Goal: Information Seeking & Learning: Learn about a topic

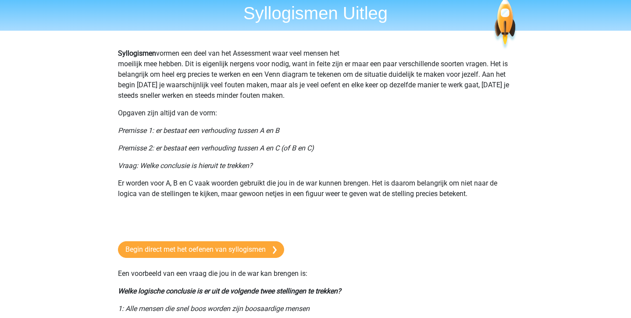
scroll to position [32, 0]
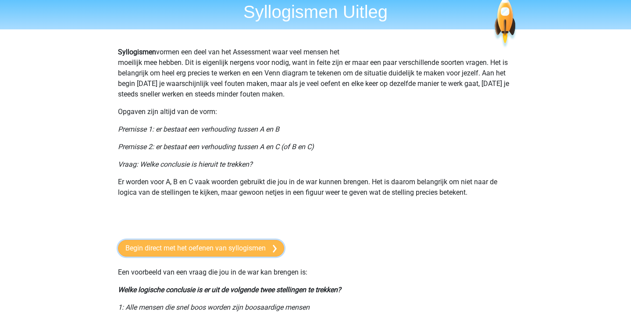
click at [178, 253] on link "Begin direct met het oefenen van syllogismen" at bounding box center [201, 248] width 166 height 17
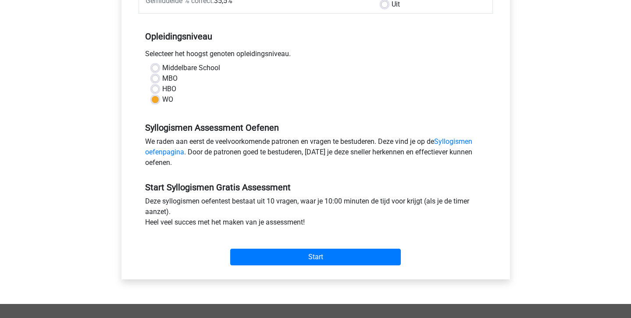
scroll to position [173, 0]
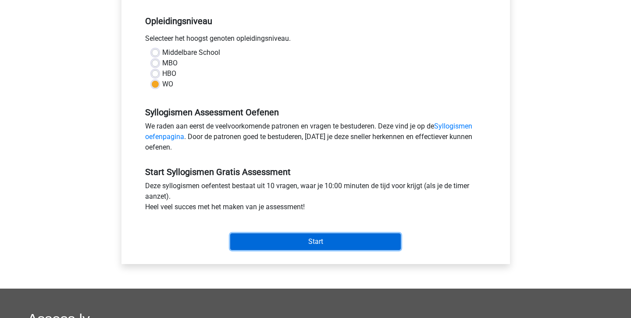
click at [340, 241] on input "Start" at bounding box center [315, 241] width 171 height 17
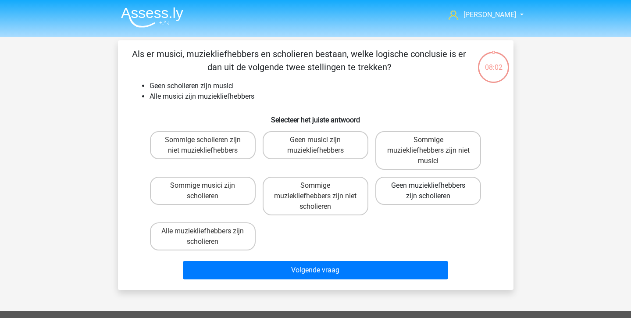
click at [421, 188] on label "Geen muziekliefhebbers zijn scholieren" at bounding box center [428, 191] width 106 height 28
click at [429, 188] on input "Geen muziekliefhebbers zijn scholieren" at bounding box center [432, 189] width 6 height 6
radio input "true"
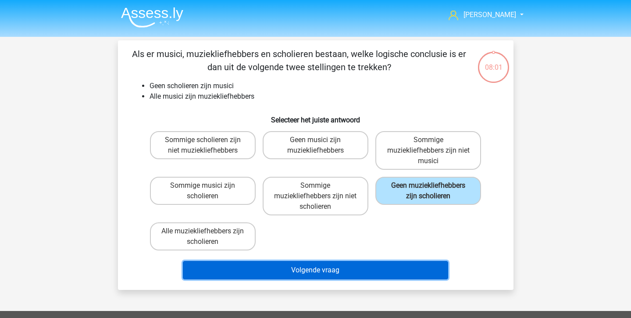
click at [362, 266] on button "Volgende vraag" at bounding box center [315, 270] width 265 height 18
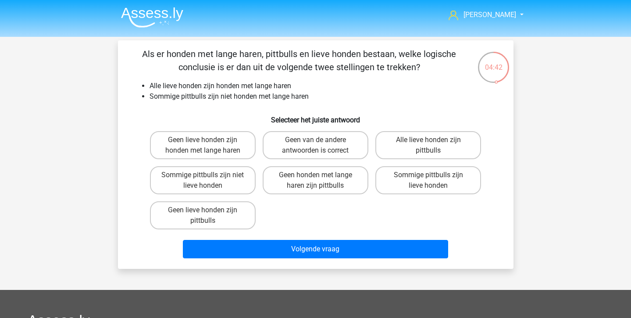
drag, startPoint x: 193, startPoint y: 122, endPoint x: 193, endPoint y: 129, distance: 6.6
click at [193, 122] on h6 "Selecteer het juiste antwoord" at bounding box center [316, 116] width 368 height 15
click at [193, 147] on label "Geen lieve honden zijn honden met lange haren" at bounding box center [203, 145] width 106 height 28
click at [203, 146] on input "Geen lieve honden zijn honden met lange haren" at bounding box center [206, 143] width 6 height 6
radio input "true"
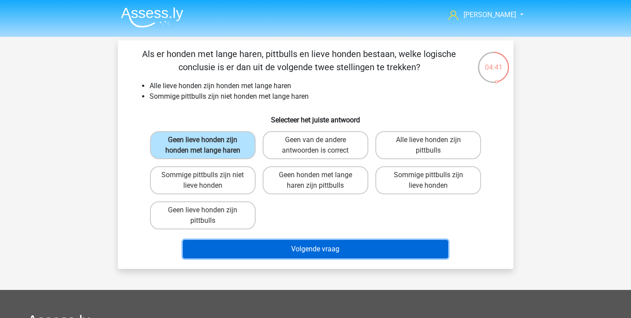
click at [287, 257] on button "Volgende vraag" at bounding box center [315, 249] width 265 height 18
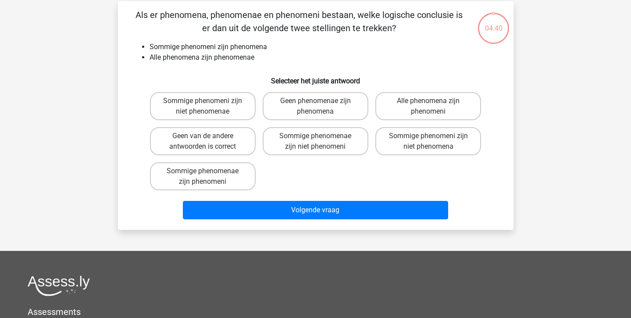
scroll to position [40, 0]
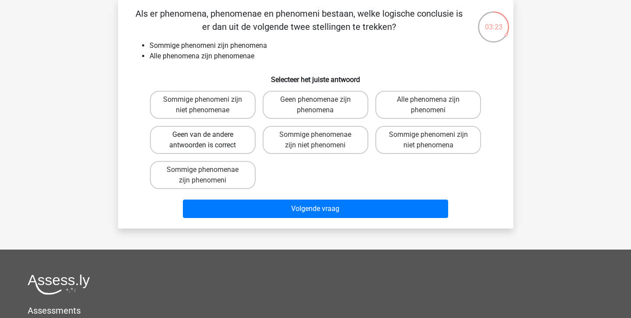
click at [238, 144] on label "Geen van de andere antwoorden is correct" at bounding box center [203, 140] width 106 height 28
click at [208, 140] on input "Geen van de andere antwoorden is correct" at bounding box center [206, 138] width 6 height 6
radio input "true"
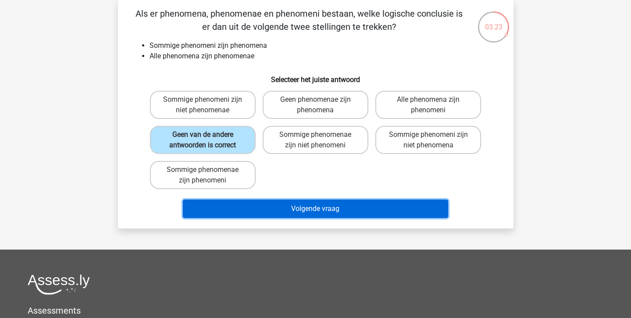
click at [259, 203] on button "Volgende vraag" at bounding box center [315, 209] width 265 height 18
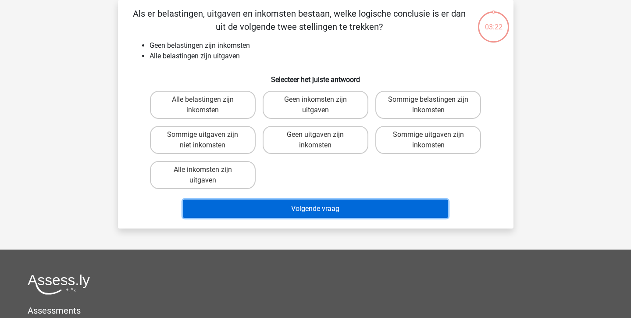
click at [259, 203] on button "Volgende vraag" at bounding box center [315, 209] width 265 height 18
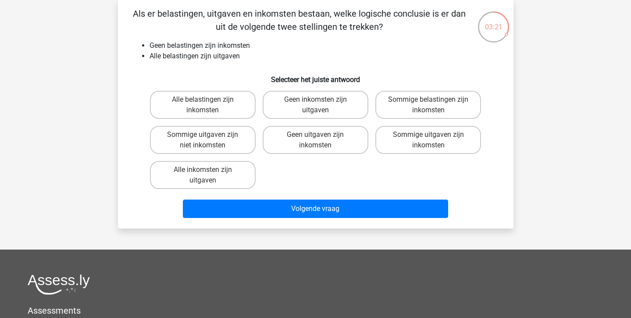
click at [308, 179] on div "Alle belastingen zijn inkomsten Geen inkomsten zijn uitgaven Sommige belastinge…" at bounding box center [316, 139] width 339 height 105
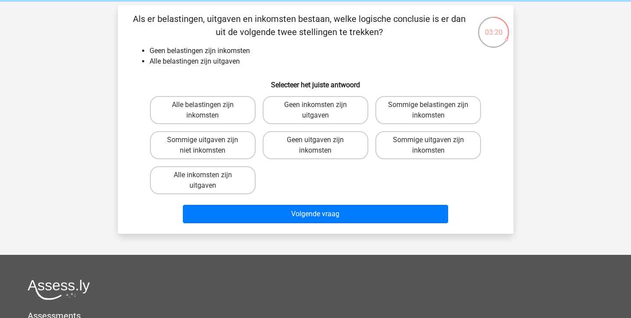
scroll to position [25, 0]
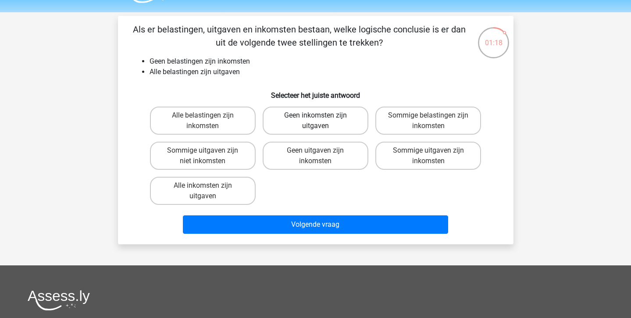
click at [329, 113] on label "Geen inkomsten zijn uitgaven" at bounding box center [316, 121] width 106 height 28
click at [321, 115] on input "Geen inkomsten zijn uitgaven" at bounding box center [318, 118] width 6 height 6
radio input "true"
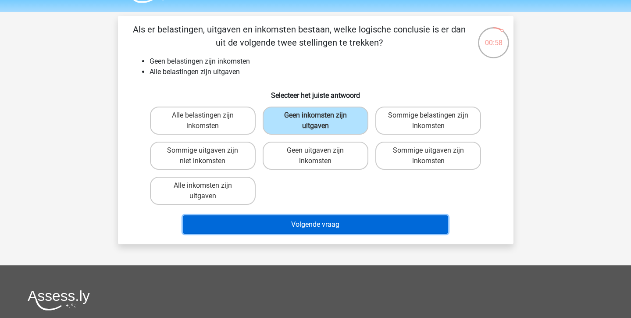
click at [342, 218] on button "Volgende vraag" at bounding box center [315, 224] width 265 height 18
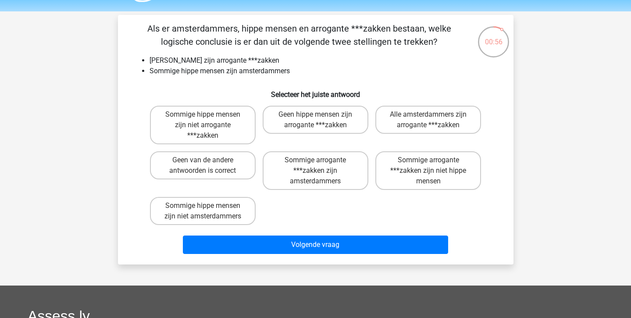
scroll to position [28, 0]
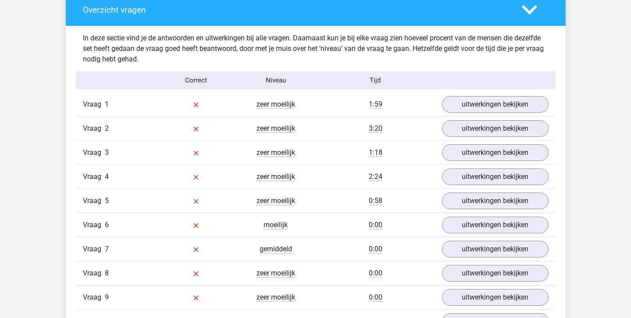
scroll to position [508, 0]
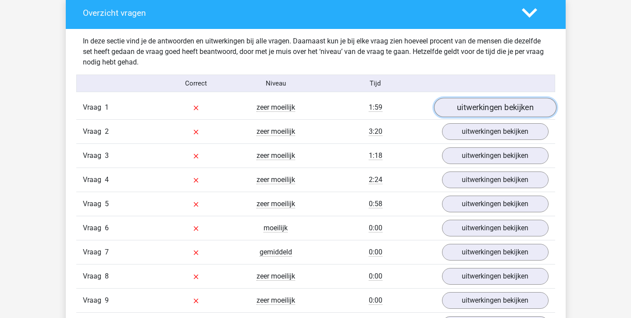
click at [467, 113] on link "uitwerkingen bekijken" at bounding box center [495, 107] width 122 height 19
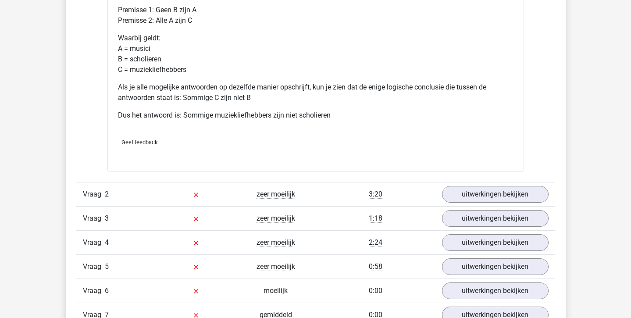
scroll to position [819, 0]
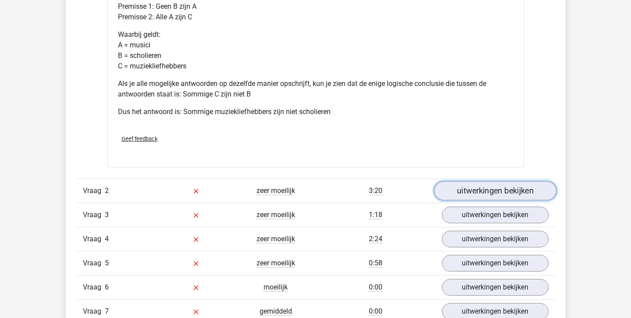
click at [474, 193] on link "uitwerkingen bekijken" at bounding box center [495, 191] width 122 height 19
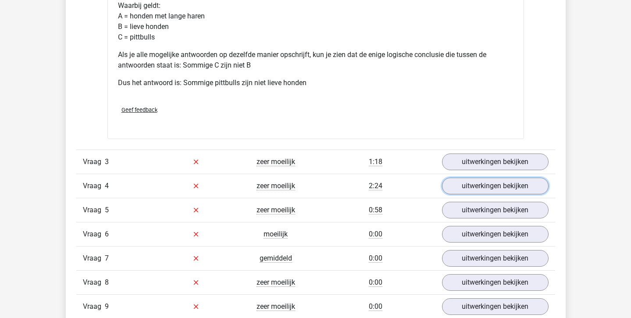
click at [474, 189] on link "uitwerkingen bekijken" at bounding box center [495, 186] width 107 height 17
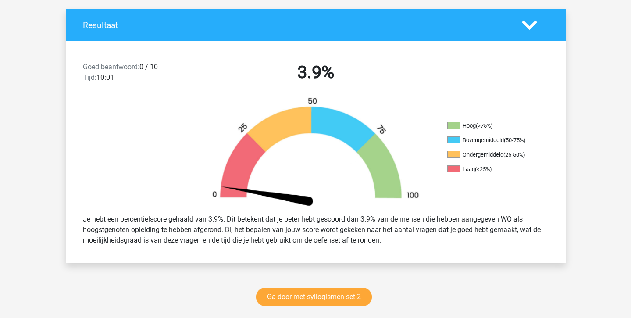
scroll to position [197, 0]
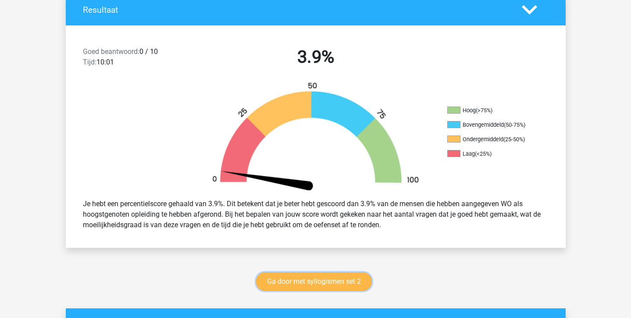
click at [292, 279] on link "Ga door met syllogismen set 2" at bounding box center [314, 281] width 116 height 18
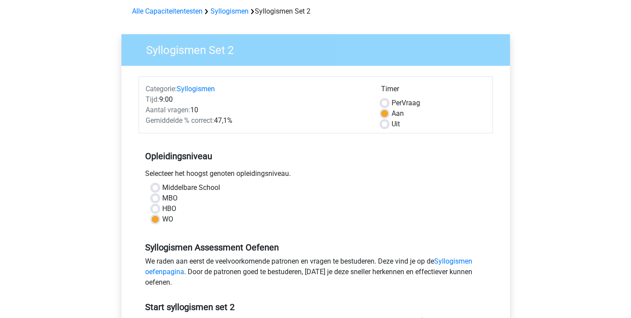
scroll to position [36, 0]
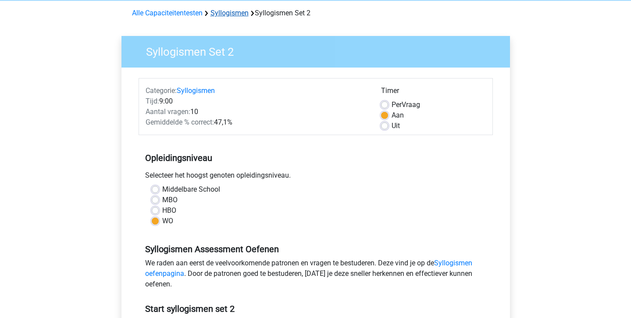
click at [227, 12] on link "Syllogismen" at bounding box center [230, 13] width 38 height 8
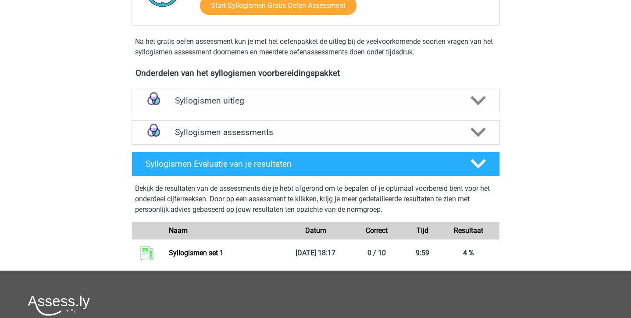
scroll to position [277, 0]
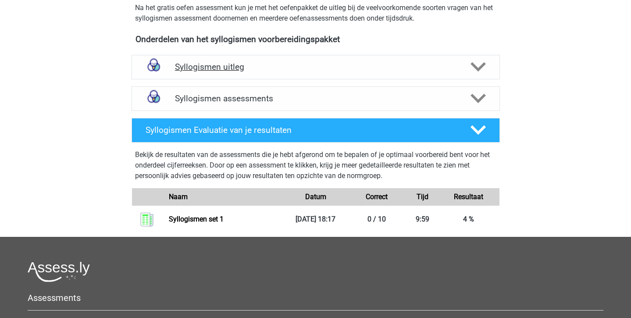
click at [238, 69] on h4 "Syllogismen uitleg" at bounding box center [316, 67] width 282 height 10
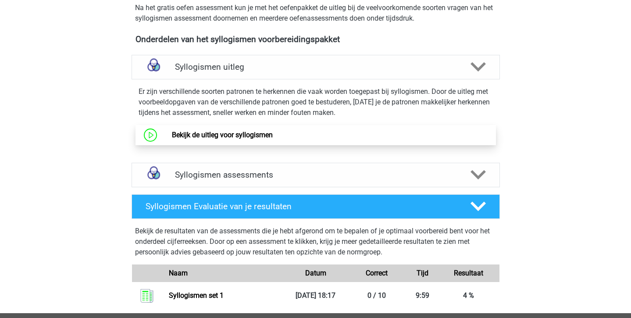
click at [230, 131] on link "Bekijk de uitleg voor syllogismen" at bounding box center [222, 135] width 101 height 8
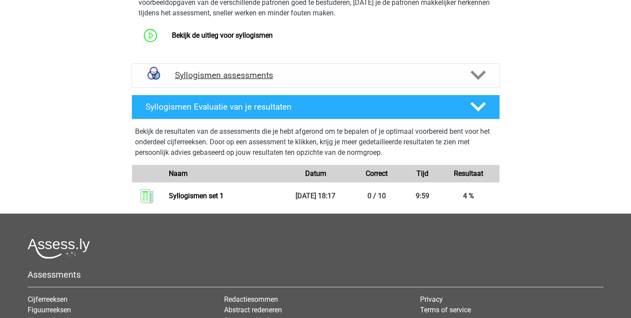
scroll to position [369, 0]
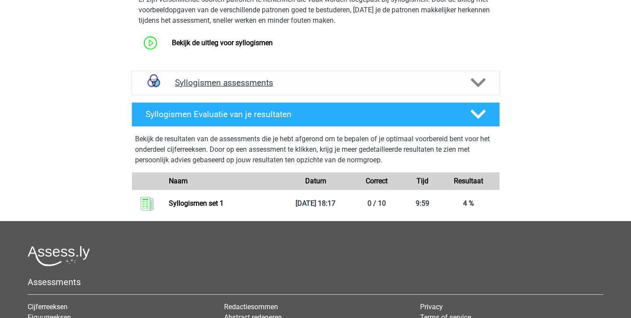
click at [253, 76] on div "Syllogismen assessments" at bounding box center [316, 83] width 368 height 25
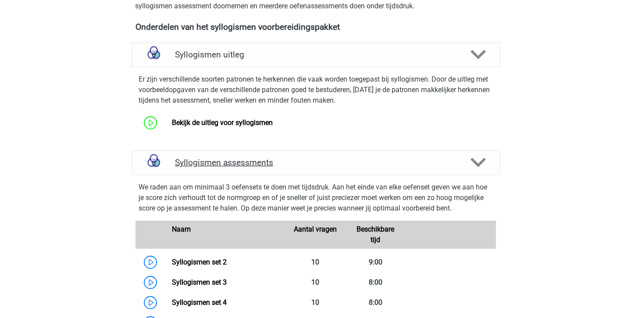
scroll to position [291, 0]
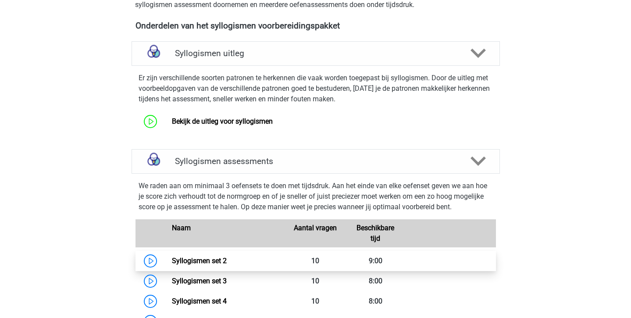
click at [227, 261] on link "Syllogismen set 2" at bounding box center [199, 261] width 55 height 8
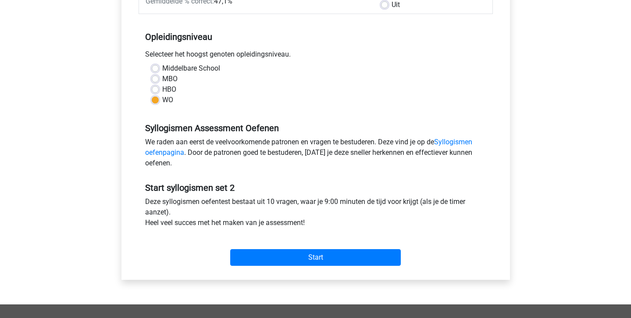
scroll to position [157, 0]
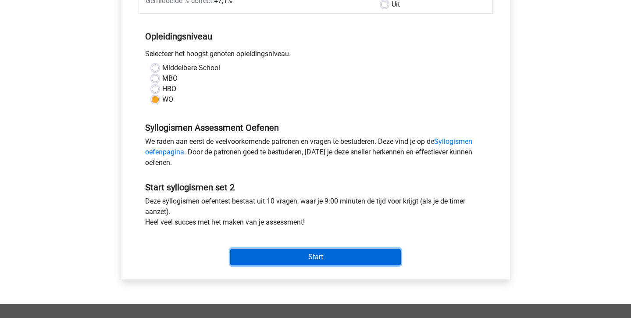
click at [249, 260] on input "Start" at bounding box center [315, 257] width 171 height 17
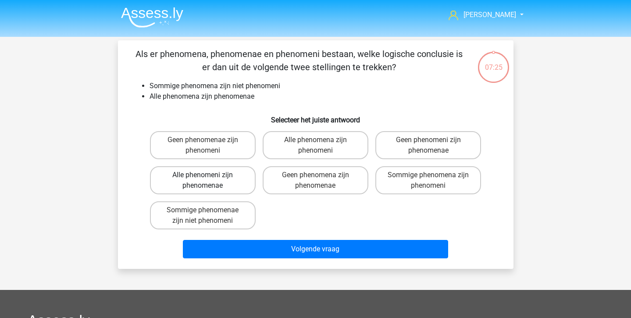
click at [237, 180] on label "Alle phenomeni zijn phenomenae" at bounding box center [203, 180] width 106 height 28
click at [208, 180] on input "Alle phenomeni zijn phenomenae" at bounding box center [206, 178] width 6 height 6
radio input "true"
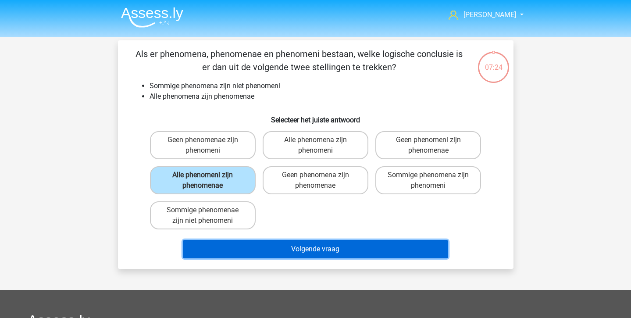
click at [267, 255] on button "Volgende vraag" at bounding box center [315, 249] width 265 height 18
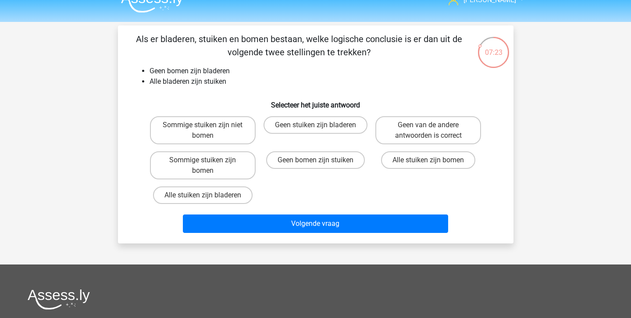
scroll to position [4, 0]
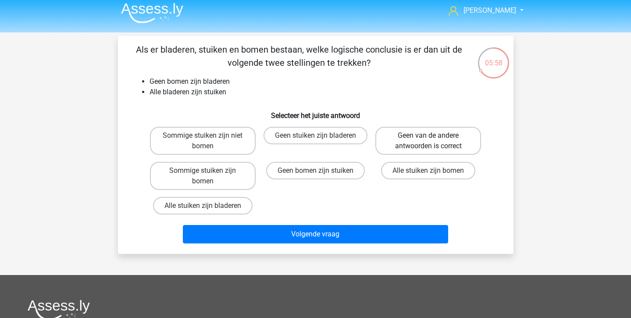
click at [413, 137] on label "Geen van de andere antwoorden is correct" at bounding box center [428, 141] width 106 height 28
click at [429, 137] on input "Geen van de andere antwoorden is correct" at bounding box center [432, 139] width 6 height 6
radio input "true"
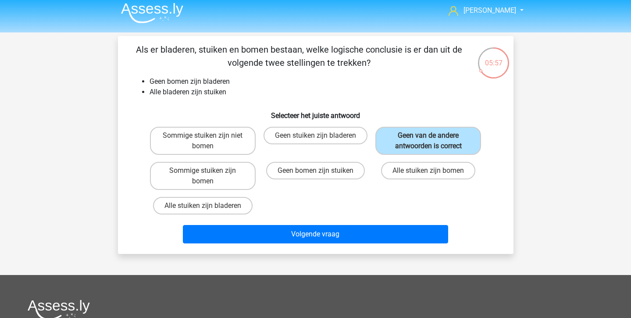
click at [387, 224] on div "Volgende vraag" at bounding box center [316, 232] width 368 height 29
click at [387, 245] on div "Volgende vraag" at bounding box center [316, 236] width 339 height 22
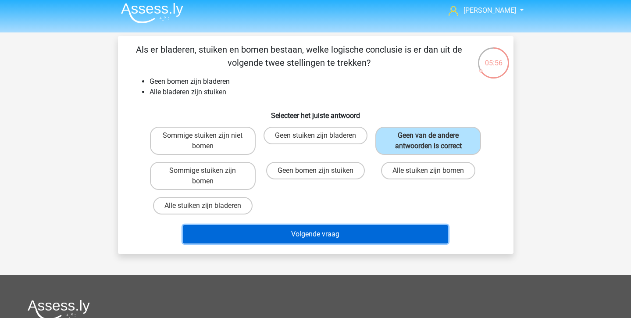
click at [350, 235] on button "Volgende vraag" at bounding box center [315, 234] width 265 height 18
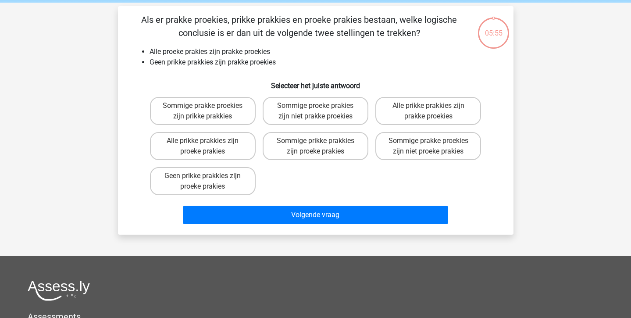
scroll to position [40, 0]
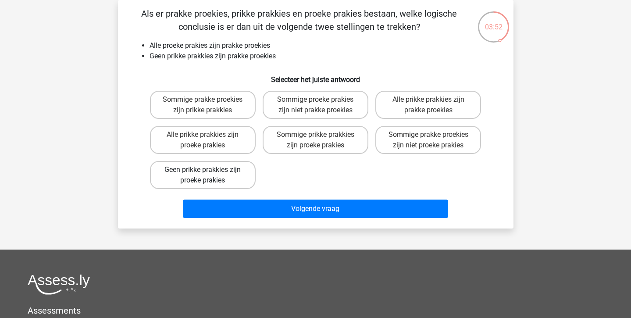
click at [198, 184] on label "Geen prikke prakkies zijn proeke prakies" at bounding box center [203, 175] width 106 height 28
click at [203, 175] on input "Geen prikke prakkies zijn proeke prakies" at bounding box center [206, 173] width 6 height 6
radio input "true"
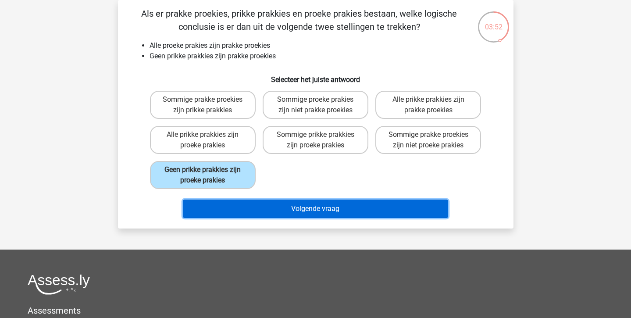
click at [214, 214] on button "Volgende vraag" at bounding box center [315, 209] width 265 height 18
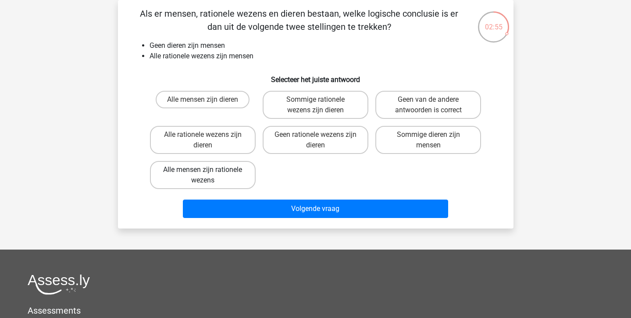
click at [186, 175] on label "Alle mensen zijn rationele wezens" at bounding box center [203, 175] width 106 height 28
click at [203, 175] on input "Alle mensen zijn rationele wezens" at bounding box center [206, 173] width 6 height 6
radio input "true"
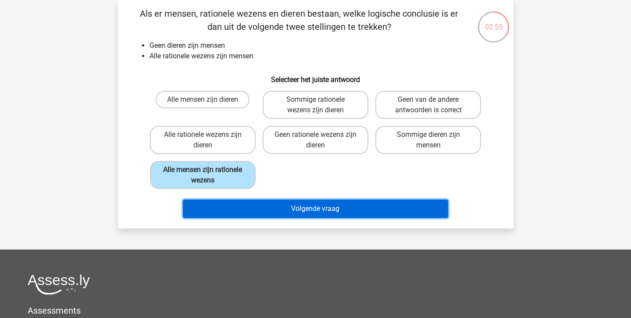
click at [213, 211] on button "Volgende vraag" at bounding box center [315, 209] width 265 height 18
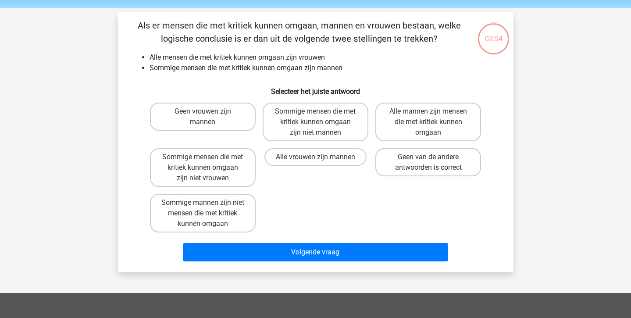
scroll to position [27, 0]
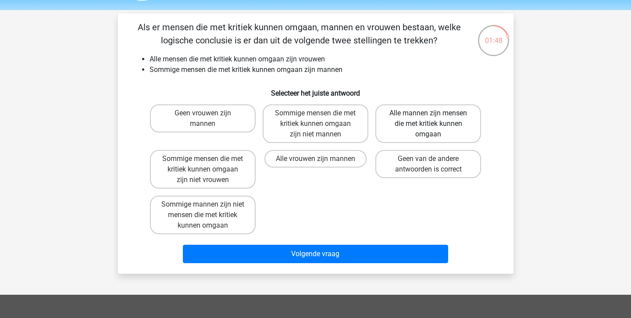
click at [454, 130] on label "Alle mannen zijn mensen die met kritiek kunnen omgaan" at bounding box center [428, 123] width 106 height 39
click at [434, 119] on input "Alle mannen zijn mensen die met kritiek kunnen omgaan" at bounding box center [432, 116] width 6 height 6
radio input "true"
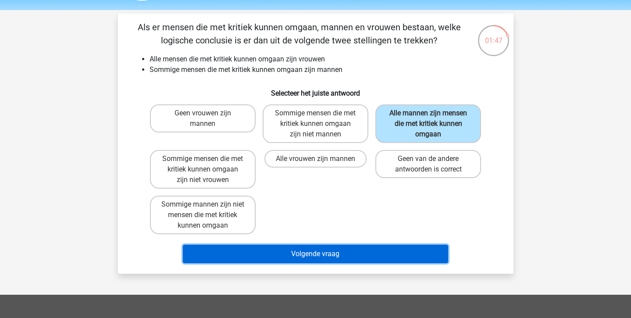
click at [354, 247] on button "Volgende vraag" at bounding box center [315, 254] width 265 height 18
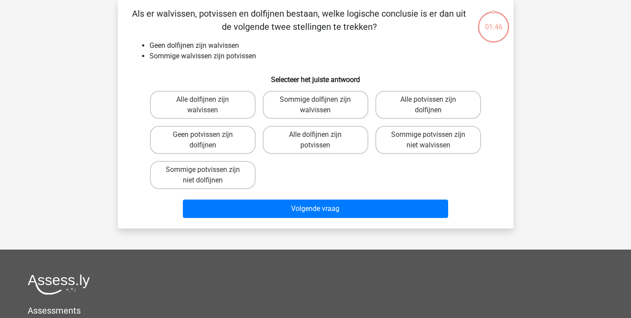
scroll to position [0, 0]
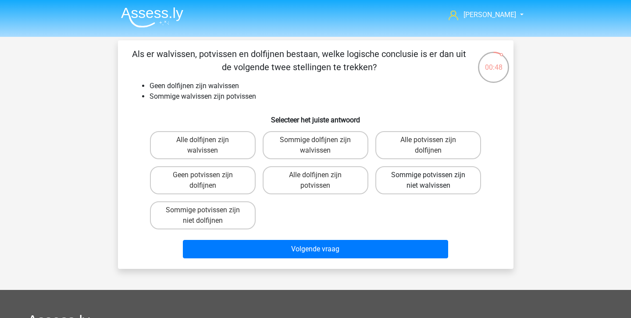
click at [405, 175] on label "Sommige potvissen zijn niet walvissen" at bounding box center [428, 180] width 106 height 28
click at [429, 175] on input "Sommige potvissen zijn niet walvissen" at bounding box center [432, 178] width 6 height 6
radio input "true"
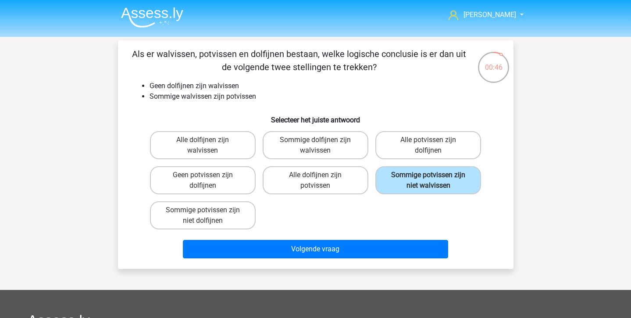
click at [404, 206] on div "Alle dolfijnen zijn walvissen Sommige dolfijnen zijn walvissen Alle potvissen z…" at bounding box center [316, 180] width 339 height 105
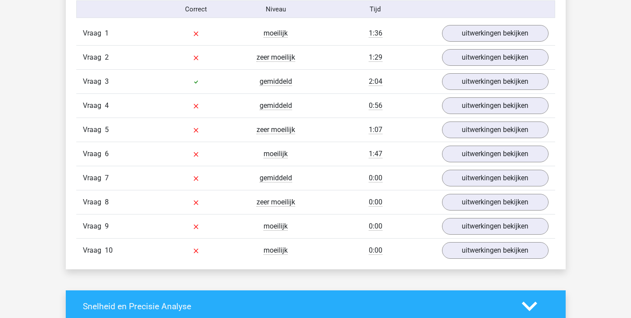
scroll to position [582, 0]
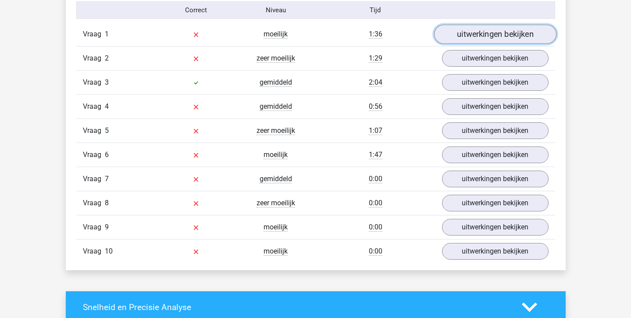
click at [467, 29] on link "uitwerkingen bekijken" at bounding box center [495, 34] width 122 height 19
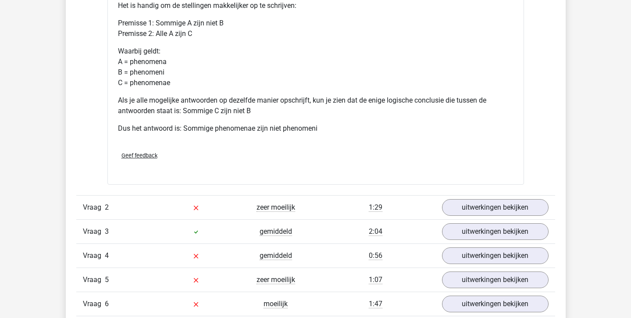
scroll to position [814, 0]
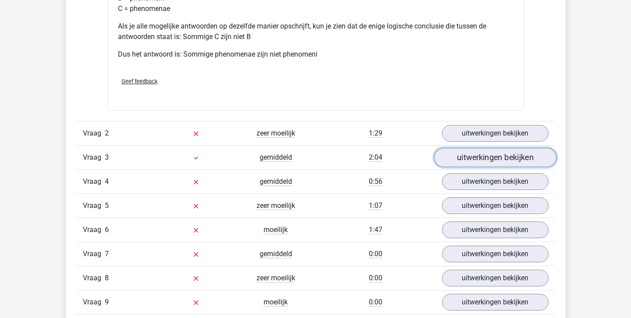
click at [472, 157] on link "uitwerkingen bekijken" at bounding box center [495, 157] width 122 height 19
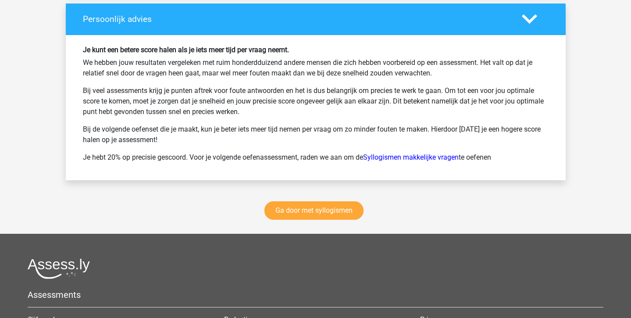
scroll to position [1902, 0]
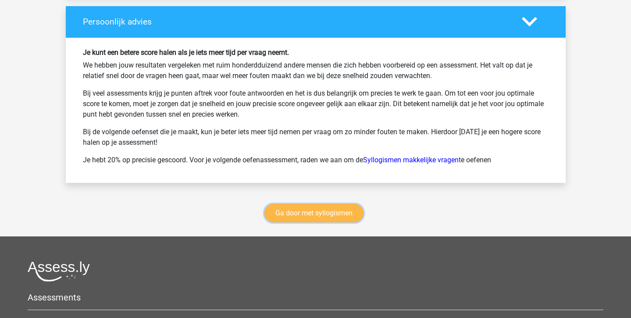
click at [291, 208] on link "Ga door met syllogismen" at bounding box center [314, 213] width 99 height 18
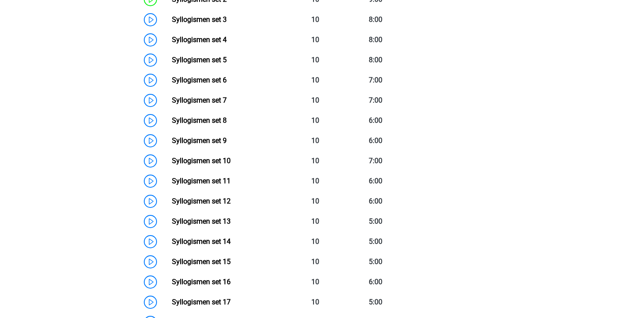
scroll to position [466, 0]
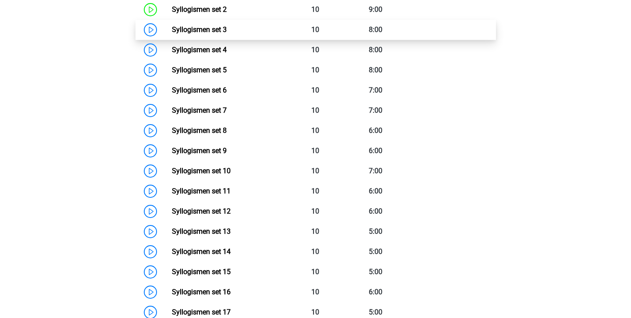
click at [221, 34] on link "Syllogismen set 3" at bounding box center [199, 29] width 55 height 8
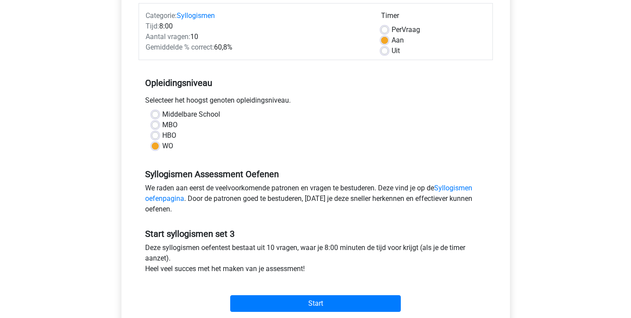
scroll to position [140, 0]
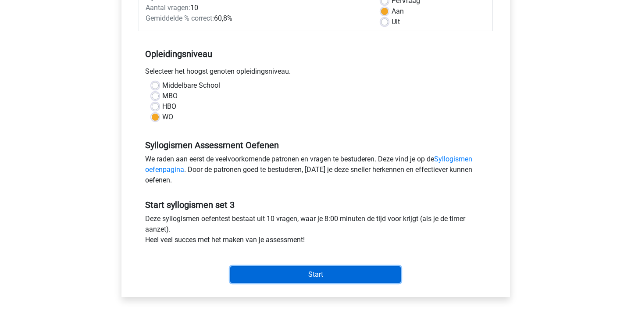
click at [248, 272] on input "Start" at bounding box center [315, 274] width 171 height 17
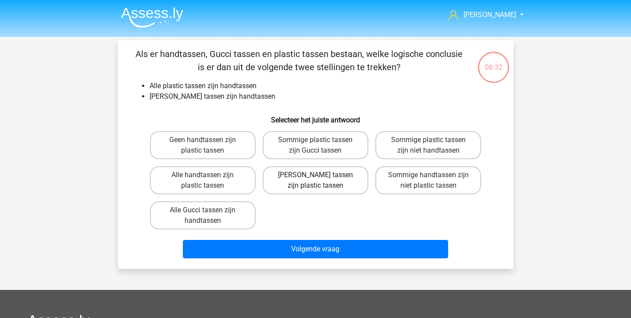
click at [296, 173] on label "[PERSON_NAME] tassen zijn plastic tassen" at bounding box center [316, 180] width 106 height 28
click at [315, 175] on input "[PERSON_NAME] tassen zijn plastic tassen" at bounding box center [318, 178] width 6 height 6
radio input "true"
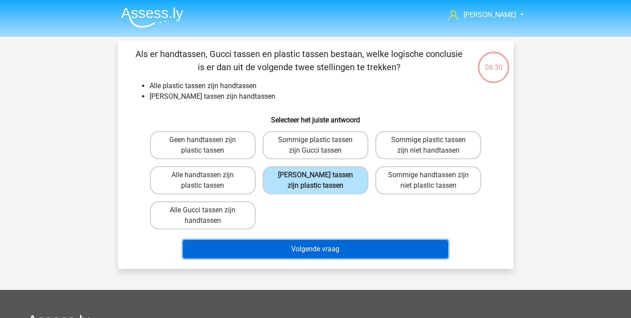
click at [304, 244] on button "Volgende vraag" at bounding box center [315, 249] width 265 height 18
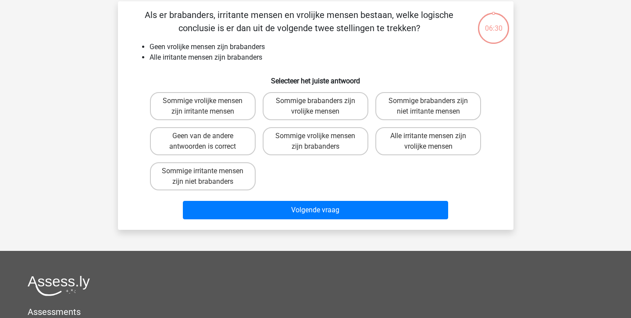
scroll to position [40, 0]
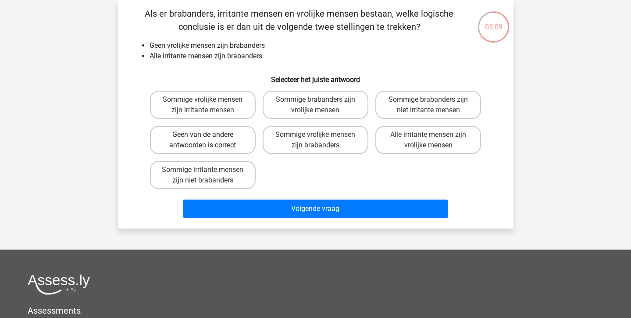
click at [226, 147] on label "Geen van de andere antwoorden is correct" at bounding box center [203, 140] width 106 height 28
click at [208, 140] on input "Geen van de andere antwoorden is correct" at bounding box center [206, 138] width 6 height 6
radio input "true"
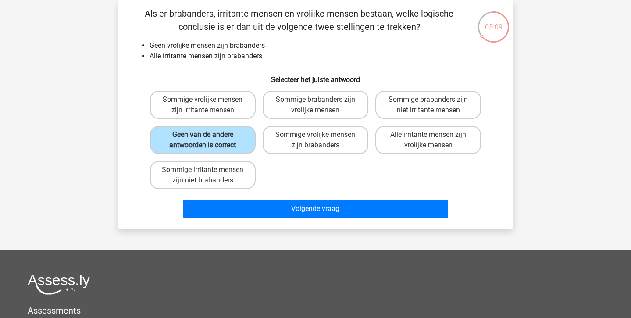
click at [243, 196] on div "Volgende vraag" at bounding box center [316, 207] width 368 height 29
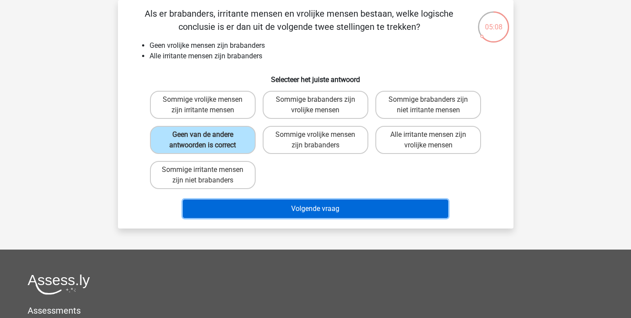
click at [244, 204] on button "Volgende vraag" at bounding box center [315, 209] width 265 height 18
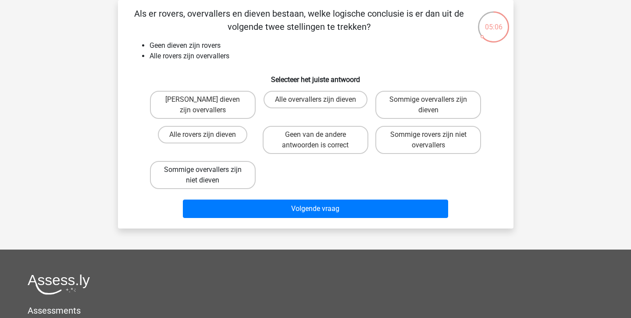
scroll to position [0, 0]
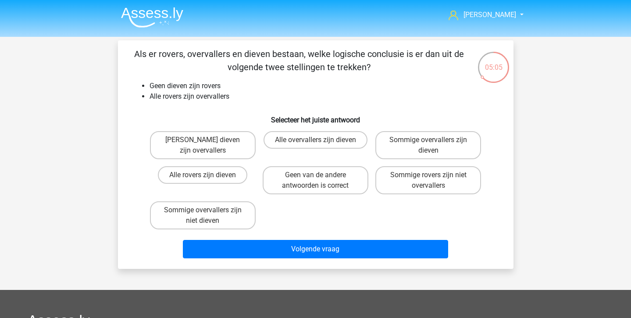
click at [166, 18] on img at bounding box center [152, 17] width 62 height 21
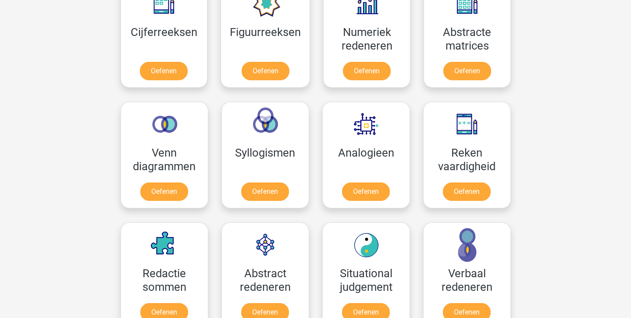
scroll to position [442, 0]
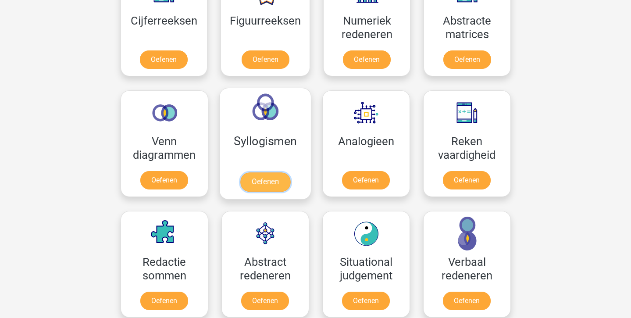
click at [270, 178] on link "Oefenen" at bounding box center [265, 181] width 50 height 19
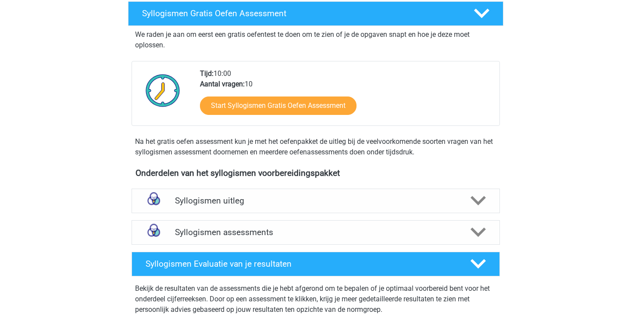
scroll to position [188, 0]
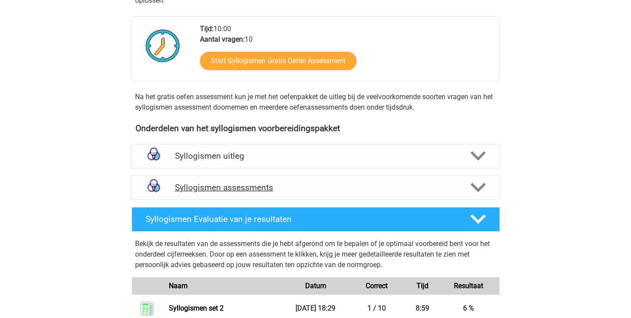
click at [247, 187] on h4 "Syllogismen assessments" at bounding box center [316, 187] width 282 height 10
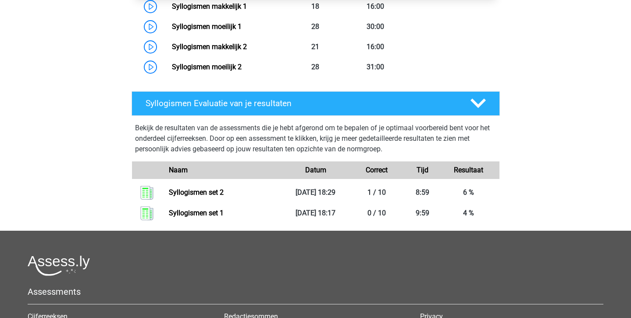
scroll to position [910, 0]
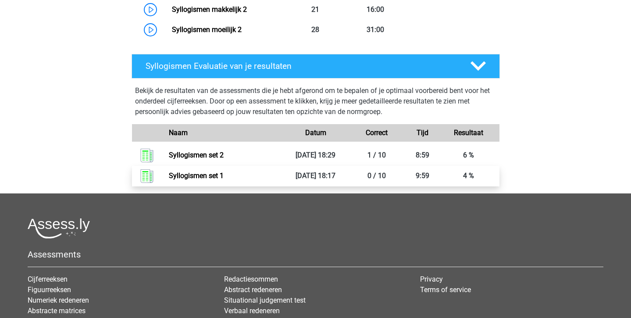
click at [223, 179] on link "Syllogismen set 1" at bounding box center [196, 176] width 55 height 8
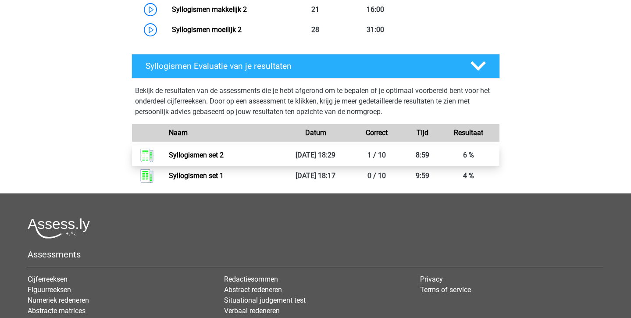
click at [197, 159] on link "Syllogismen set 2" at bounding box center [196, 155] width 55 height 8
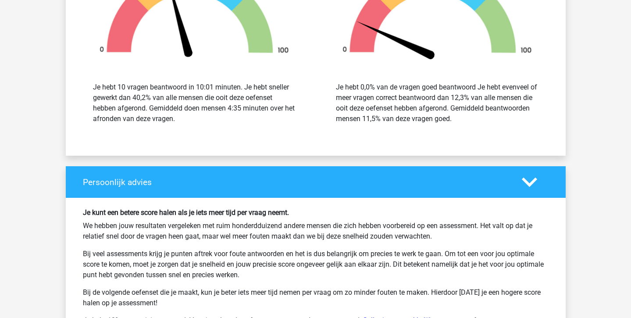
scroll to position [1008, 0]
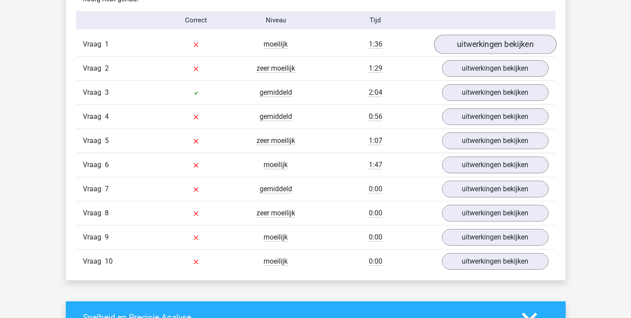
scroll to position [527, 0]
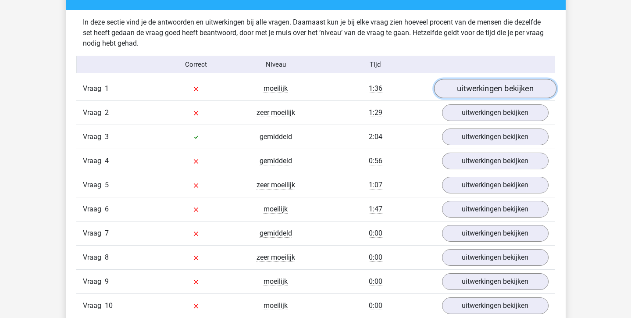
click at [485, 82] on link "uitwerkingen bekijken" at bounding box center [495, 88] width 122 height 19
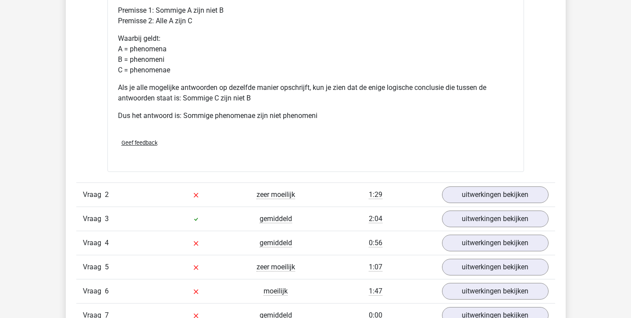
scroll to position [825, 0]
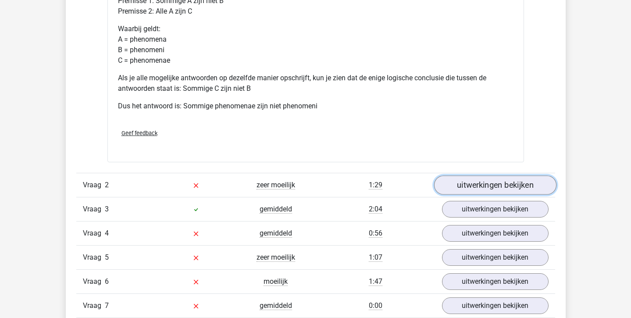
click at [479, 189] on link "uitwerkingen bekijken" at bounding box center [495, 185] width 122 height 19
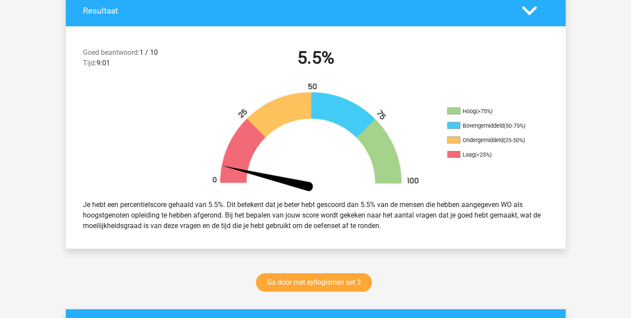
scroll to position [0, 0]
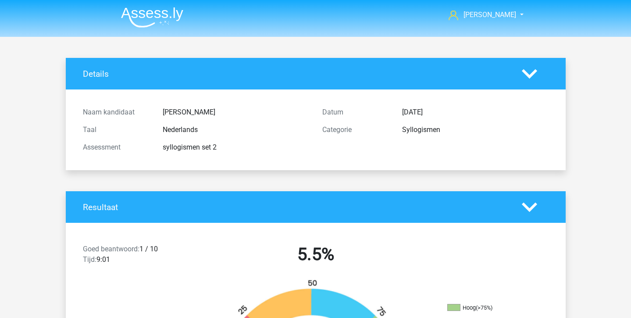
click at [155, 10] on img at bounding box center [152, 17] width 62 height 21
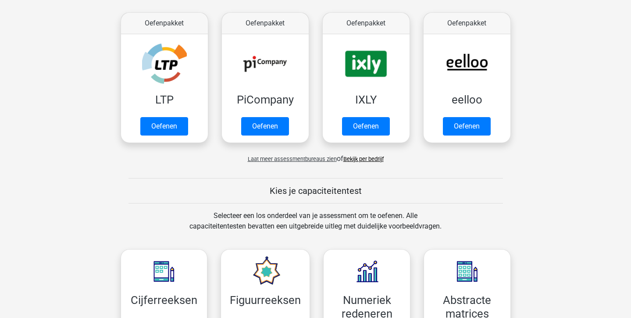
scroll to position [171, 0]
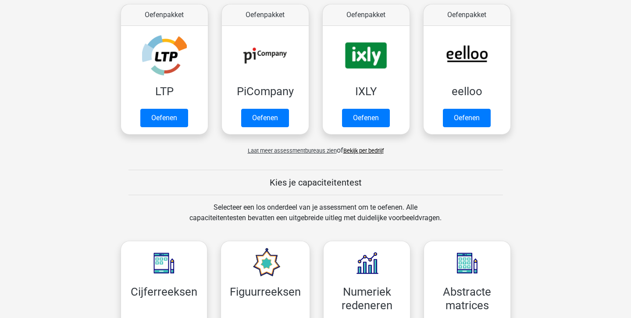
click at [359, 147] on div "Laat meer assessmentbureaus zien of Bekijk per bedrijf" at bounding box center [316, 147] width 404 height 18
click at [355, 150] on link "Bekijk per bedrijf" at bounding box center [363, 150] width 40 height 7
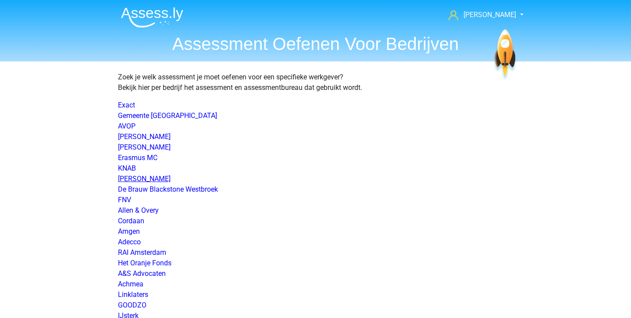
click at [171, 175] on link "[PERSON_NAME]" at bounding box center [144, 179] width 53 height 8
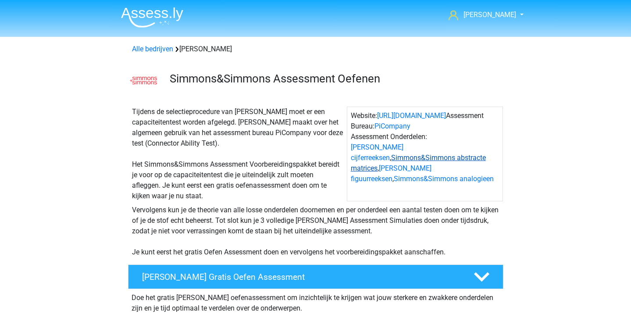
click at [420, 158] on link "Simmons&Simmons abstracte matrices" at bounding box center [418, 163] width 135 height 19
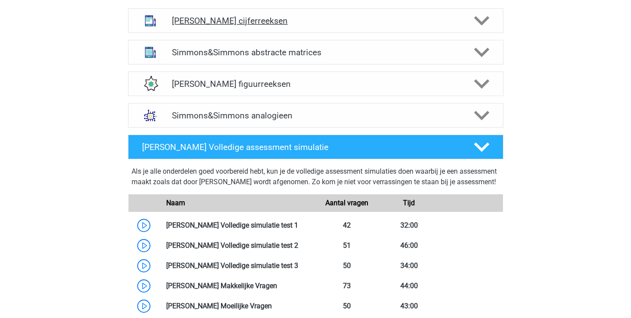
scroll to position [459, 0]
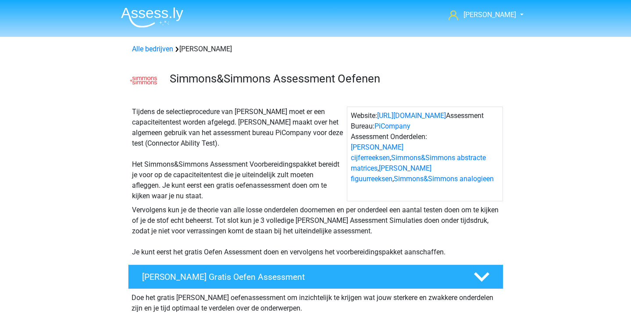
click at [156, 23] on img at bounding box center [152, 17] width 62 height 21
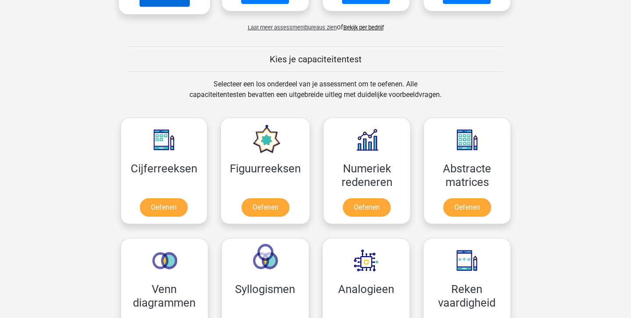
scroll to position [306, 0]
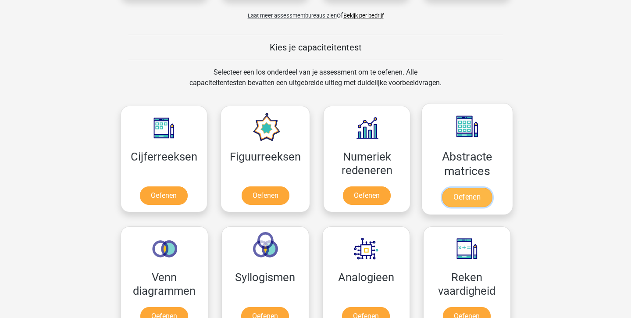
click at [479, 197] on link "Oefenen" at bounding box center [467, 197] width 50 height 19
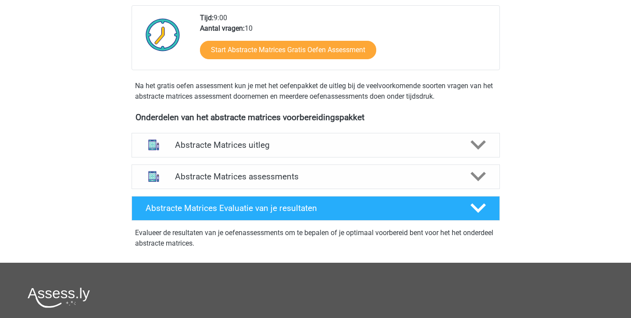
scroll to position [230, 0]
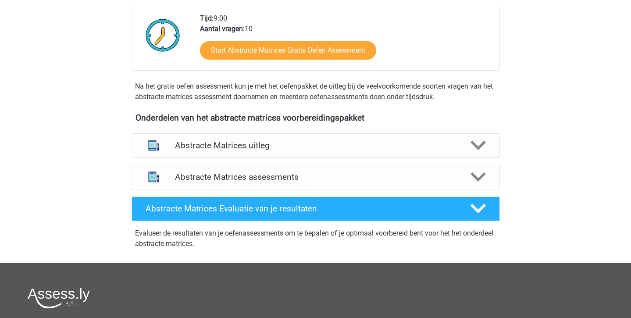
click at [181, 149] on h4 "Abstracte Matrices uitleg" at bounding box center [316, 145] width 282 height 10
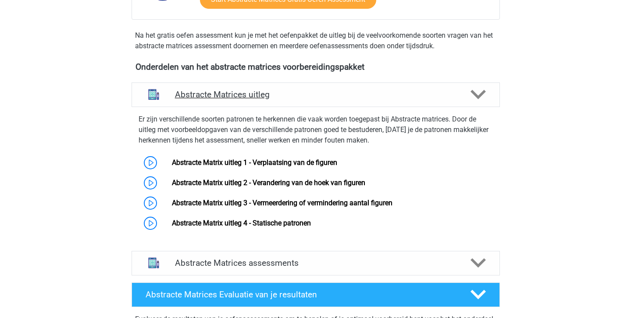
scroll to position [286, 0]
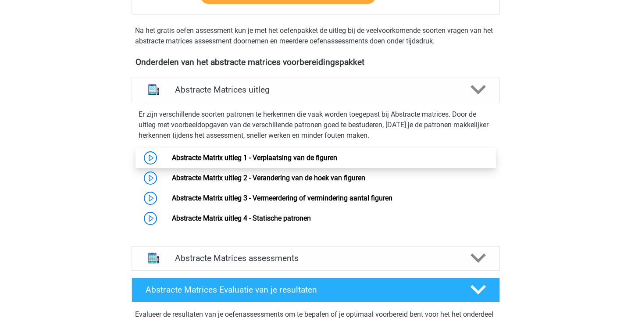
click at [198, 158] on link "Abstracte Matrix uitleg 1 - Verplaatsing van de figuren" at bounding box center [254, 158] width 165 height 8
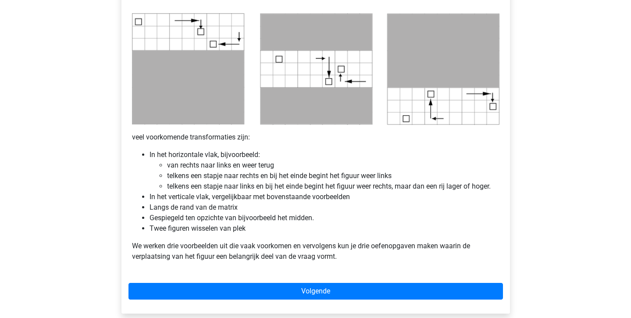
scroll to position [443, 0]
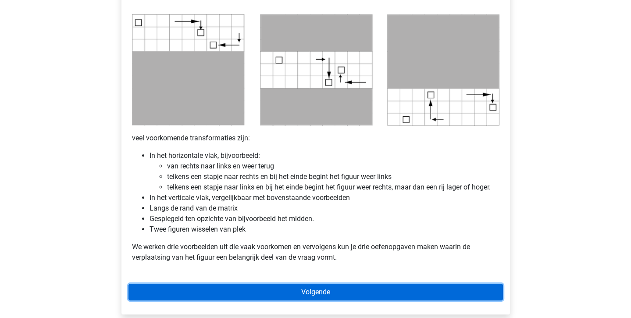
click at [317, 290] on link "Volgende" at bounding box center [316, 292] width 375 height 17
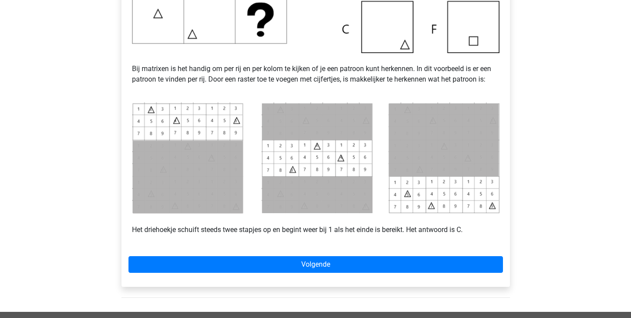
scroll to position [380, 0]
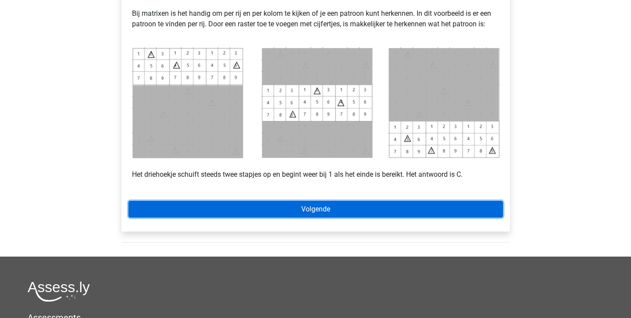
click at [323, 201] on link "Volgende" at bounding box center [316, 209] width 375 height 17
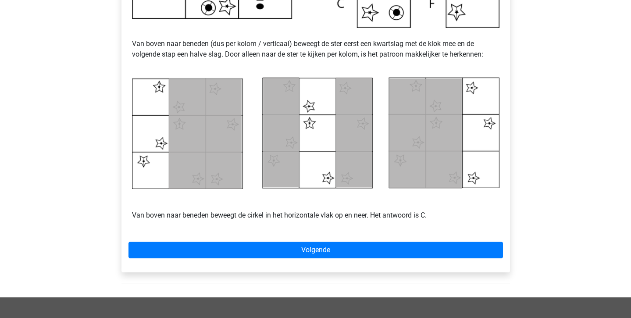
scroll to position [370, 0]
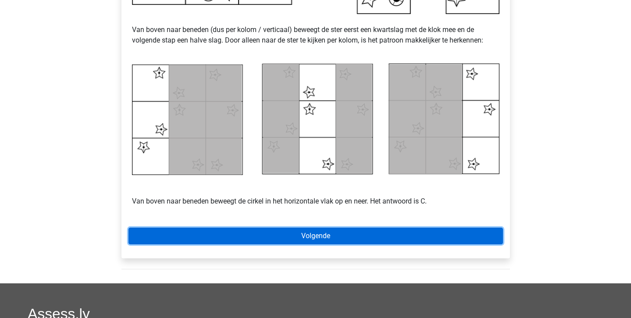
click at [305, 241] on link "Volgende" at bounding box center [316, 236] width 375 height 17
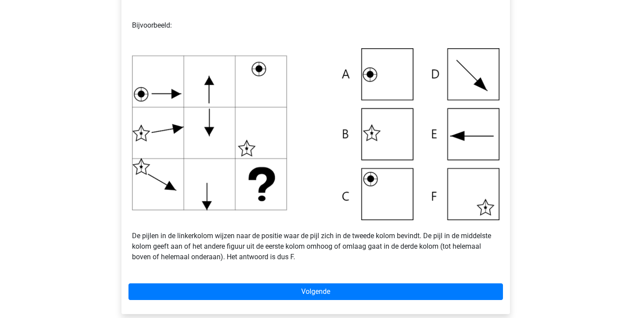
scroll to position [264, 0]
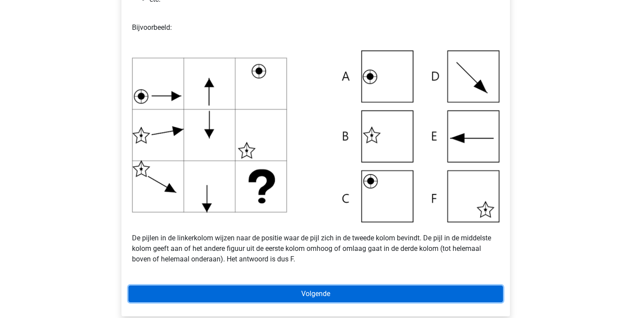
click at [337, 292] on link "Volgende" at bounding box center [316, 294] width 375 height 17
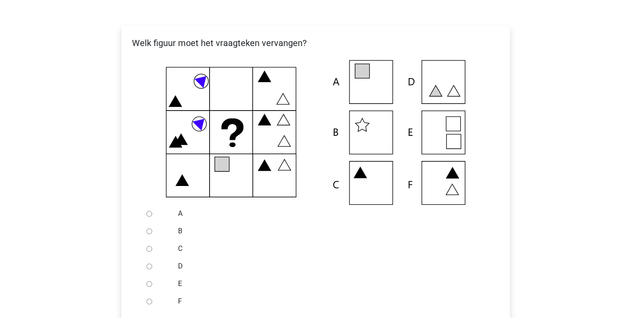
scroll to position [145, 0]
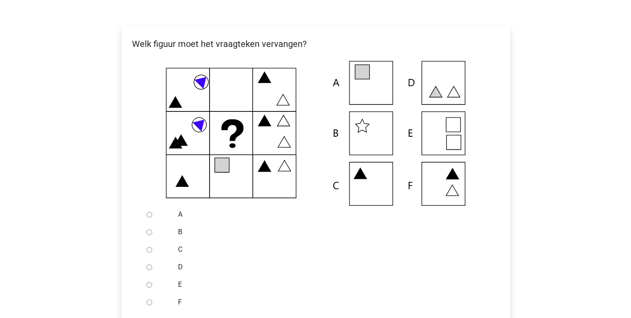
click at [149, 213] on input "A" at bounding box center [150, 215] width 6 height 6
radio input "true"
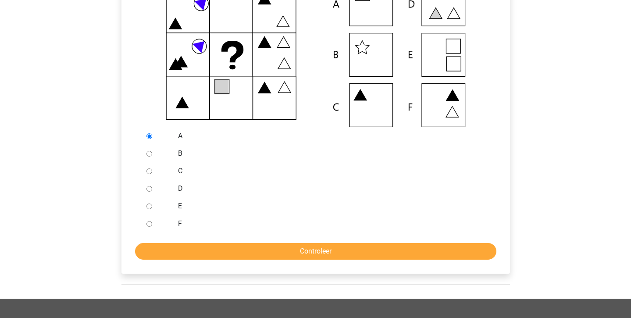
scroll to position [231, 0]
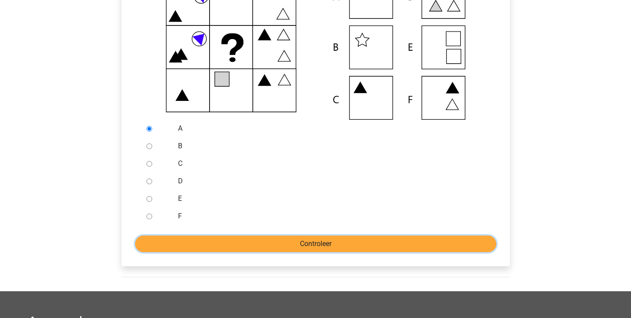
click at [159, 243] on input "Controleer" at bounding box center [315, 244] width 361 height 17
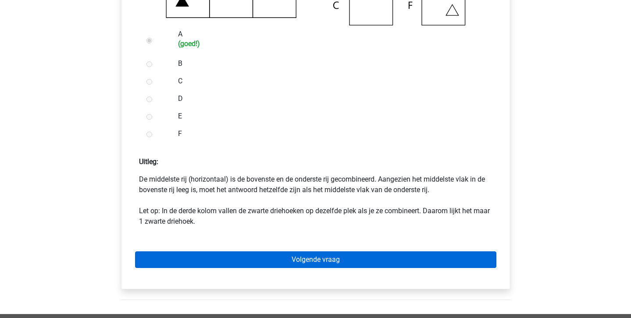
scroll to position [325, 0]
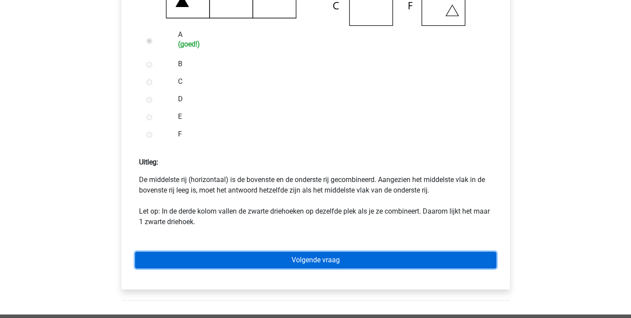
click at [253, 259] on link "Volgende vraag" at bounding box center [315, 260] width 361 height 17
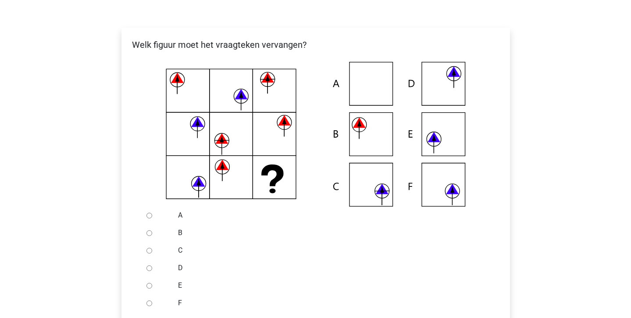
scroll to position [143, 0]
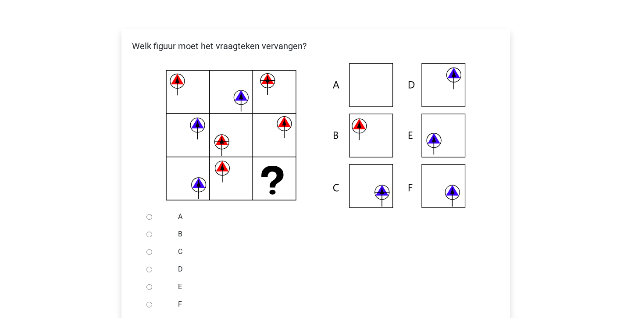
click at [151, 237] on input "B" at bounding box center [150, 235] width 6 height 6
radio input "true"
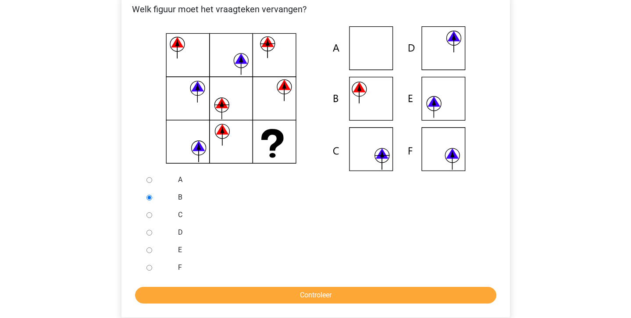
scroll to position [181, 0]
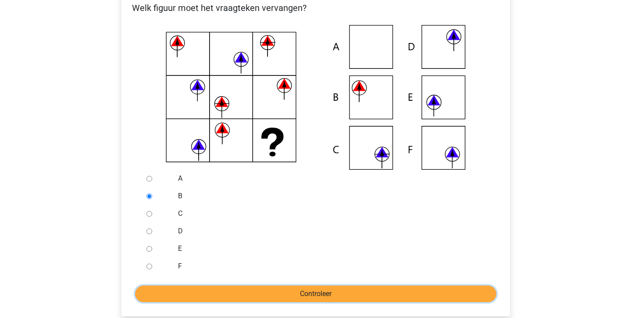
click at [196, 292] on input "Controleer" at bounding box center [315, 294] width 361 height 17
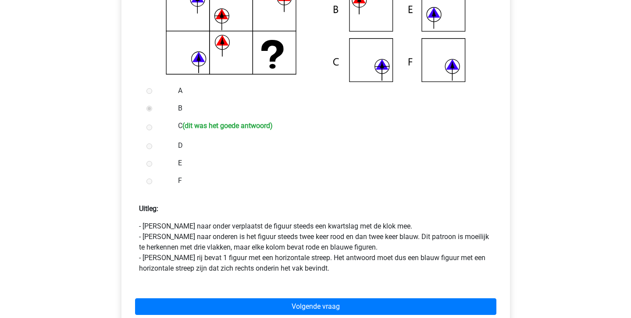
scroll to position [281, 0]
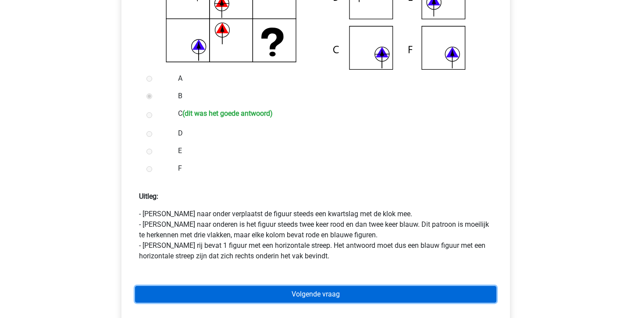
click at [282, 297] on link "Volgende vraag" at bounding box center [315, 294] width 361 height 17
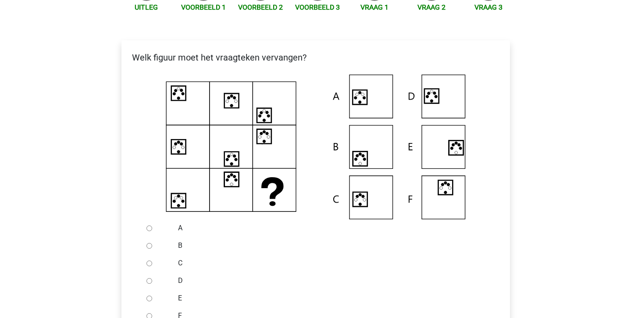
scroll to position [132, 0]
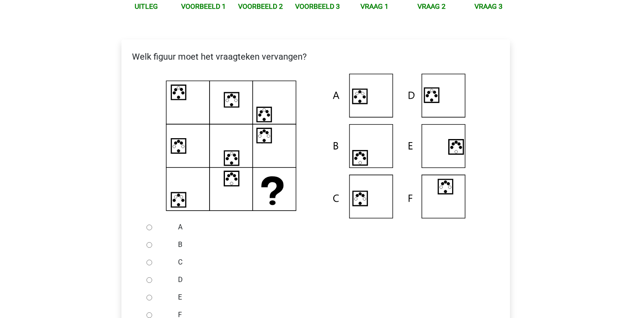
click at [147, 279] on input "D" at bounding box center [150, 280] width 6 height 6
radio input "true"
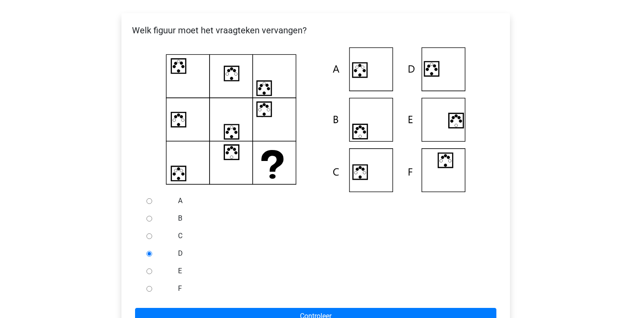
scroll to position [176, 0]
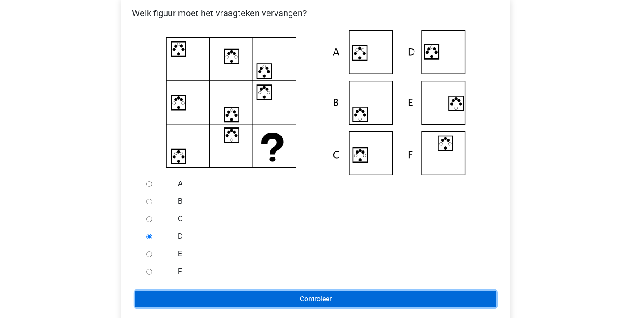
click at [250, 301] on input "Controleer" at bounding box center [315, 299] width 361 height 17
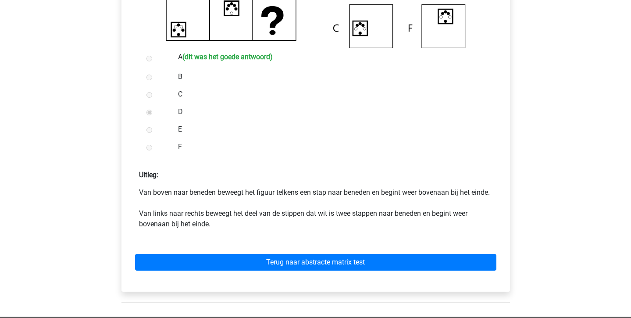
scroll to position [311, 0]
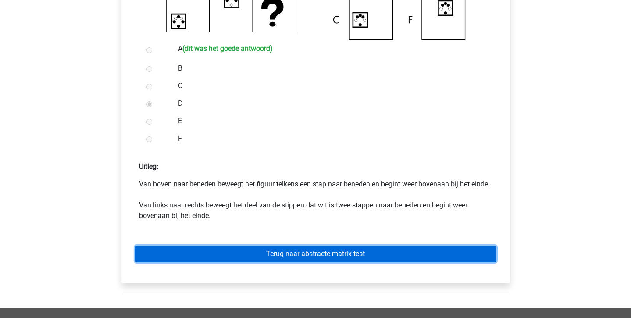
click at [270, 262] on link "Terug naar abstracte matrix test" at bounding box center [315, 254] width 361 height 17
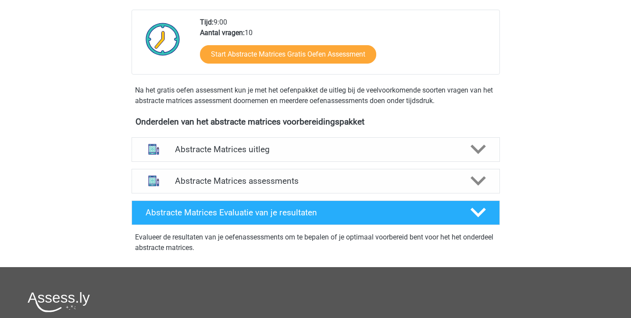
scroll to position [229, 0]
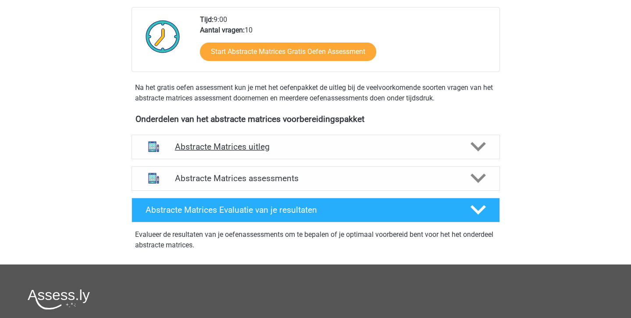
click at [261, 150] on h4 "Abstracte Matrices uitleg" at bounding box center [316, 147] width 282 height 10
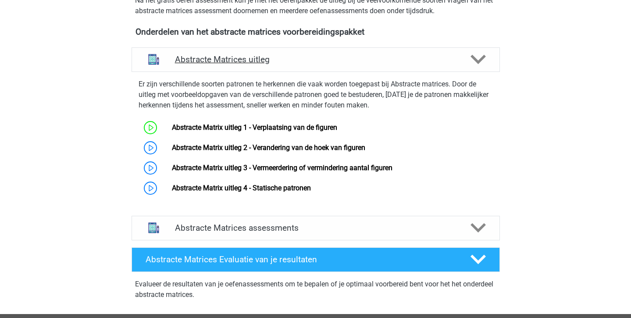
scroll to position [328, 0]
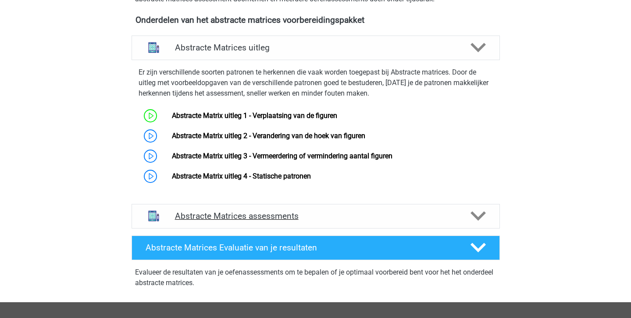
click at [253, 208] on div "Abstracte Matrices assessments" at bounding box center [316, 216] width 368 height 25
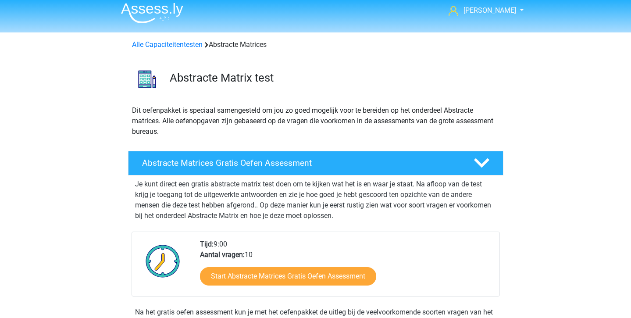
scroll to position [0, 0]
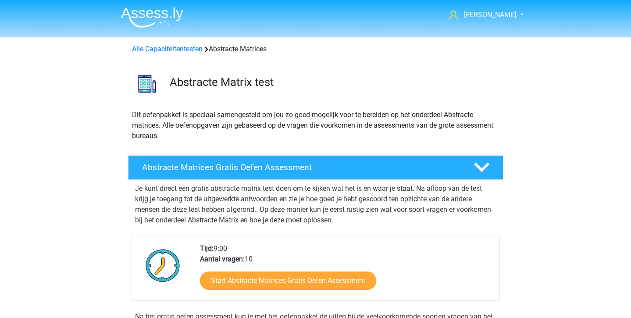
click at [163, 11] on img at bounding box center [152, 17] width 62 height 21
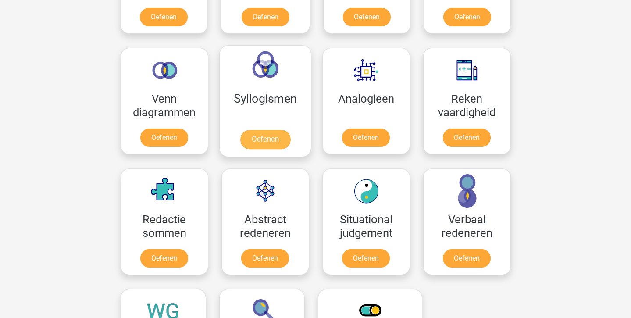
scroll to position [484, 0]
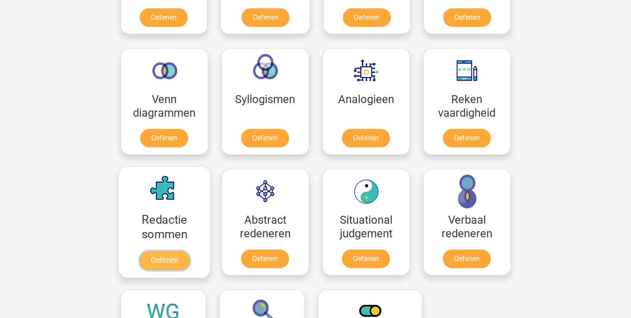
click at [172, 257] on link "Oefenen" at bounding box center [164, 260] width 50 height 19
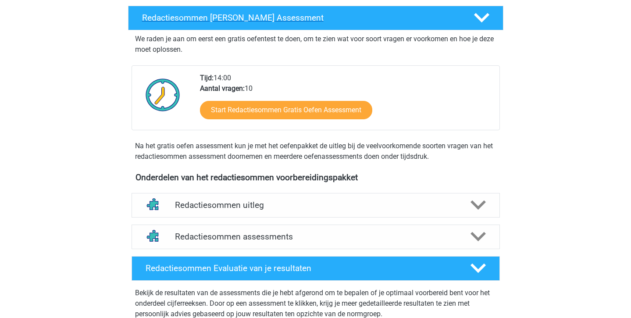
scroll to position [138, 0]
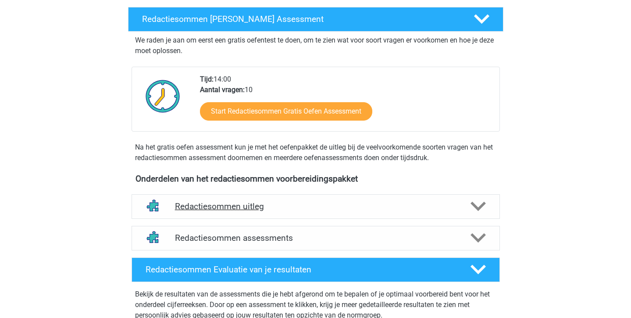
click at [280, 211] on h4 "Redactiesommen uitleg" at bounding box center [316, 206] width 282 height 10
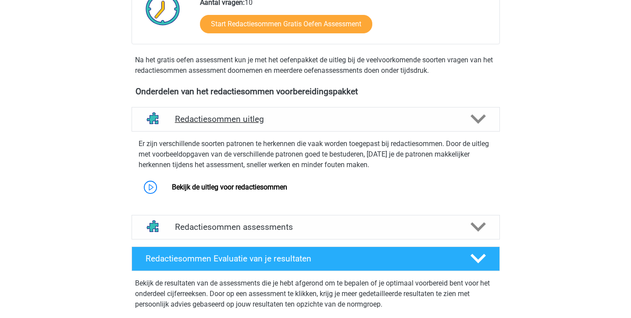
scroll to position [224, 0]
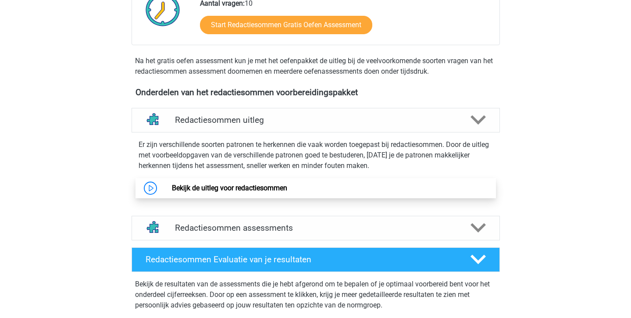
click at [269, 192] on link "Bekijk de uitleg voor redactiesommen" at bounding box center [229, 188] width 115 height 8
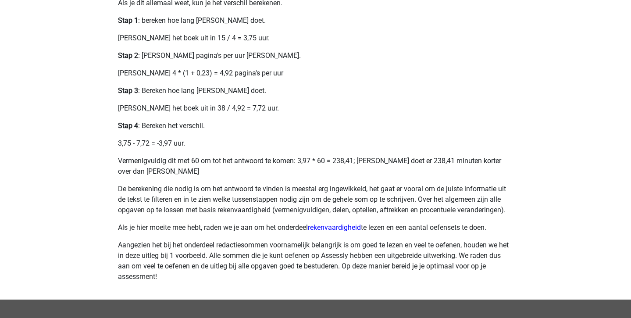
scroll to position [365, 0]
click at [327, 227] on link "rekenvaardigheid" at bounding box center [334, 227] width 53 height 8
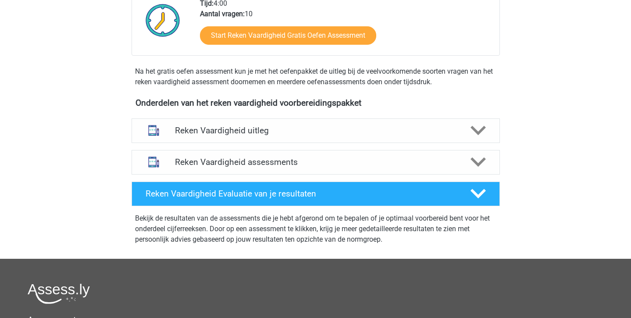
scroll to position [225, 0]
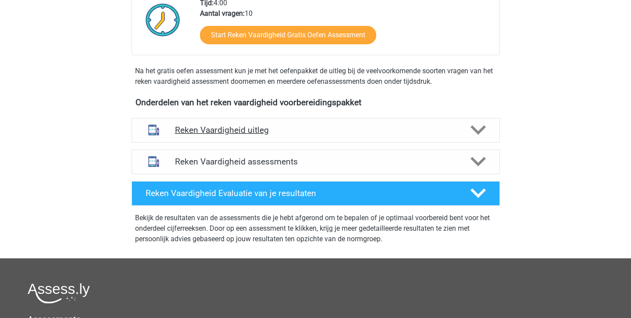
click at [249, 131] on h4 "Reken Vaardigheid uitleg" at bounding box center [316, 130] width 282 height 10
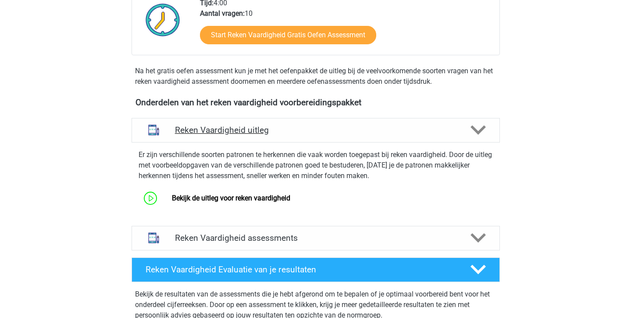
scroll to position [268, 0]
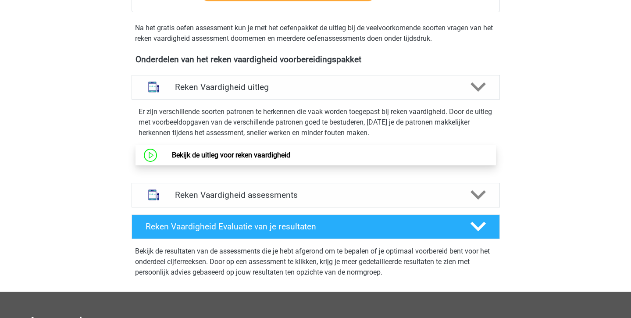
click at [241, 159] on link "Bekijk de uitleg voor reken vaardigheid" at bounding box center [231, 155] width 118 height 8
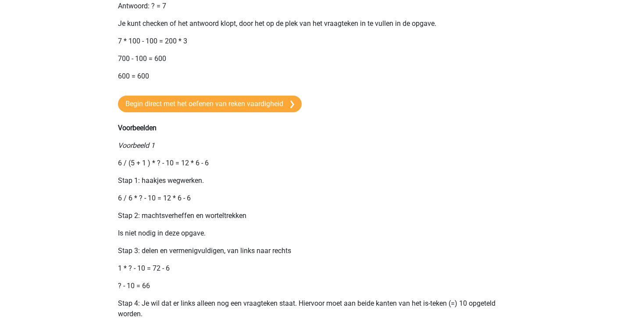
scroll to position [628, 0]
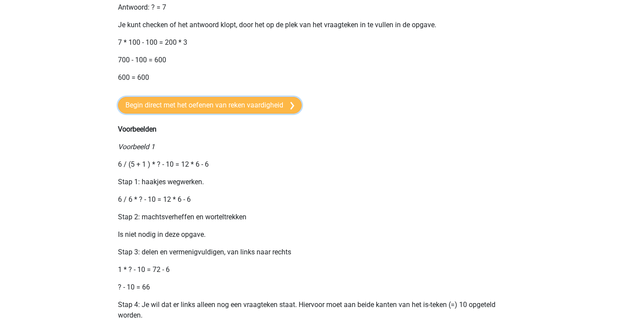
click at [162, 114] on link "Begin direct met het oefenen van reken vaardigheid" at bounding box center [210, 105] width 184 height 17
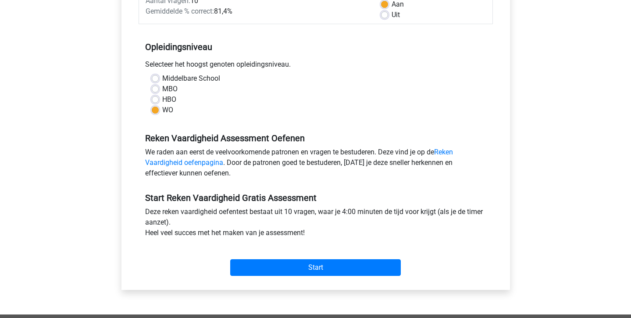
scroll to position [145, 0]
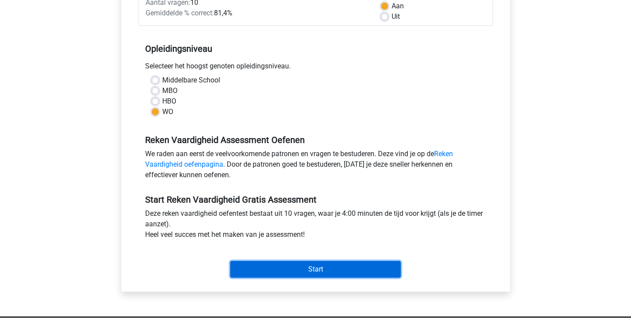
click at [267, 267] on input "Start" at bounding box center [315, 269] width 171 height 17
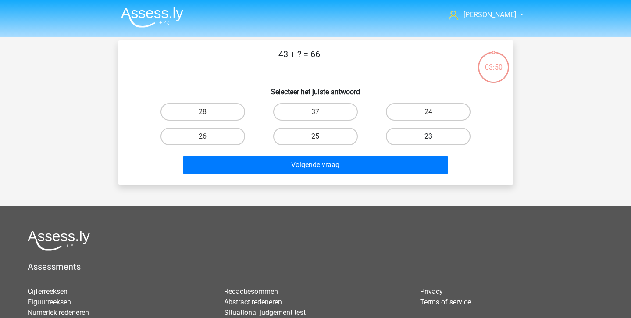
click at [406, 130] on label "23" at bounding box center [428, 137] width 85 height 18
click at [429, 136] on input "23" at bounding box center [432, 139] width 6 height 6
radio input "true"
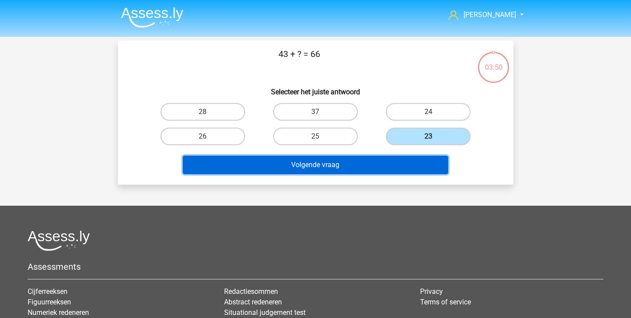
click at [399, 167] on button "Volgende vraag" at bounding box center [315, 165] width 265 height 18
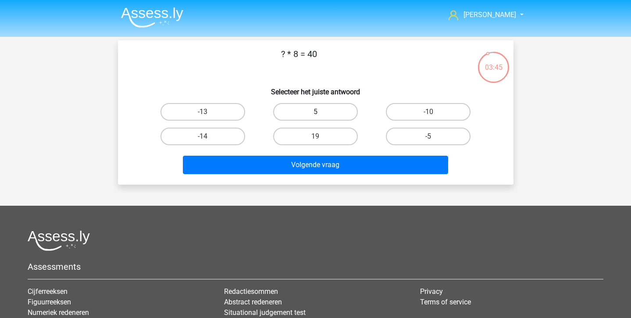
click at [311, 105] on label "5" at bounding box center [315, 112] width 85 height 18
click at [315, 112] on input "5" at bounding box center [318, 115] width 6 height 6
radio input "true"
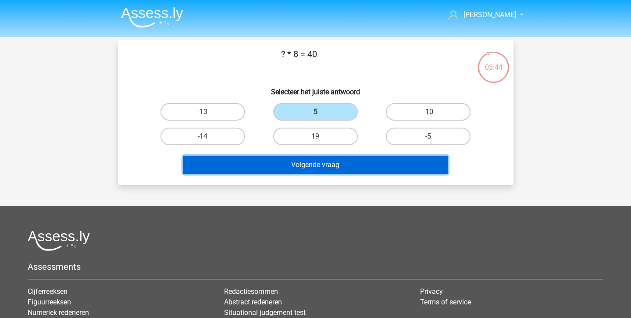
click at [315, 161] on button "Volgende vraag" at bounding box center [315, 165] width 265 height 18
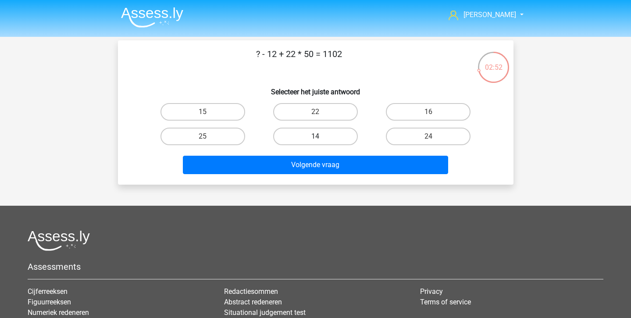
click at [316, 135] on label "14" at bounding box center [315, 137] width 85 height 18
click at [316, 136] on input "14" at bounding box center [318, 139] width 6 height 6
radio input "true"
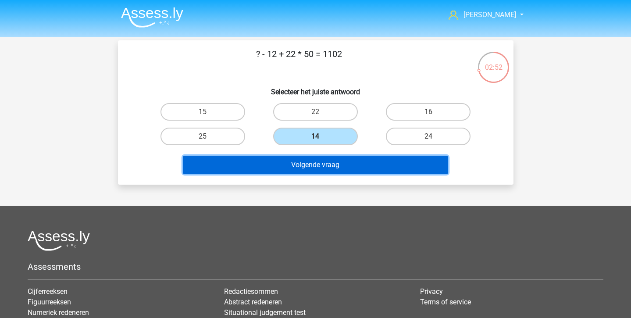
click at [316, 170] on button "Volgende vraag" at bounding box center [315, 165] width 265 height 18
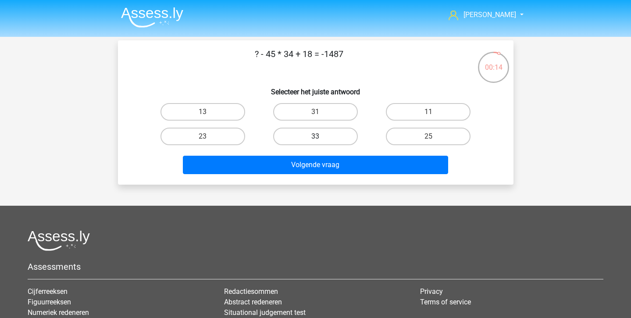
click at [330, 136] on label "33" at bounding box center [315, 137] width 85 height 18
click at [321, 136] on input "33" at bounding box center [318, 139] width 6 height 6
radio input "true"
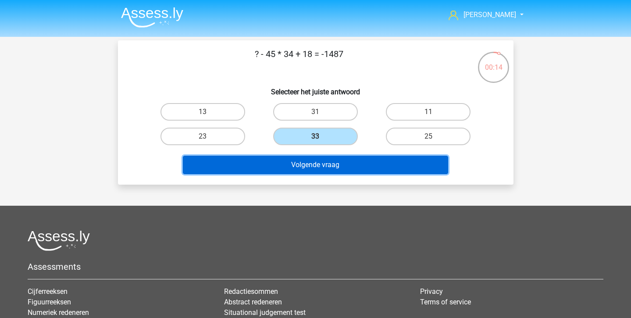
click at [330, 164] on button "Volgende vraag" at bounding box center [315, 165] width 265 height 18
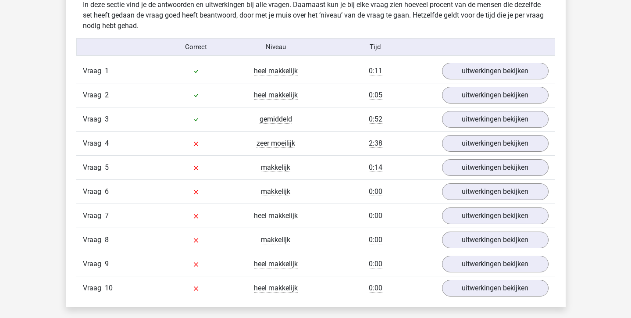
scroll to position [558, 0]
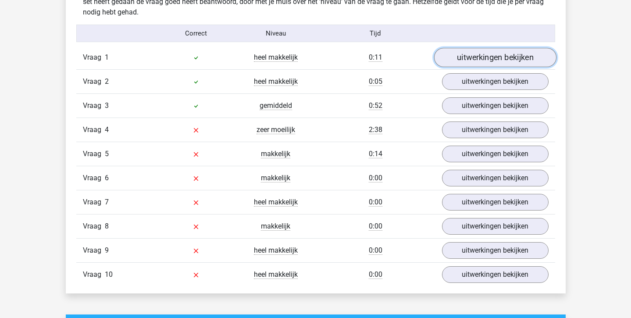
click at [466, 61] on link "uitwerkingen bekijken" at bounding box center [495, 57] width 122 height 19
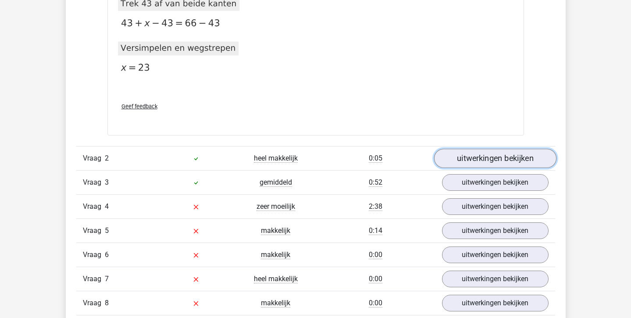
click at [457, 161] on link "uitwerkingen bekijken" at bounding box center [495, 158] width 122 height 19
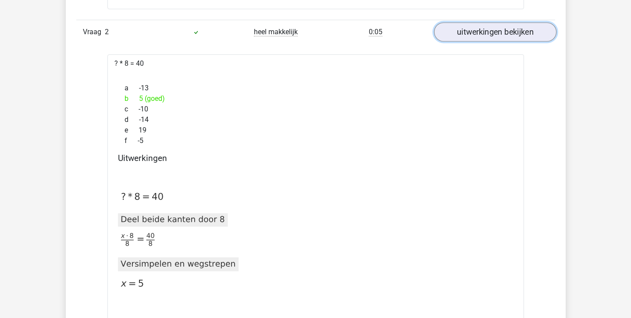
scroll to position [929, 0]
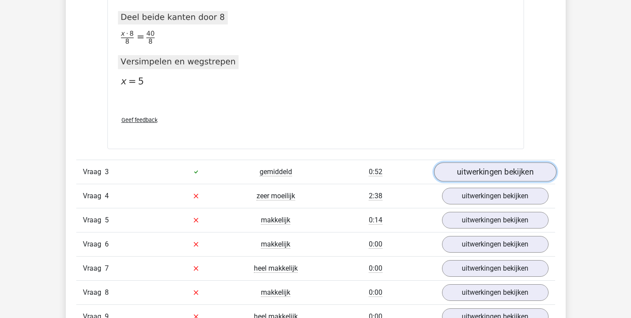
click at [465, 174] on link "uitwerkingen bekijken" at bounding box center [495, 171] width 122 height 19
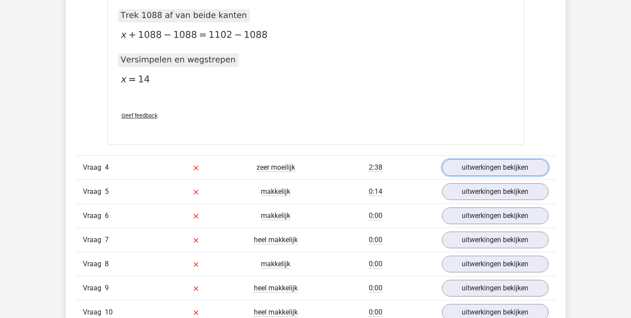
click at [465, 174] on link "uitwerkingen bekijken" at bounding box center [495, 167] width 107 height 17
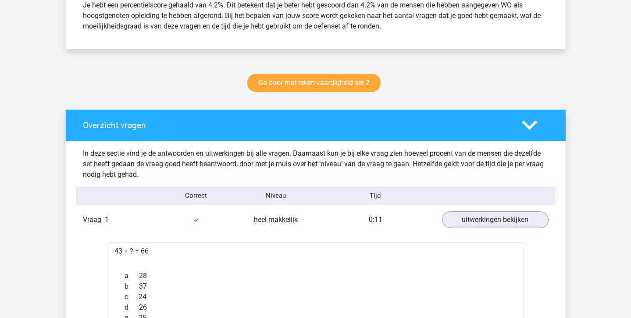
scroll to position [396, 0]
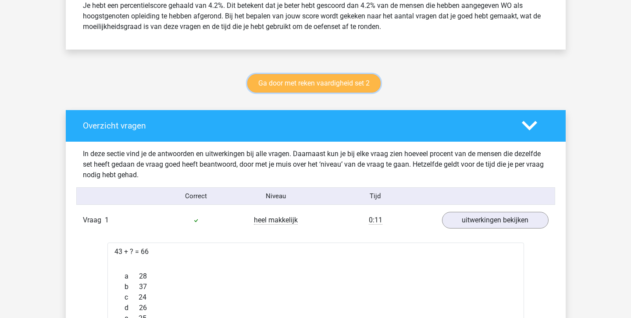
click at [332, 83] on link "Ga door met reken vaardigheid set 2" at bounding box center [313, 83] width 133 height 18
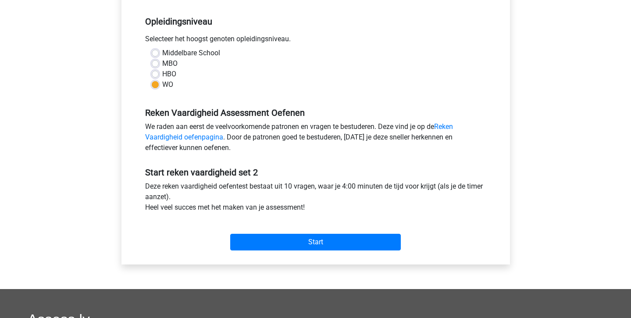
scroll to position [173, 0]
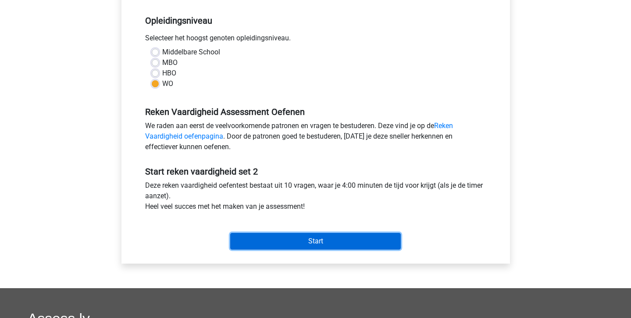
click at [265, 243] on input "Start" at bounding box center [315, 241] width 171 height 17
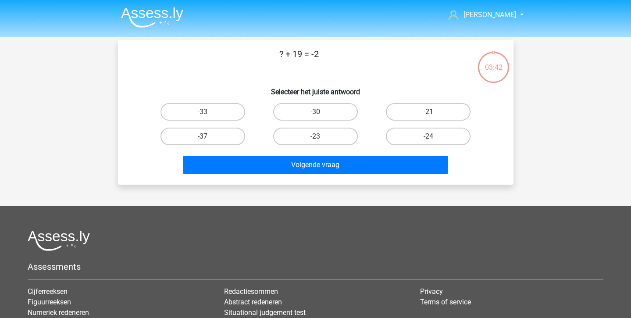
click at [422, 114] on label "-21" at bounding box center [428, 112] width 85 height 18
click at [429, 114] on input "-21" at bounding box center [432, 115] width 6 height 6
radio input "true"
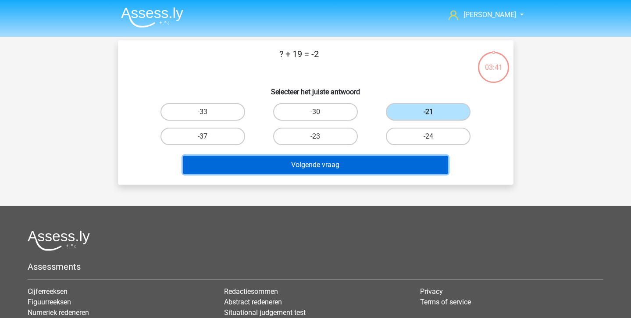
click at [401, 162] on button "Volgende vraag" at bounding box center [315, 165] width 265 height 18
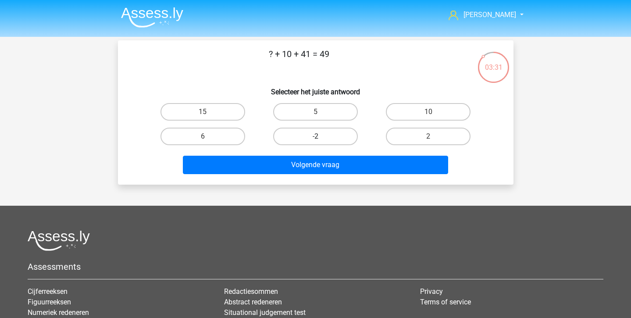
click at [333, 134] on label "-2" at bounding box center [315, 137] width 85 height 18
click at [321, 136] on input "-2" at bounding box center [318, 139] width 6 height 6
radio input "true"
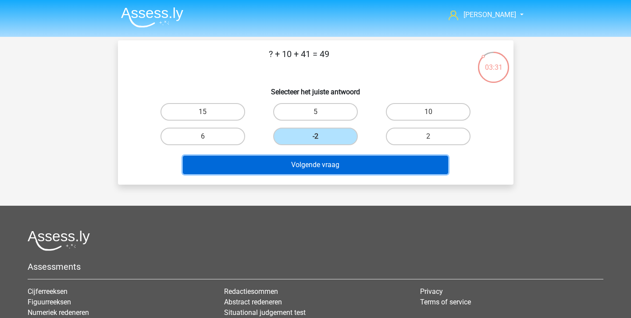
click at [333, 171] on button "Volgende vraag" at bounding box center [315, 165] width 265 height 18
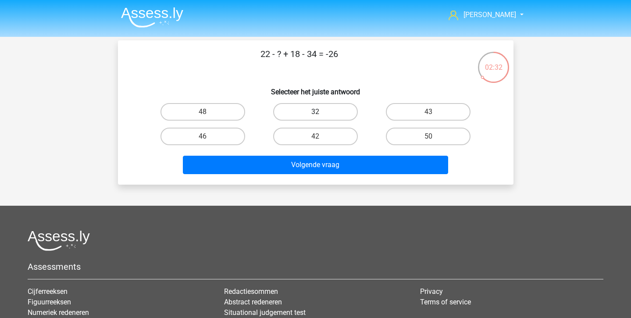
click at [329, 117] on label "32" at bounding box center [315, 112] width 85 height 18
click at [321, 117] on input "32" at bounding box center [318, 115] width 6 height 6
radio input "true"
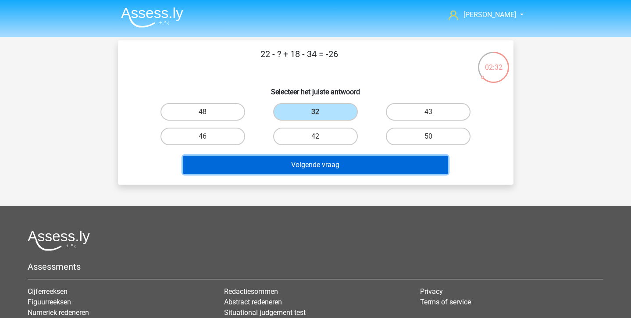
click at [335, 167] on button "Volgende vraag" at bounding box center [315, 165] width 265 height 18
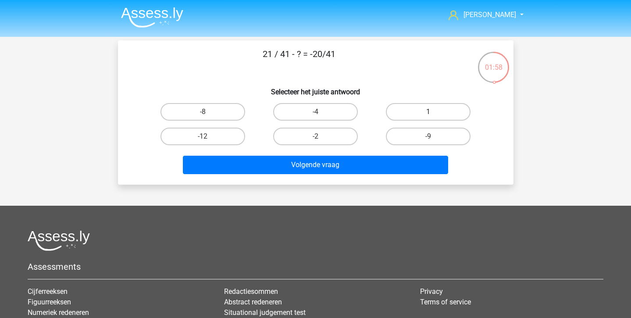
click at [408, 117] on label "1" at bounding box center [428, 112] width 85 height 18
click at [429, 117] on input "1" at bounding box center [432, 115] width 6 height 6
radio input "true"
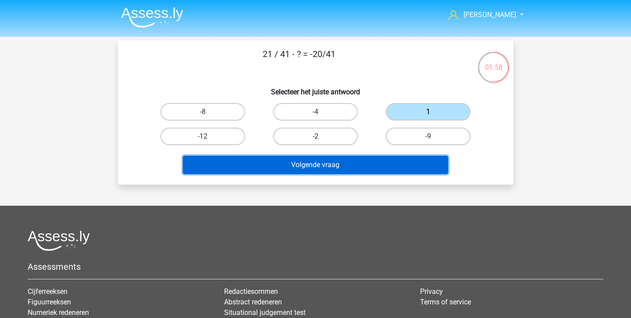
click at [368, 160] on button "Volgende vraag" at bounding box center [315, 165] width 265 height 18
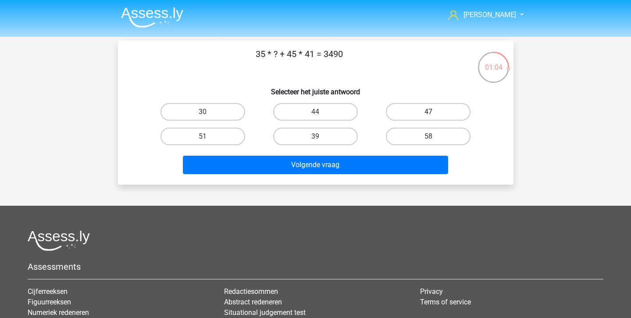
click at [423, 110] on label "47" at bounding box center [428, 112] width 85 height 18
click at [429, 112] on input "47" at bounding box center [432, 115] width 6 height 6
radio input "true"
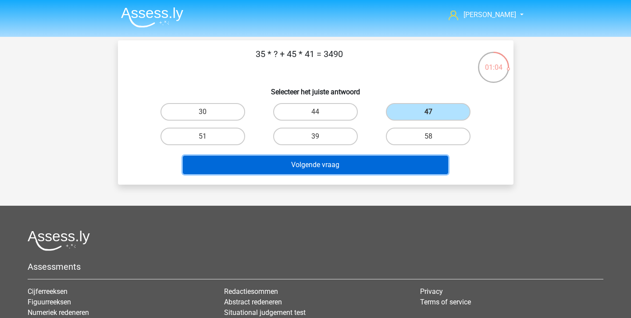
click at [388, 170] on button "Volgende vraag" at bounding box center [315, 165] width 265 height 18
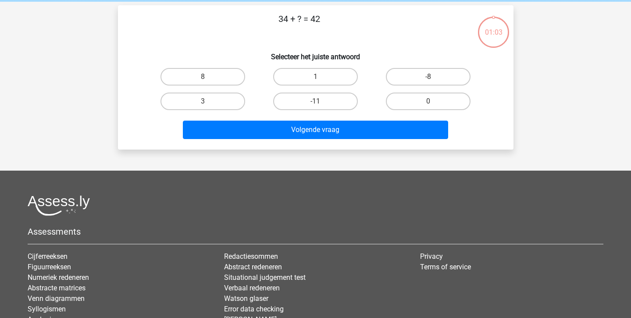
scroll to position [40, 0]
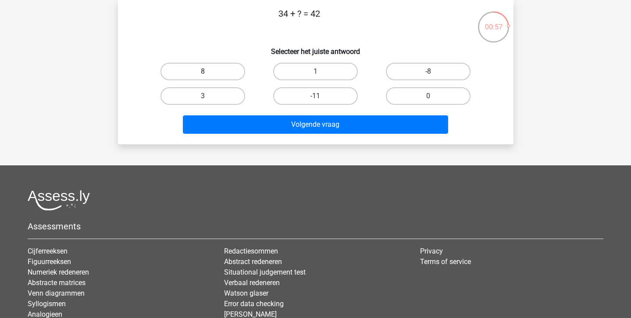
click at [227, 75] on label "8" at bounding box center [203, 72] width 85 height 18
click at [208, 75] on input "8" at bounding box center [206, 75] width 6 height 6
radio input "true"
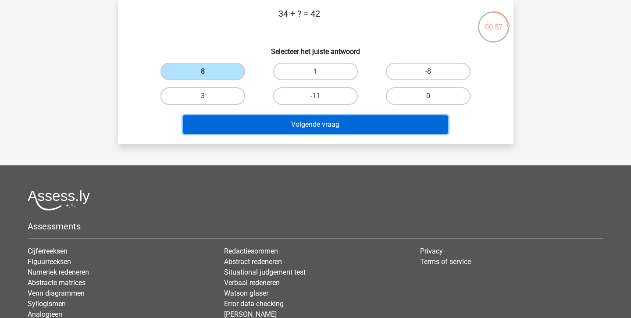
click at [239, 122] on button "Volgende vraag" at bounding box center [315, 124] width 265 height 18
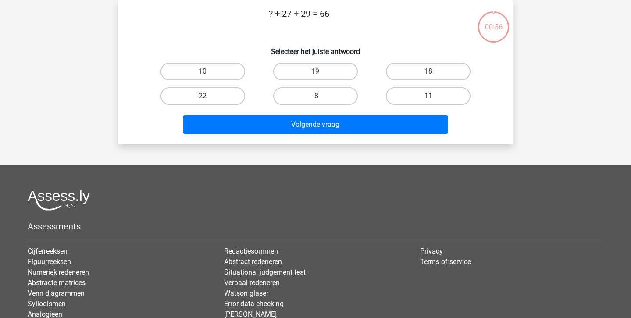
scroll to position [0, 0]
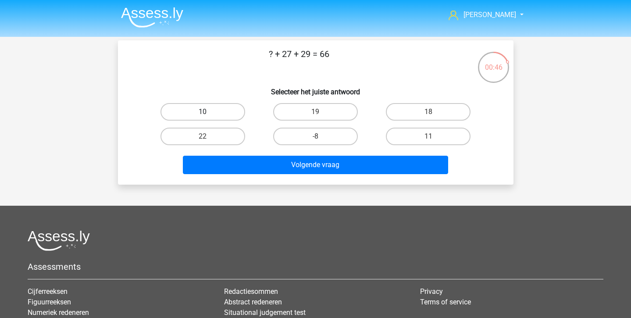
click at [221, 113] on label "10" at bounding box center [203, 112] width 85 height 18
click at [208, 113] on input "10" at bounding box center [206, 115] width 6 height 6
radio input "true"
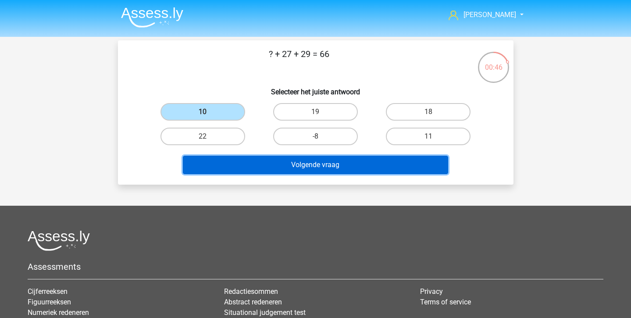
click at [243, 174] on button "Volgende vraag" at bounding box center [315, 165] width 265 height 18
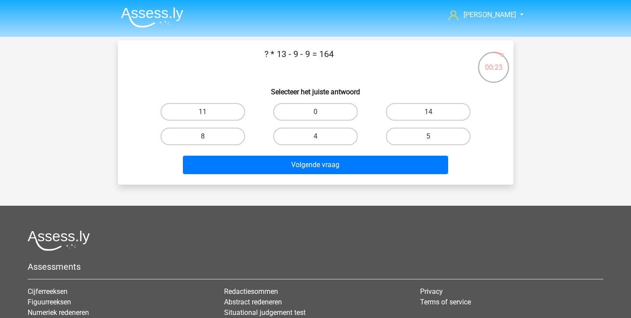
click at [389, 123] on div "14" at bounding box center [428, 112] width 113 height 25
click at [400, 114] on label "14" at bounding box center [428, 112] width 85 height 18
click at [429, 114] on input "14" at bounding box center [432, 115] width 6 height 6
radio input "true"
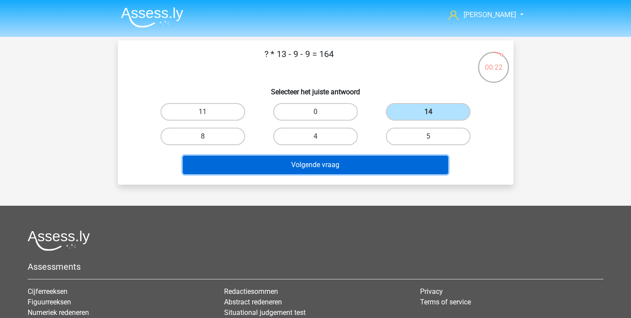
click at [380, 168] on button "Volgende vraag" at bounding box center [315, 165] width 265 height 18
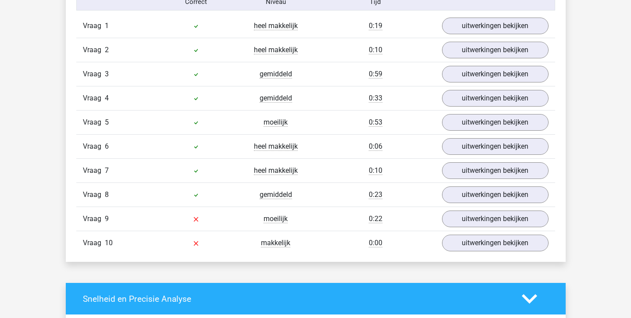
scroll to position [603, 0]
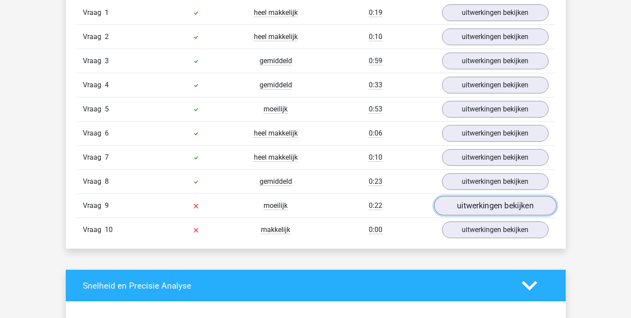
click at [458, 212] on link "uitwerkingen bekijken" at bounding box center [495, 205] width 122 height 19
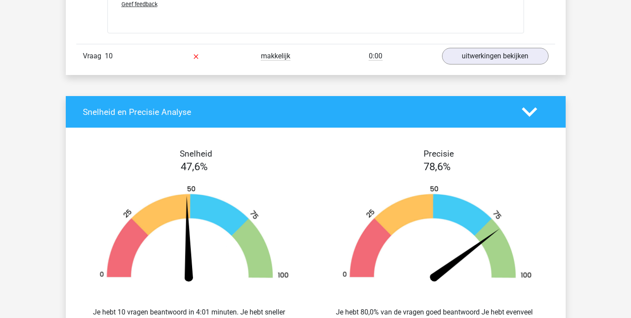
scroll to position [1584, 0]
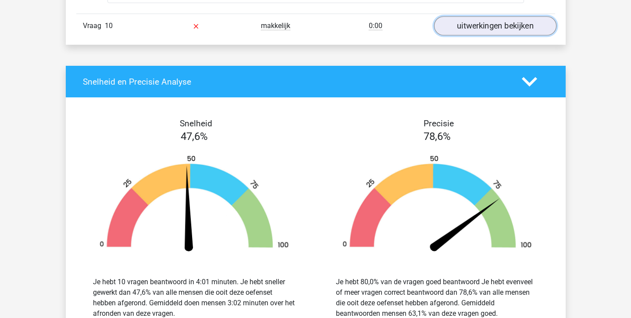
click at [500, 30] on link "uitwerkingen bekijken" at bounding box center [495, 25] width 122 height 19
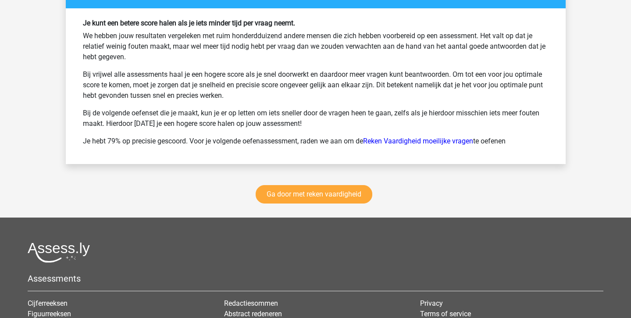
scroll to position [2285, 0]
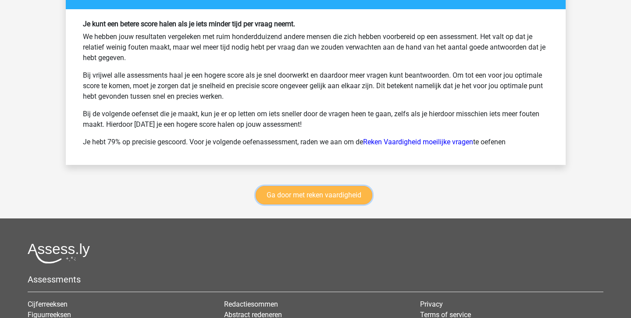
click at [278, 192] on link "Ga door met reken vaardigheid" at bounding box center [314, 195] width 117 height 18
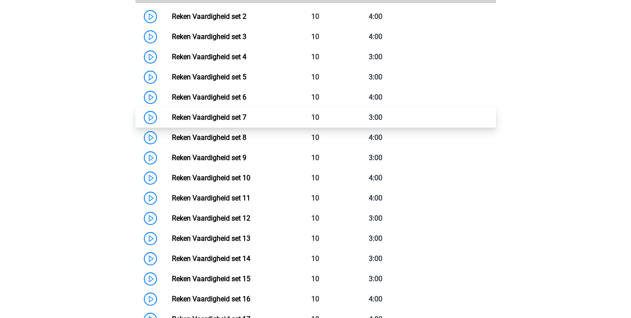
scroll to position [454, 0]
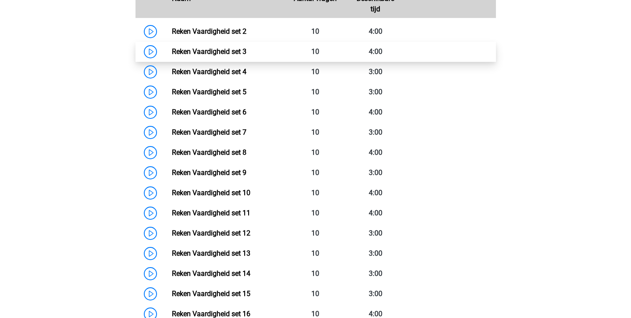
click at [243, 56] on link "Reken Vaardigheid set 3" at bounding box center [209, 51] width 75 height 8
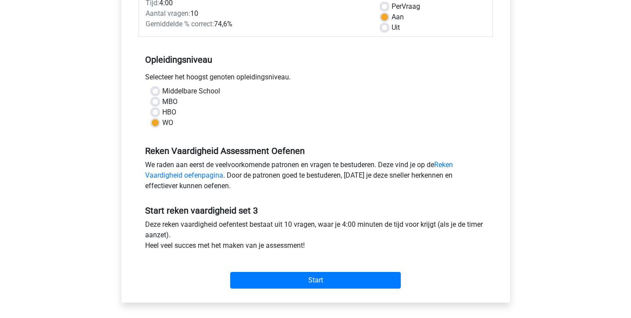
scroll to position [134, 0]
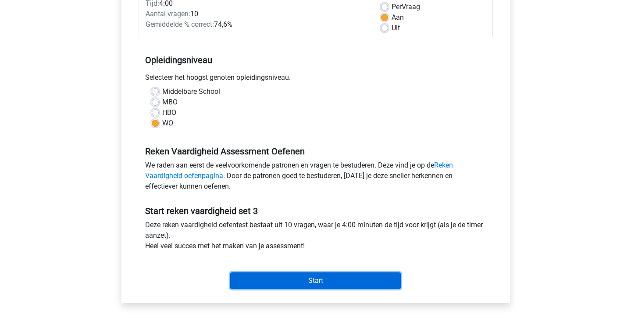
click at [242, 276] on input "Start" at bounding box center [315, 280] width 171 height 17
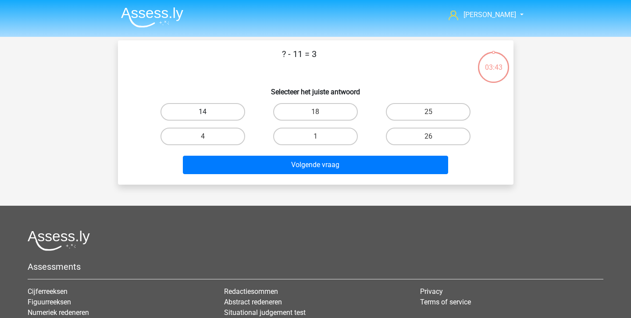
click at [228, 118] on label "14" at bounding box center [203, 112] width 85 height 18
click at [208, 118] on input "14" at bounding box center [206, 115] width 6 height 6
radio input "true"
click at [252, 181] on div "? - 11 = 3 Selecteer het juiste antwoord 14 18 25 4" at bounding box center [316, 112] width 396 height 144
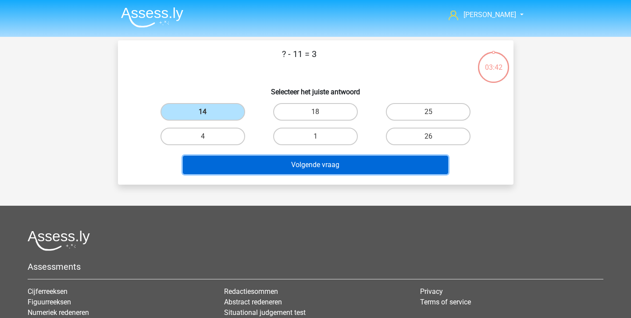
click at [247, 172] on button "Volgende vraag" at bounding box center [315, 165] width 265 height 18
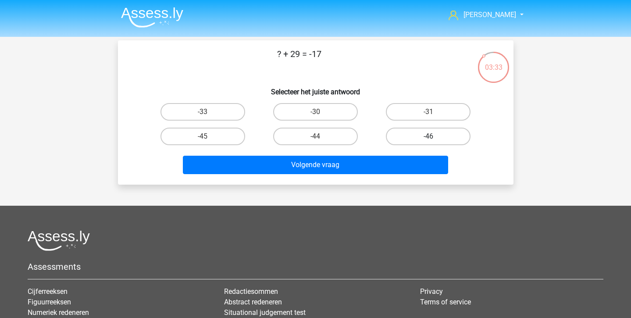
click at [419, 133] on label "-46" at bounding box center [428, 137] width 85 height 18
click at [429, 136] on input "-46" at bounding box center [432, 139] width 6 height 6
radio input "true"
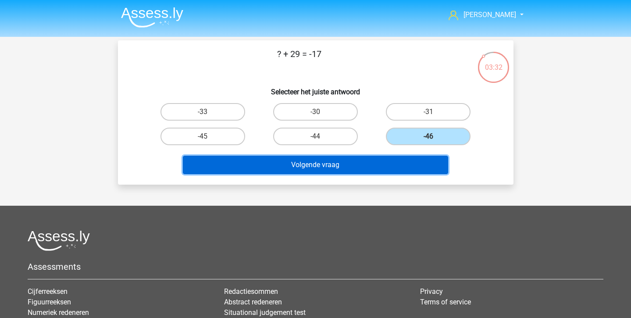
click at [383, 168] on button "Volgende vraag" at bounding box center [315, 165] width 265 height 18
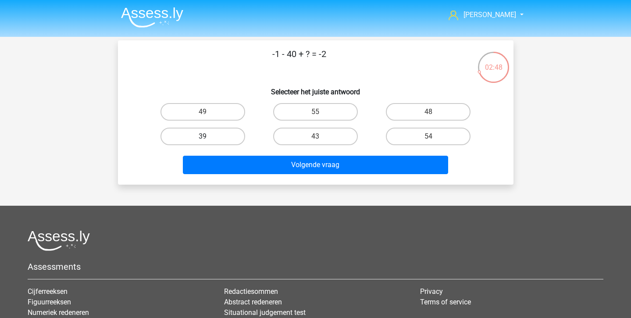
click at [203, 130] on label "39" at bounding box center [203, 137] width 85 height 18
click at [203, 136] on input "39" at bounding box center [206, 139] width 6 height 6
radio input "true"
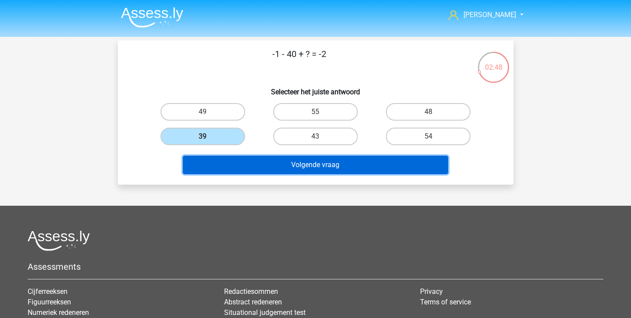
click at [205, 169] on button "Volgende vraag" at bounding box center [315, 165] width 265 height 18
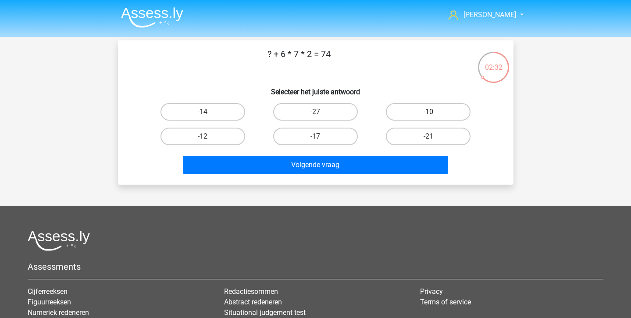
click at [398, 114] on label "-10" at bounding box center [428, 112] width 85 height 18
click at [429, 114] on input "-10" at bounding box center [432, 115] width 6 height 6
radio input "true"
click at [373, 151] on div "Volgende vraag" at bounding box center [316, 163] width 368 height 29
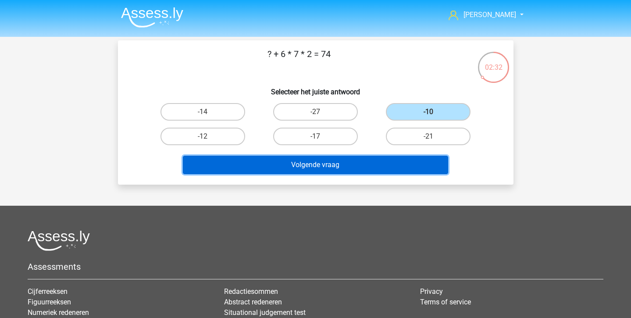
click at [371, 160] on button "Volgende vraag" at bounding box center [315, 165] width 265 height 18
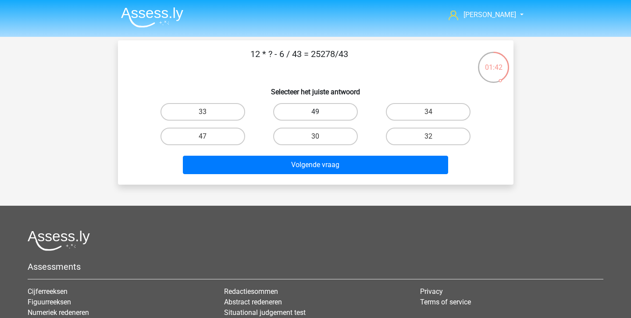
click at [307, 116] on label "49" at bounding box center [315, 112] width 85 height 18
click at [315, 116] on input "49" at bounding box center [318, 115] width 6 height 6
radio input "true"
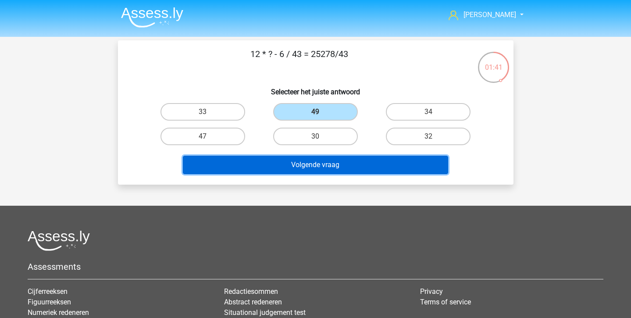
click at [306, 169] on button "Volgende vraag" at bounding box center [315, 165] width 265 height 18
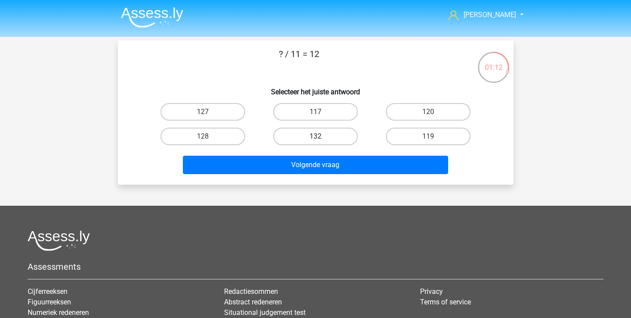
click at [316, 144] on label "132" at bounding box center [315, 137] width 85 height 18
click at [316, 142] on input "132" at bounding box center [318, 139] width 6 height 6
radio input "true"
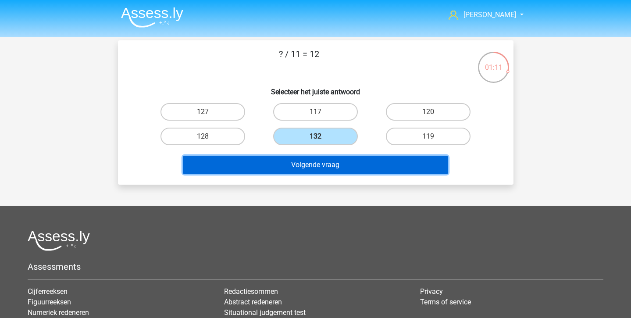
click at [311, 171] on button "Volgende vraag" at bounding box center [315, 165] width 265 height 18
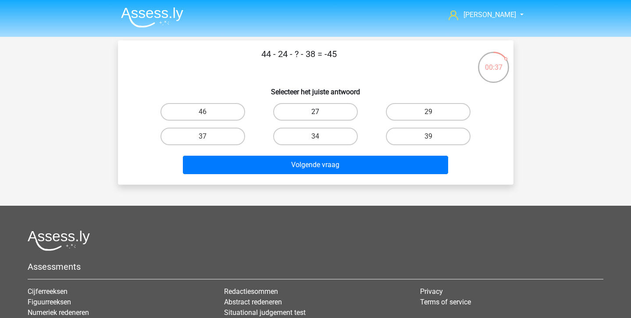
click at [331, 112] on label "27" at bounding box center [315, 112] width 85 height 18
click at [321, 112] on input "27" at bounding box center [318, 115] width 6 height 6
radio input "true"
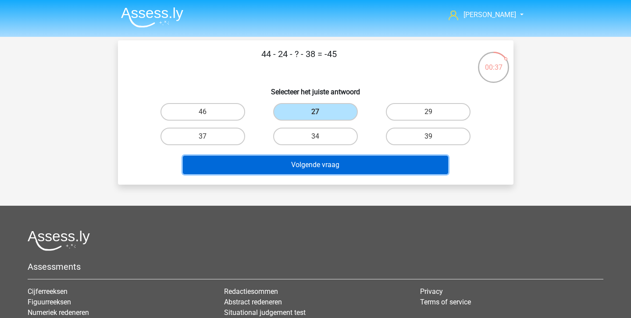
click at [331, 163] on button "Volgende vraag" at bounding box center [315, 165] width 265 height 18
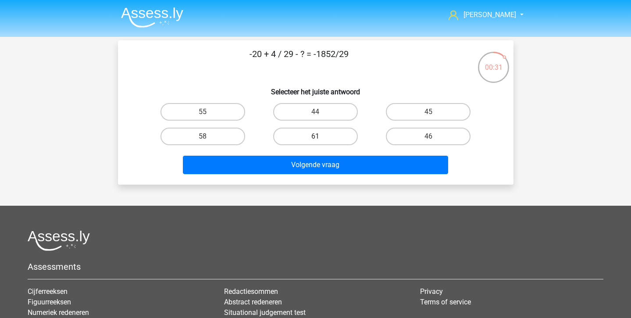
click at [301, 128] on label "61" at bounding box center [315, 137] width 85 height 18
click at [315, 136] on input "61" at bounding box center [318, 139] width 6 height 6
radio input "true"
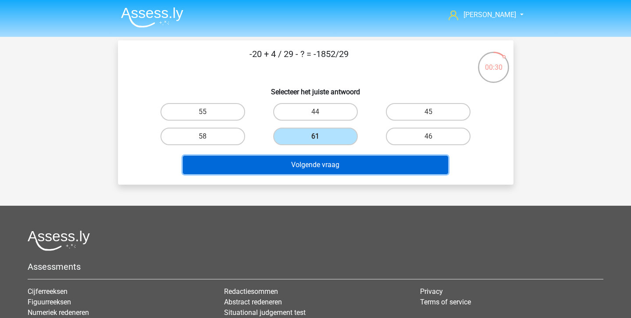
click at [298, 161] on button "Volgende vraag" at bounding box center [315, 165] width 265 height 18
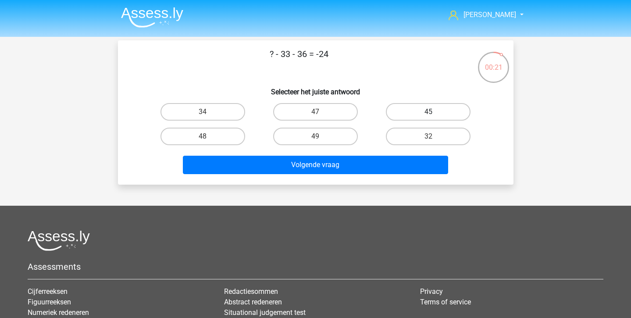
click at [392, 118] on label "45" at bounding box center [428, 112] width 85 height 18
click at [429, 118] on input "45" at bounding box center [432, 115] width 6 height 6
radio input "true"
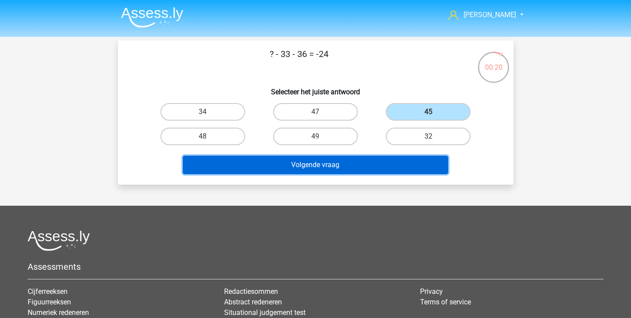
click at [377, 161] on button "Volgende vraag" at bounding box center [315, 165] width 265 height 18
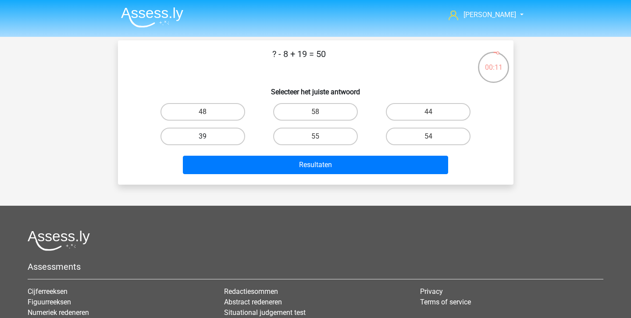
click at [230, 133] on label "39" at bounding box center [203, 137] width 85 height 18
click at [208, 136] on input "39" at bounding box center [206, 139] width 6 height 6
radio input "true"
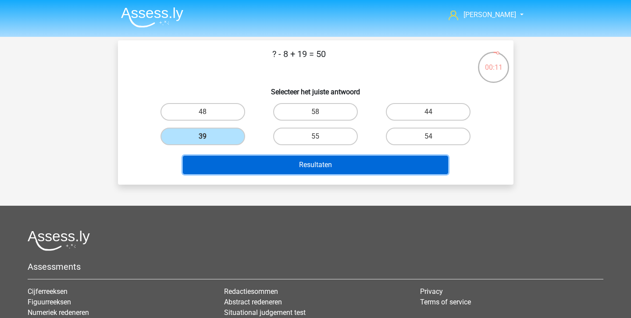
click at [230, 157] on button "Resultaten" at bounding box center [315, 165] width 265 height 18
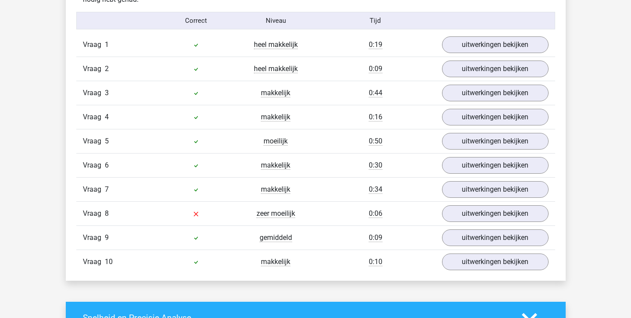
scroll to position [582, 0]
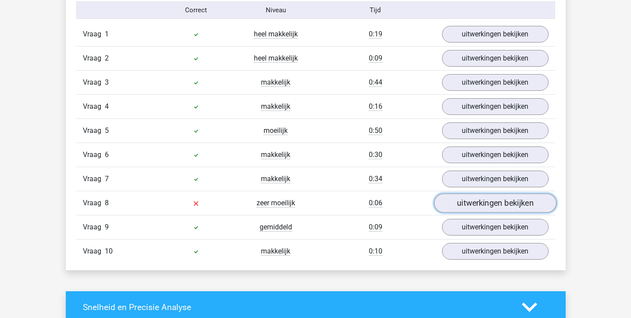
click at [474, 202] on link "uitwerkingen bekijken" at bounding box center [495, 202] width 122 height 19
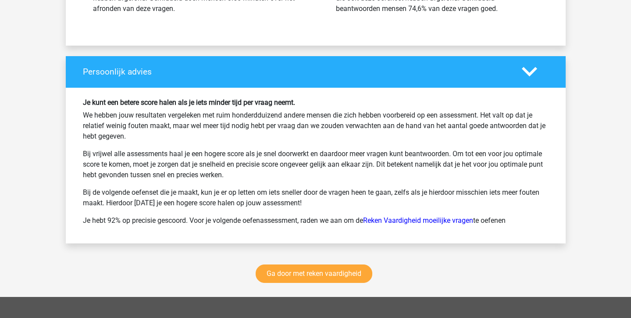
scroll to position [1912, 0]
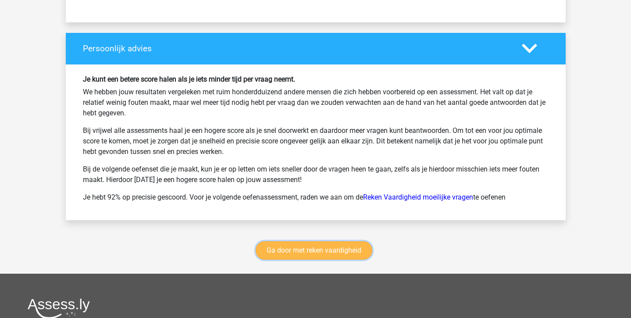
click at [334, 247] on link "Ga door met reken vaardigheid" at bounding box center [314, 250] width 117 height 18
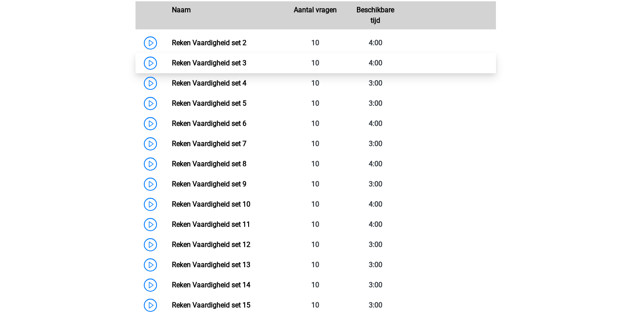
scroll to position [436, 0]
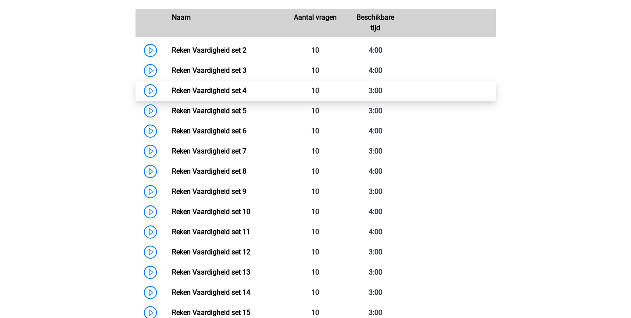
click at [247, 88] on link "Reken Vaardigheid set 4" at bounding box center [209, 90] width 75 height 8
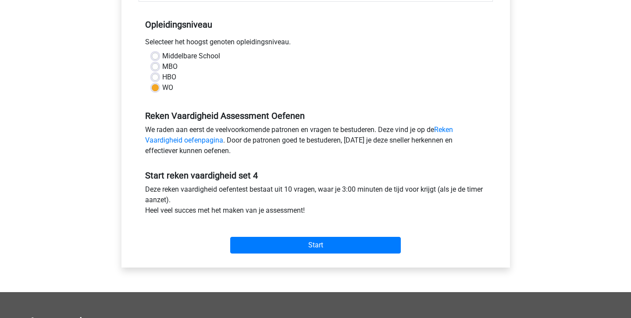
scroll to position [171, 0]
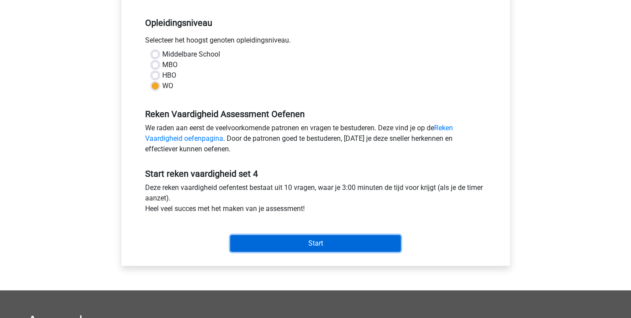
click at [264, 240] on input "Start" at bounding box center [315, 243] width 171 height 17
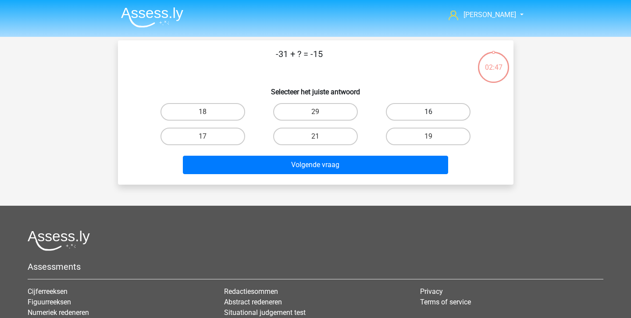
click at [419, 118] on label "16" at bounding box center [428, 112] width 85 height 18
click at [429, 118] on input "16" at bounding box center [432, 115] width 6 height 6
radio input "true"
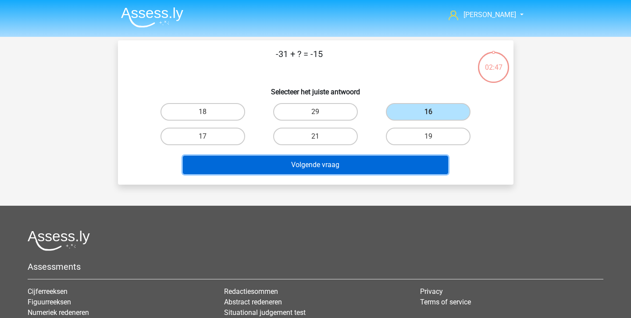
click at [392, 172] on button "Volgende vraag" at bounding box center [315, 165] width 265 height 18
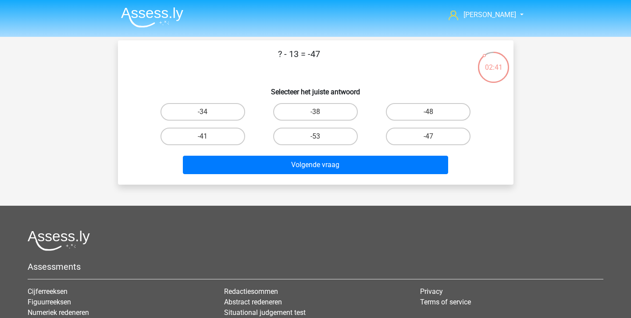
click at [208, 117] on input "-34" at bounding box center [206, 115] width 6 height 6
radio input "true"
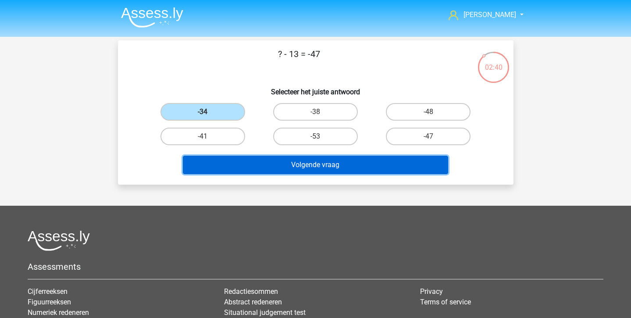
click at [220, 162] on button "Volgende vraag" at bounding box center [315, 165] width 265 height 18
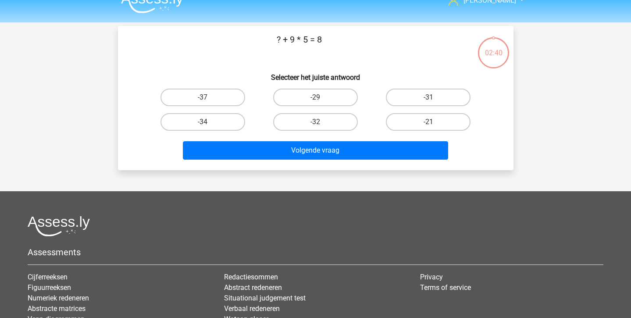
scroll to position [1, 0]
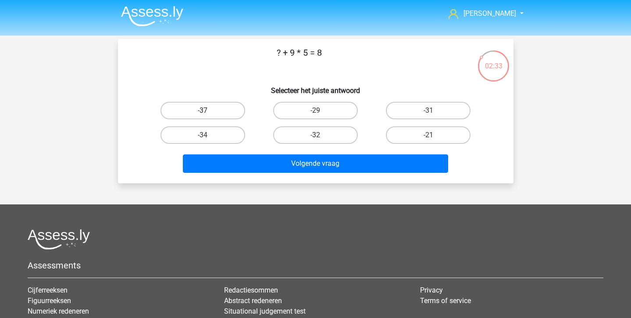
click at [205, 107] on label "-37" at bounding box center [203, 111] width 85 height 18
click at [205, 111] on input "-37" at bounding box center [206, 114] width 6 height 6
radio input "true"
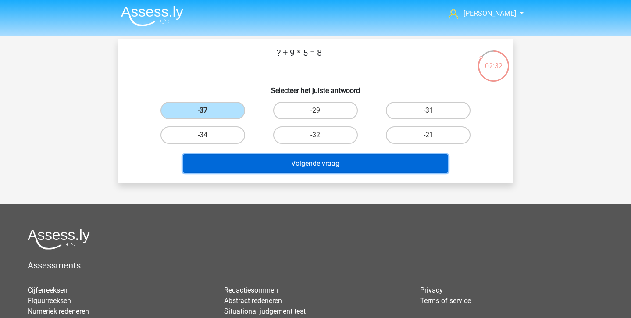
click at [211, 164] on button "Volgende vraag" at bounding box center [315, 163] width 265 height 18
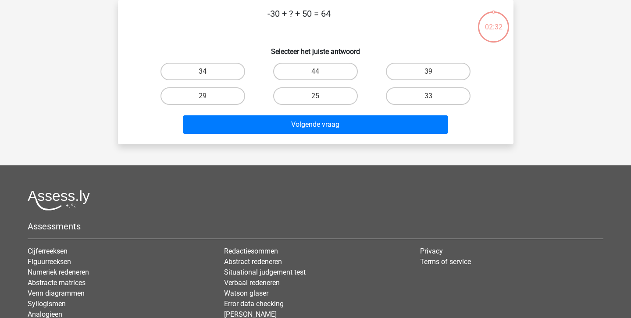
scroll to position [0, 0]
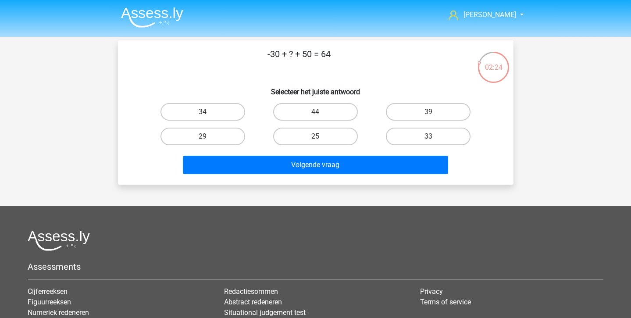
click at [272, 122] on div "44" at bounding box center [315, 112] width 113 height 25
click at [289, 115] on label "44" at bounding box center [315, 112] width 85 height 18
click at [315, 115] on input "44" at bounding box center [318, 115] width 6 height 6
radio input "true"
click at [285, 182] on div "-30 + ? + 50 = 64 Selecteer het juiste antwoord 34 44 39 29" at bounding box center [316, 112] width 396 height 144
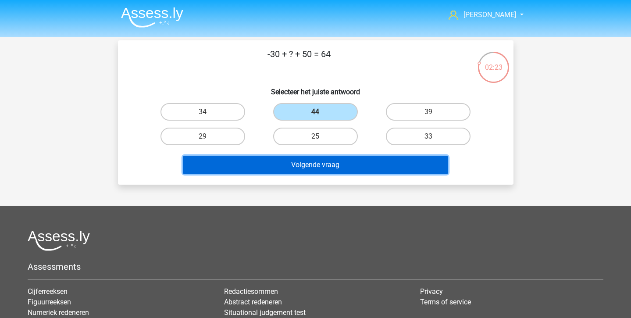
click at [277, 166] on button "Volgende vraag" at bounding box center [315, 165] width 265 height 18
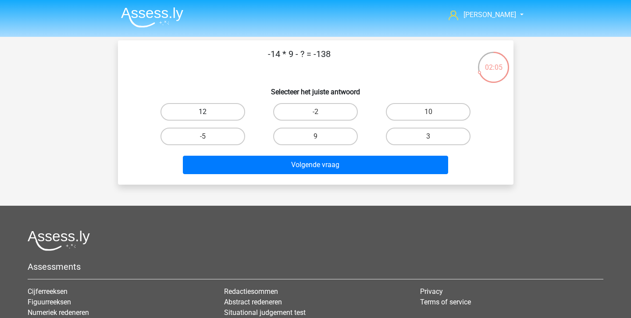
click at [238, 114] on label "12" at bounding box center [203, 112] width 85 height 18
click at [208, 114] on input "12" at bounding box center [206, 115] width 6 height 6
radio input "true"
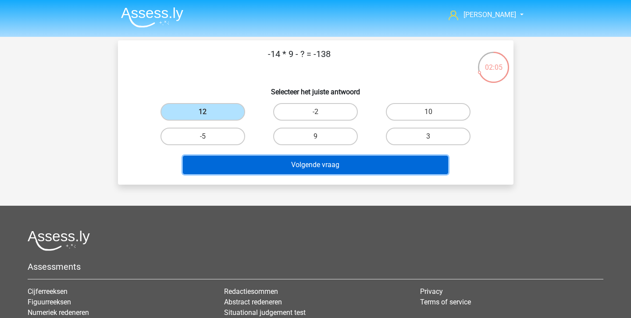
click at [242, 160] on button "Volgende vraag" at bounding box center [315, 165] width 265 height 18
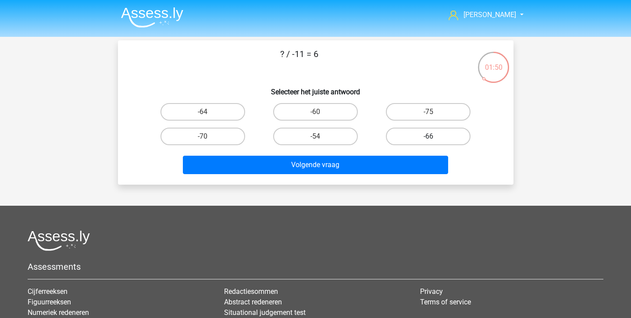
click at [438, 133] on label "-66" at bounding box center [428, 137] width 85 height 18
click at [434, 136] on input "-66" at bounding box center [432, 139] width 6 height 6
radio input "true"
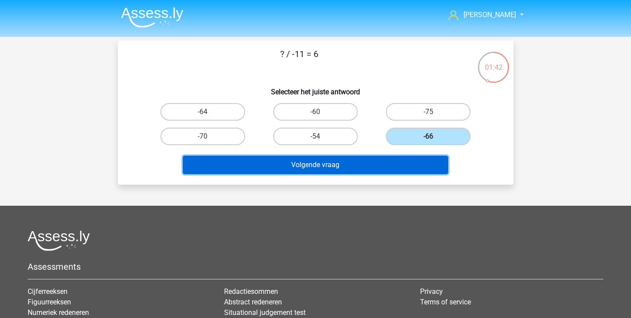
click at [424, 172] on button "Volgende vraag" at bounding box center [315, 165] width 265 height 18
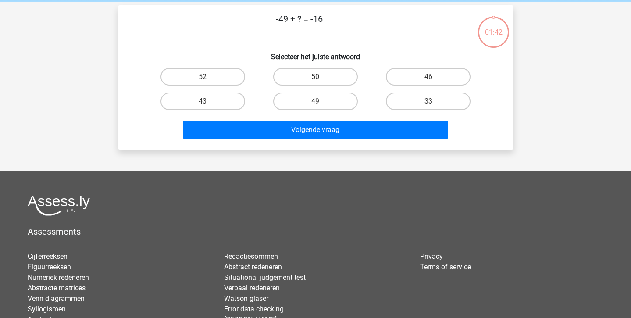
scroll to position [40, 0]
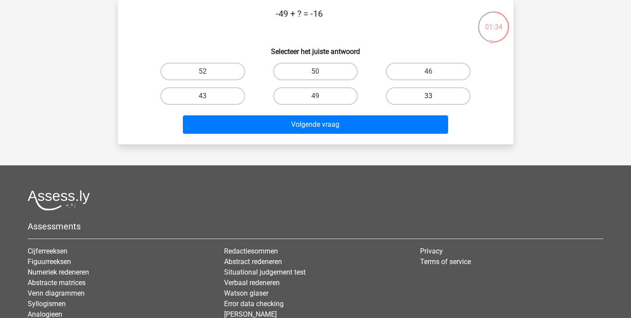
click at [436, 94] on label "33" at bounding box center [428, 96] width 85 height 18
click at [434, 96] on input "33" at bounding box center [432, 99] width 6 height 6
radio input "true"
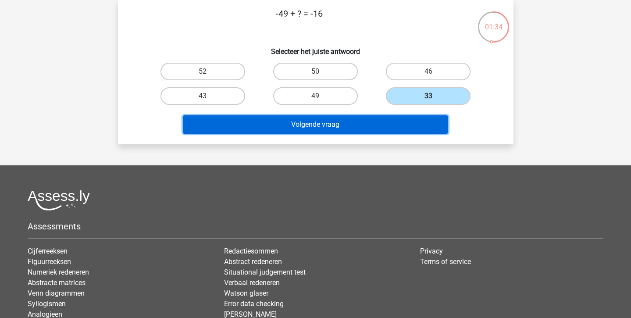
click at [415, 122] on button "Volgende vraag" at bounding box center [315, 124] width 265 height 18
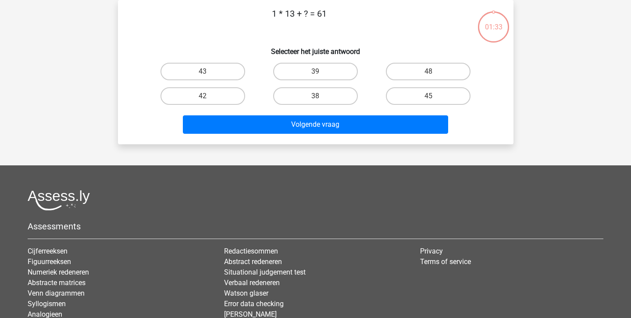
scroll to position [0, 0]
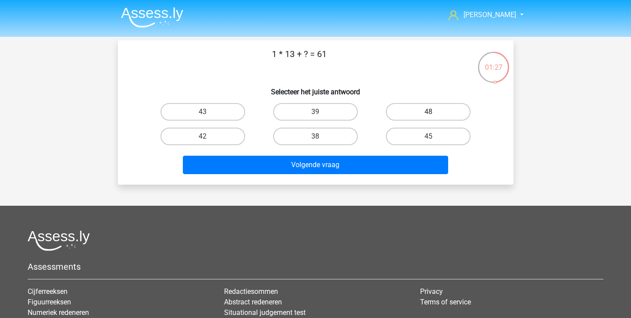
click at [426, 114] on label "48" at bounding box center [428, 112] width 85 height 18
click at [429, 114] on input "48" at bounding box center [432, 115] width 6 height 6
radio input "true"
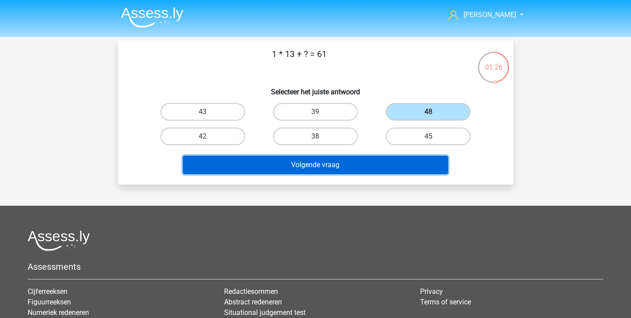
click at [411, 158] on button "Volgende vraag" at bounding box center [315, 165] width 265 height 18
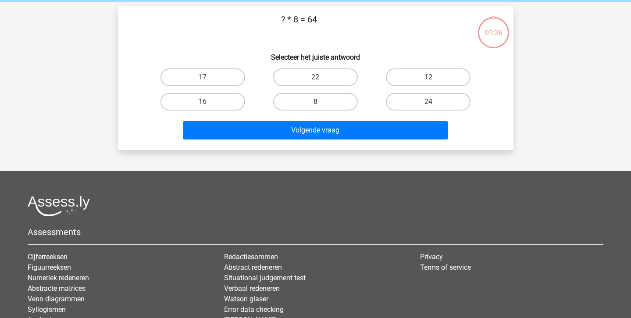
scroll to position [26, 0]
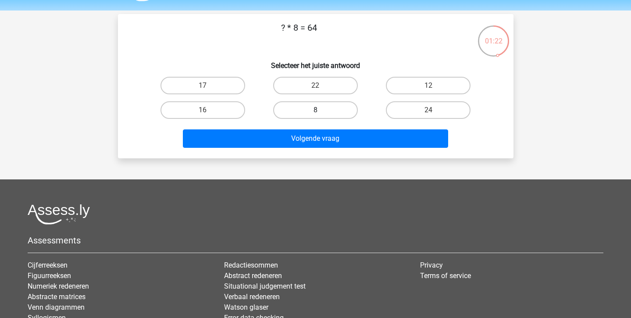
click at [324, 110] on label "8" at bounding box center [315, 110] width 85 height 18
click at [321, 110] on input "8" at bounding box center [318, 113] width 6 height 6
radio input "true"
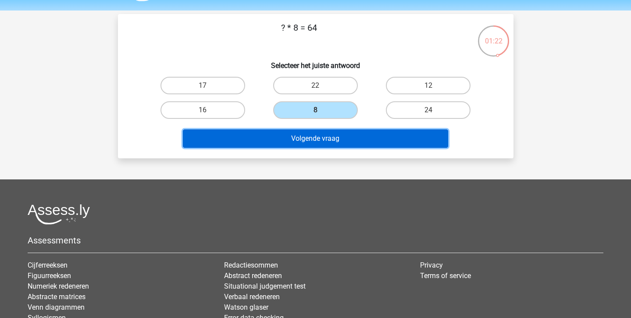
click at [324, 142] on button "Volgende vraag" at bounding box center [315, 138] width 265 height 18
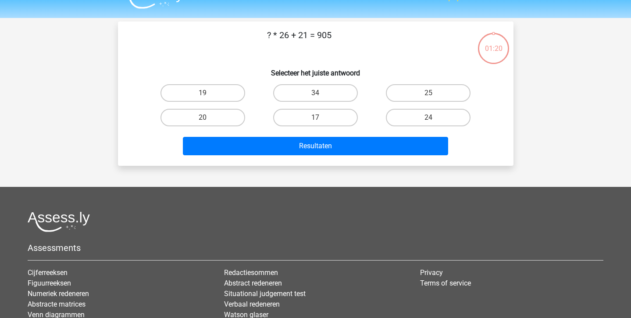
scroll to position [0, 0]
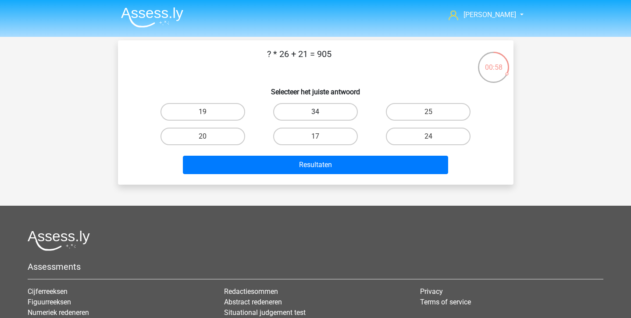
click at [325, 115] on label "34" at bounding box center [315, 112] width 85 height 18
click at [321, 115] on input "34" at bounding box center [318, 115] width 6 height 6
radio input "true"
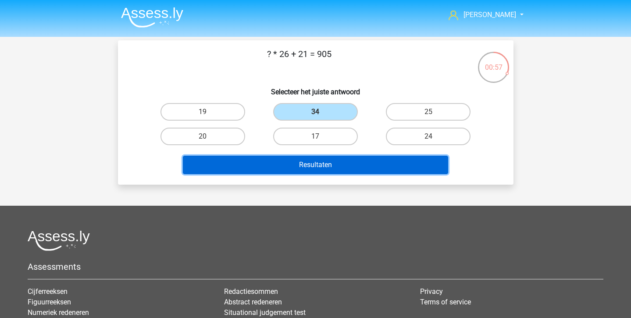
click at [325, 163] on button "Resultaten" at bounding box center [315, 165] width 265 height 18
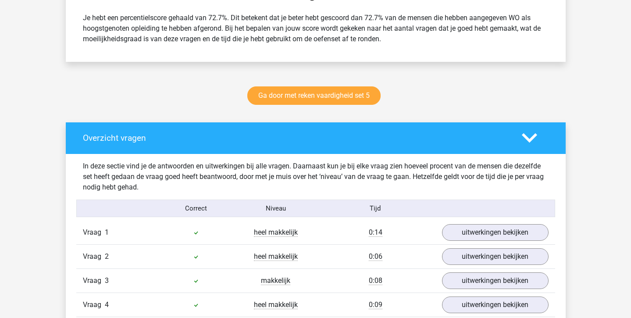
scroll to position [377, 0]
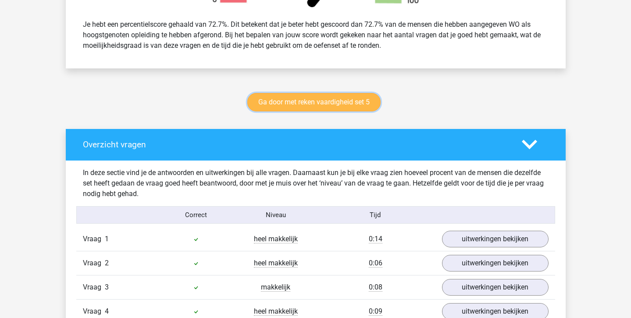
click at [318, 106] on link "Ga door met reken vaardigheid set 5" at bounding box center [313, 102] width 133 height 18
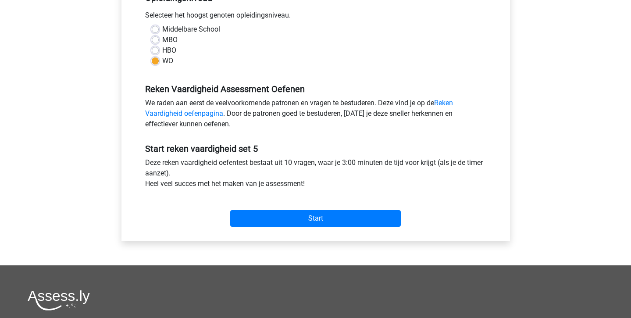
scroll to position [202, 0]
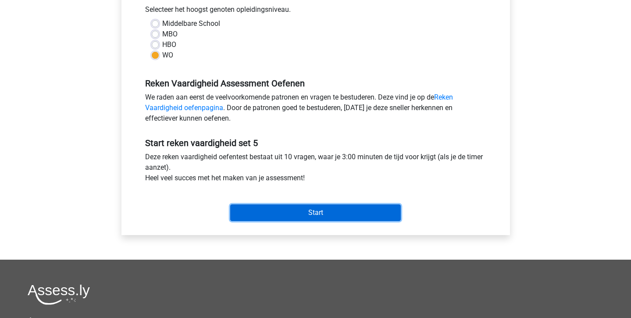
click at [306, 210] on input "Start" at bounding box center [315, 212] width 171 height 17
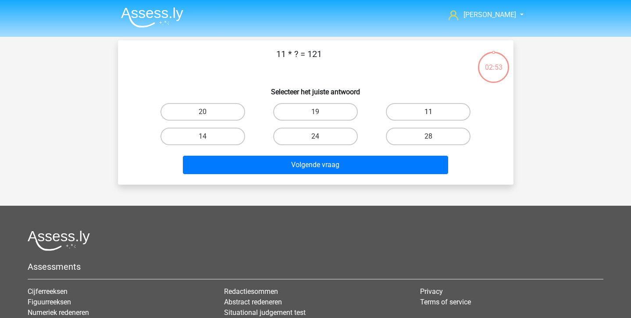
click at [466, 112] on label "11" at bounding box center [428, 112] width 85 height 18
click at [434, 112] on input "11" at bounding box center [432, 115] width 6 height 6
radio input "true"
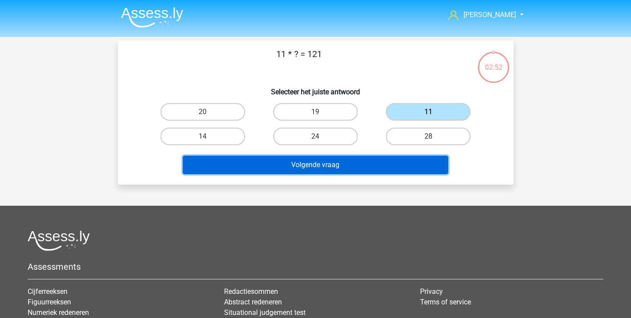
click at [405, 173] on button "Volgende vraag" at bounding box center [315, 165] width 265 height 18
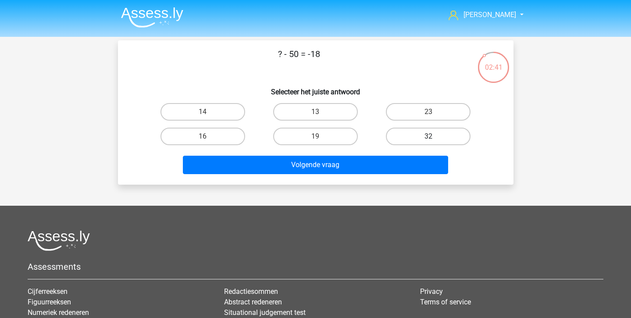
click at [400, 131] on label "32" at bounding box center [428, 137] width 85 height 18
click at [429, 136] on input "32" at bounding box center [432, 139] width 6 height 6
radio input "true"
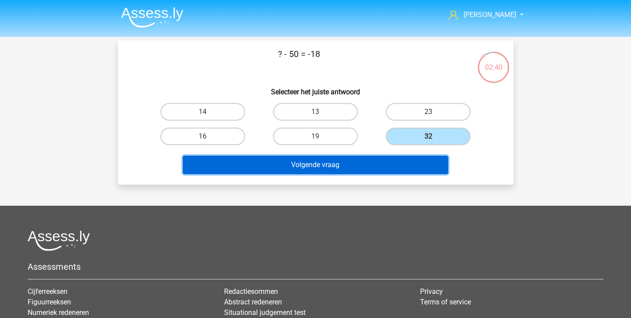
click at [390, 167] on button "Volgende vraag" at bounding box center [315, 165] width 265 height 18
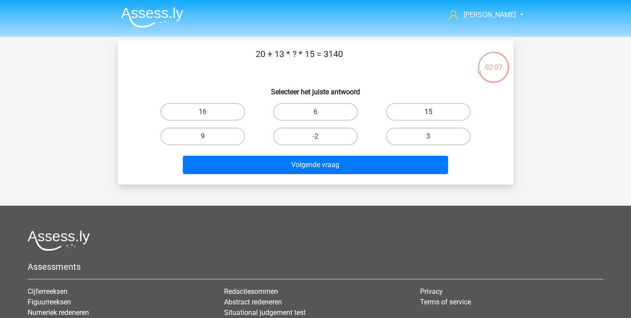
scroll to position [2, 0]
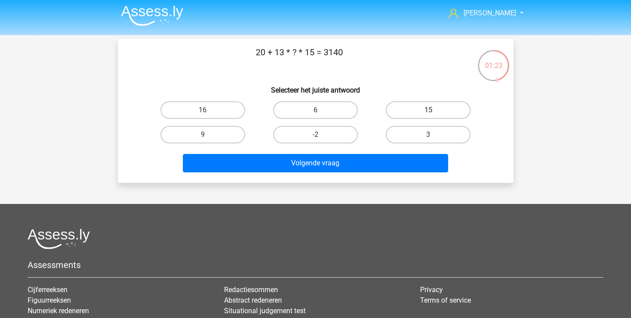
click at [433, 105] on label "15" at bounding box center [428, 110] width 85 height 18
click at [433, 110] on input "15" at bounding box center [432, 113] width 6 height 6
radio input "true"
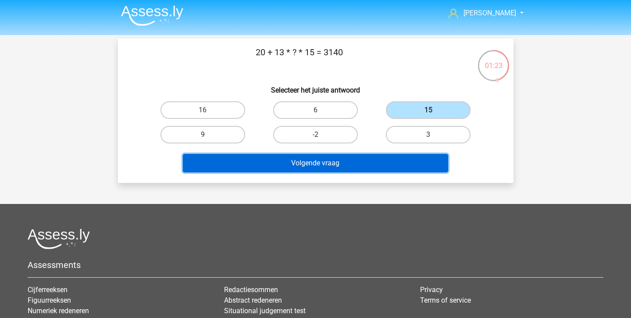
click at [389, 160] on button "Volgende vraag" at bounding box center [315, 163] width 265 height 18
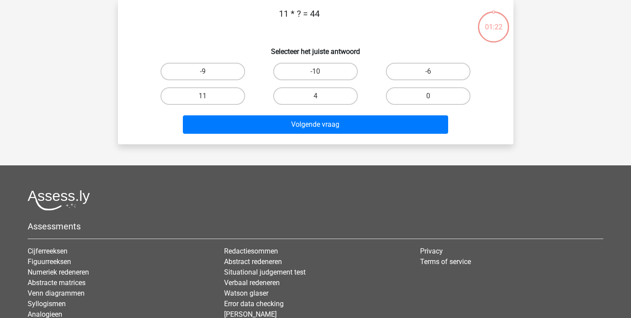
scroll to position [0, 0]
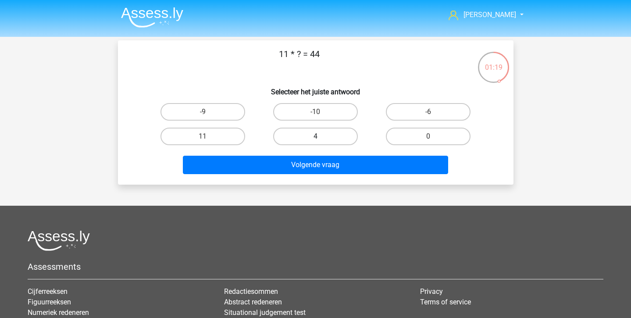
click at [299, 141] on label "4" at bounding box center [315, 137] width 85 height 18
click at [315, 141] on input "4" at bounding box center [318, 139] width 6 height 6
radio input "true"
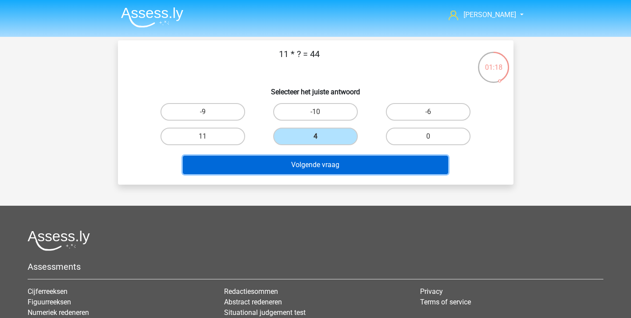
click at [298, 161] on button "Volgende vraag" at bounding box center [315, 165] width 265 height 18
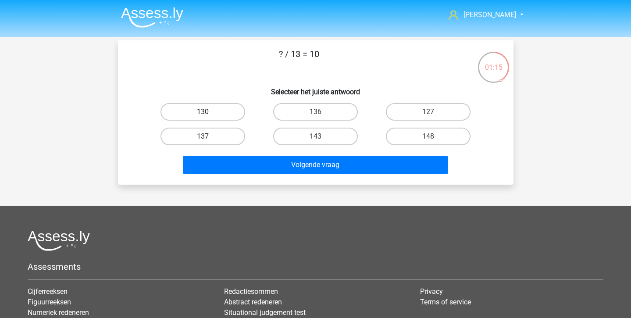
click at [224, 105] on label "130" at bounding box center [203, 112] width 85 height 18
click at [208, 112] on input "130" at bounding box center [206, 115] width 6 height 6
radio input "true"
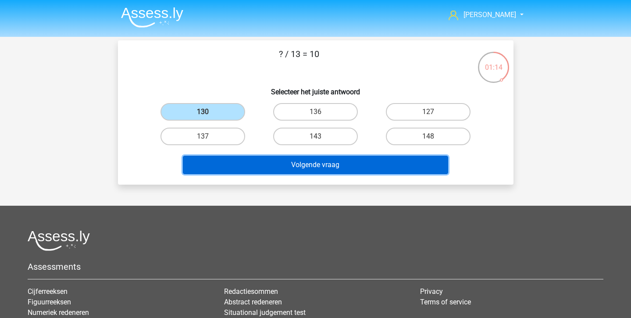
click at [226, 164] on button "Volgende vraag" at bounding box center [315, 165] width 265 height 18
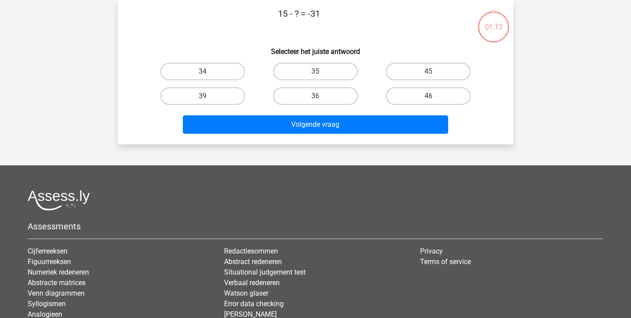
scroll to position [26, 0]
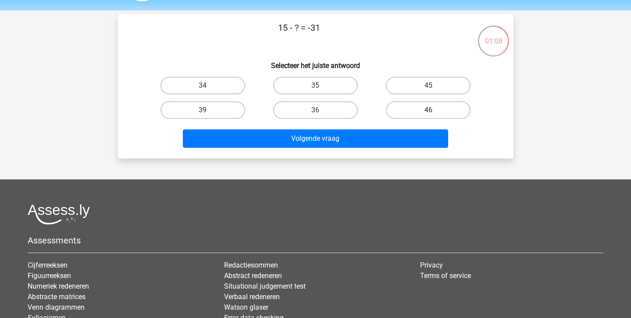
click at [394, 111] on label "46" at bounding box center [428, 110] width 85 height 18
click at [429, 111] on input "46" at bounding box center [432, 113] width 6 height 6
radio input "true"
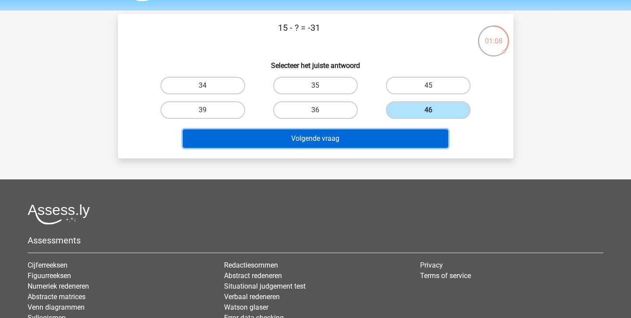
click at [372, 137] on button "Volgende vraag" at bounding box center [315, 138] width 265 height 18
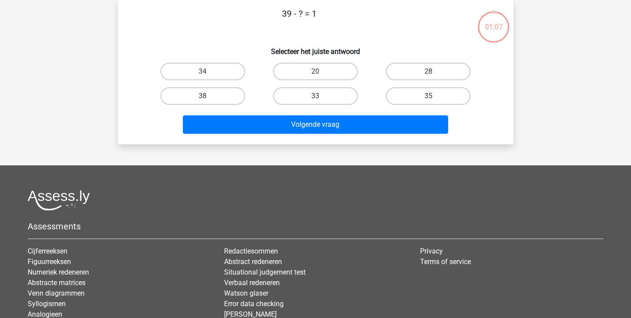
scroll to position [0, 0]
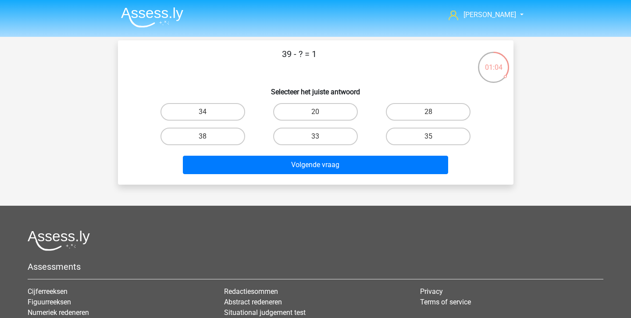
click at [208, 140] on input "38" at bounding box center [206, 139] width 6 height 6
radio input "true"
click at [208, 151] on div "Volgende vraag" at bounding box center [316, 163] width 368 height 29
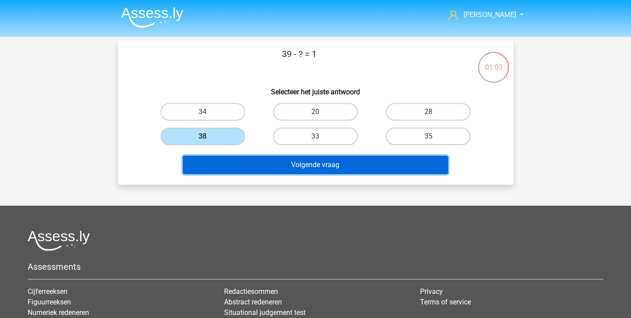
click at [206, 167] on button "Volgende vraag" at bounding box center [315, 165] width 265 height 18
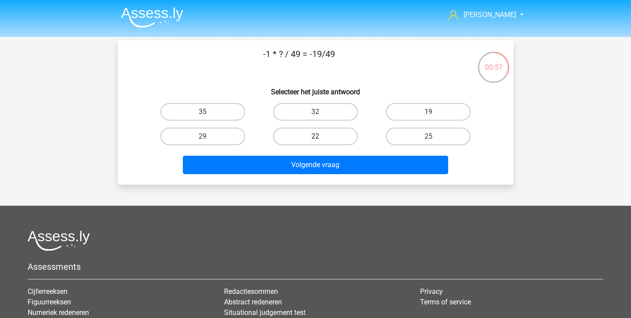
click at [312, 142] on label "22" at bounding box center [315, 137] width 85 height 18
click at [315, 142] on input "22" at bounding box center [318, 139] width 6 height 6
radio input "true"
click at [311, 150] on div "Volgende vraag" at bounding box center [316, 163] width 368 height 29
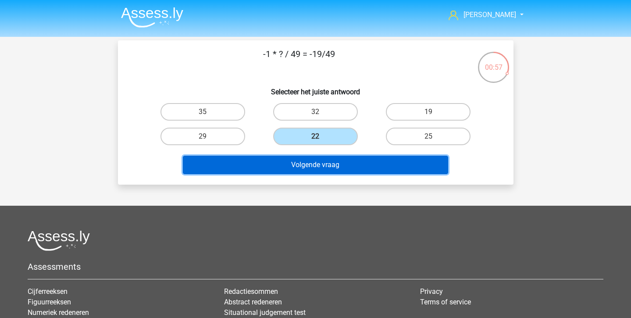
click at [307, 168] on button "Volgende vraag" at bounding box center [315, 165] width 265 height 18
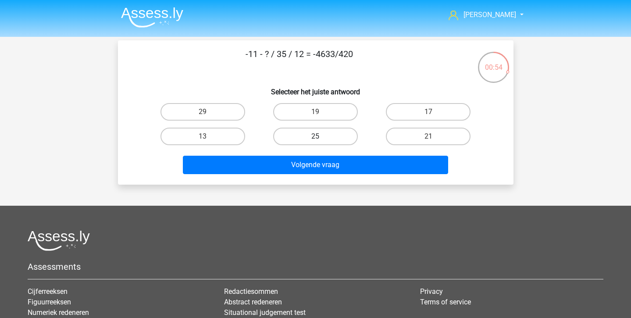
click at [322, 141] on label "25" at bounding box center [315, 137] width 85 height 18
click at [321, 141] on input "25" at bounding box center [318, 139] width 6 height 6
radio input "true"
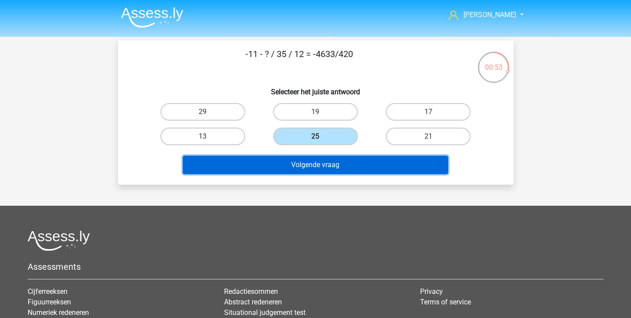
click at [322, 167] on button "Volgende vraag" at bounding box center [315, 165] width 265 height 18
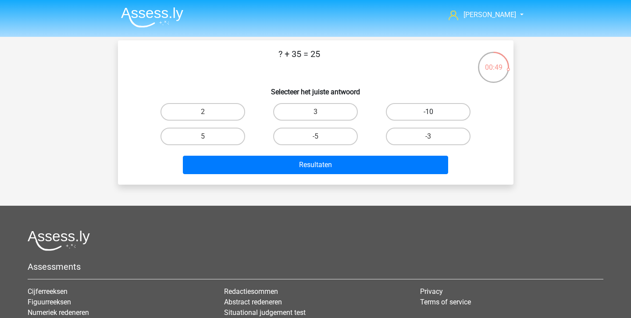
click at [463, 109] on label "-10" at bounding box center [428, 112] width 85 height 18
click at [434, 112] on input "-10" at bounding box center [432, 115] width 6 height 6
radio input "true"
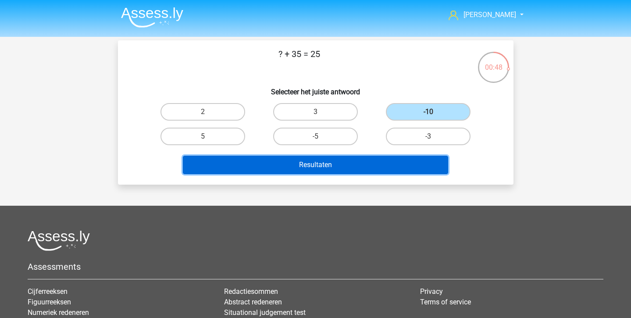
click at [361, 158] on button "Resultaten" at bounding box center [315, 165] width 265 height 18
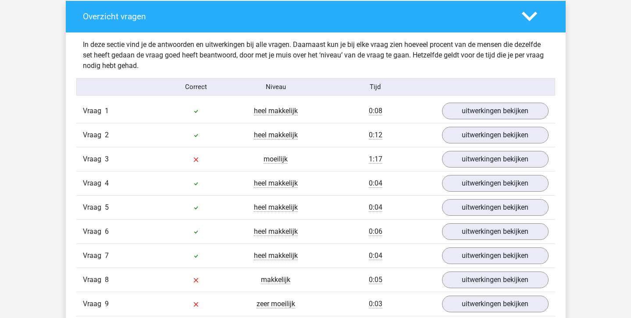
scroll to position [505, 0]
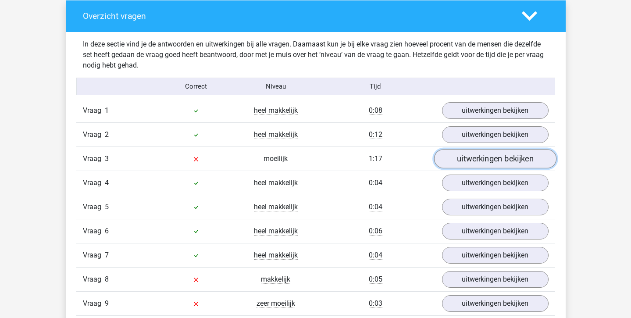
click at [485, 161] on link "uitwerkingen bekijken" at bounding box center [495, 158] width 122 height 19
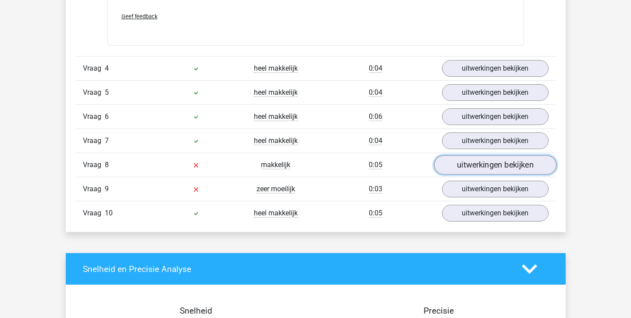
click at [475, 172] on link "uitwerkingen bekijken" at bounding box center [495, 165] width 122 height 19
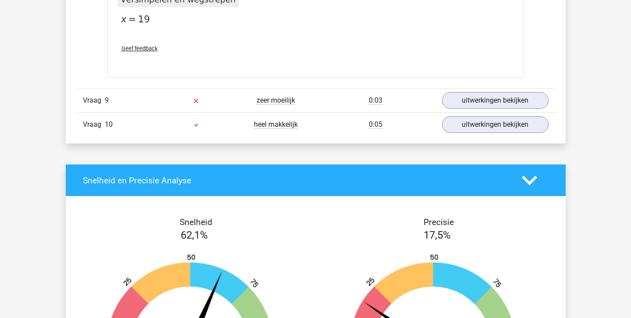
scroll to position [1819, 0]
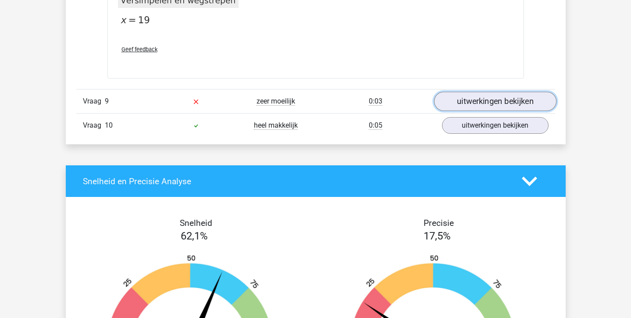
click at [472, 109] on link "uitwerkingen bekijken" at bounding box center [495, 101] width 122 height 19
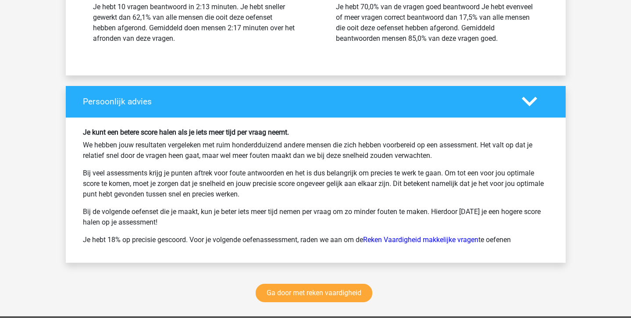
scroll to position [3198, 0]
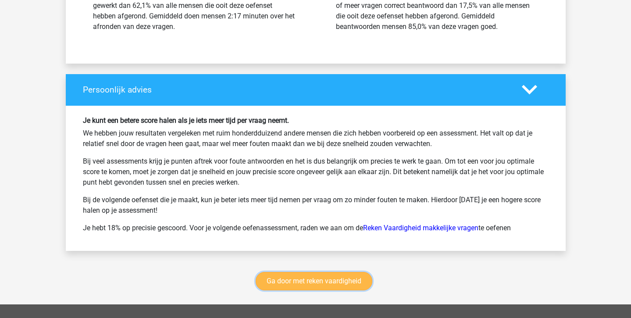
click at [282, 284] on link "Ga door met reken vaardigheid" at bounding box center [314, 281] width 117 height 18
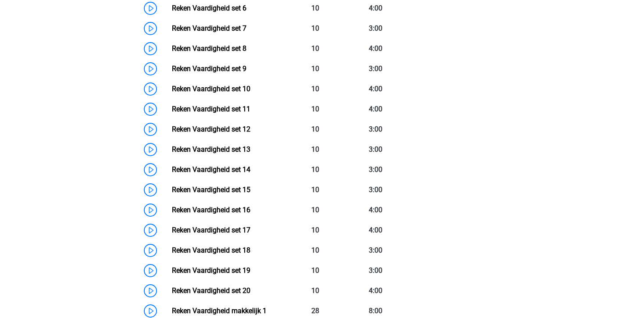
scroll to position [550, 0]
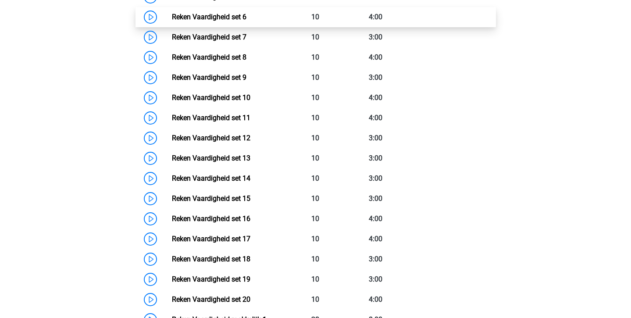
click at [247, 17] on link "Reken Vaardigheid set 6" at bounding box center [209, 17] width 75 height 8
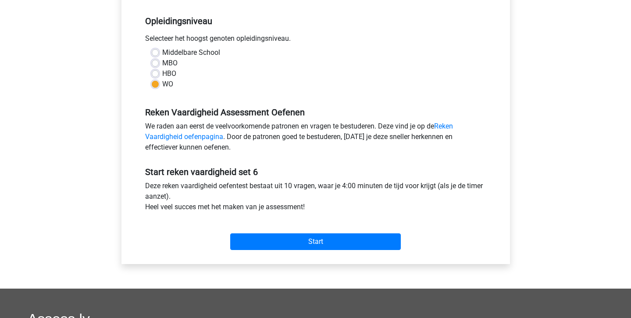
scroll to position [188, 0]
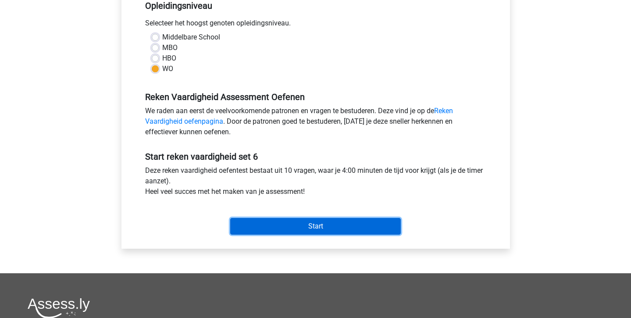
click at [303, 228] on input "Start" at bounding box center [315, 226] width 171 height 17
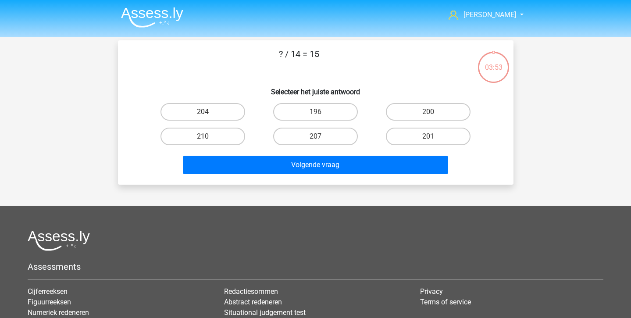
click at [206, 138] on input "210" at bounding box center [206, 139] width 6 height 6
radio input "true"
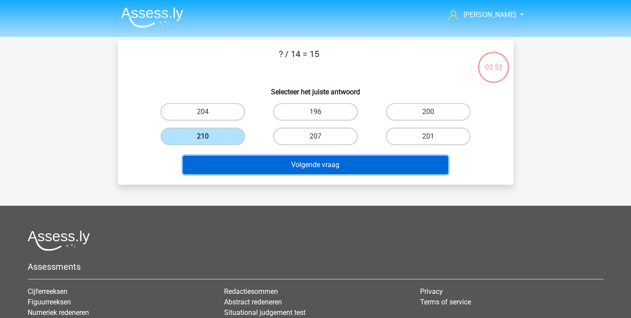
click at [214, 167] on button "Volgende vraag" at bounding box center [315, 165] width 265 height 18
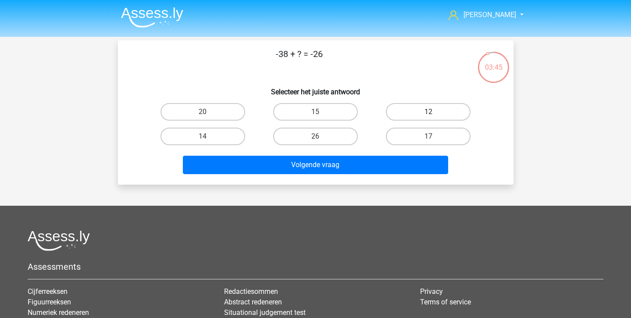
click at [393, 111] on label "12" at bounding box center [428, 112] width 85 height 18
click at [429, 112] on input "12" at bounding box center [432, 115] width 6 height 6
radio input "true"
click at [369, 150] on div "Volgende vraag" at bounding box center [316, 163] width 368 height 29
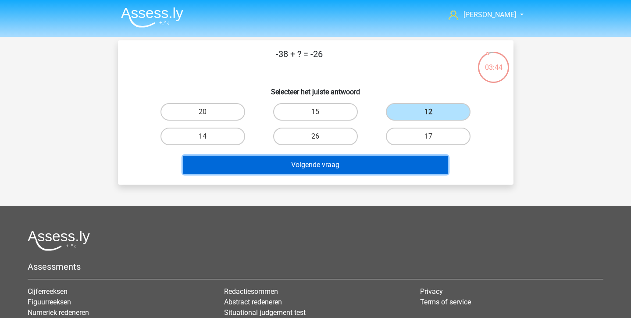
click at [362, 160] on button "Volgende vraag" at bounding box center [315, 165] width 265 height 18
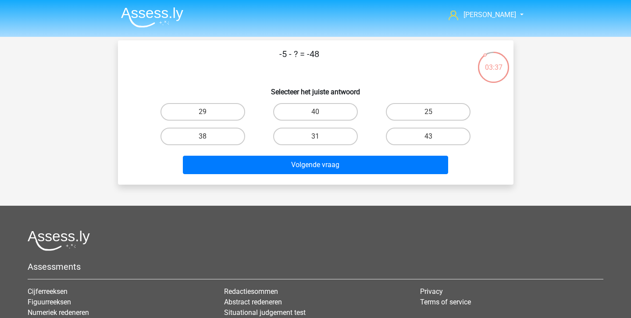
click at [446, 127] on div "43" at bounding box center [428, 136] width 113 height 25
click at [411, 133] on label "43" at bounding box center [428, 137] width 85 height 18
click at [429, 136] on input "43" at bounding box center [432, 139] width 6 height 6
radio input "true"
click at [405, 155] on div "Volgende vraag" at bounding box center [316, 163] width 368 height 29
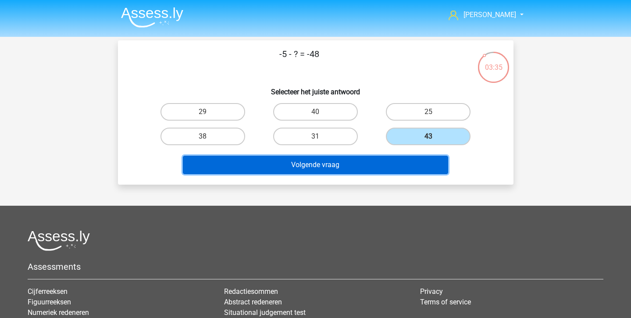
click at [385, 172] on button "Volgende vraag" at bounding box center [315, 165] width 265 height 18
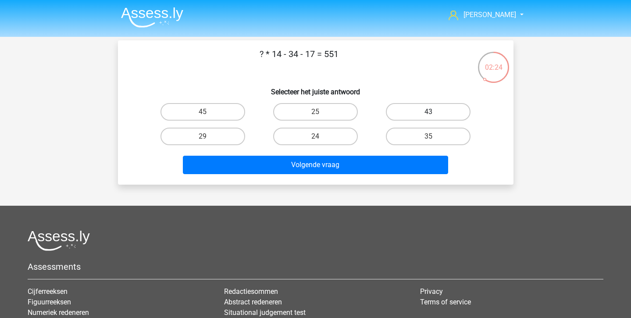
click at [435, 112] on label "43" at bounding box center [428, 112] width 85 height 18
click at [434, 112] on input "43" at bounding box center [432, 115] width 6 height 6
radio input "true"
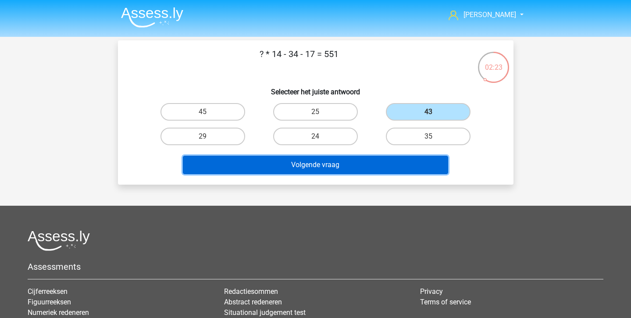
click at [401, 173] on button "Volgende vraag" at bounding box center [315, 165] width 265 height 18
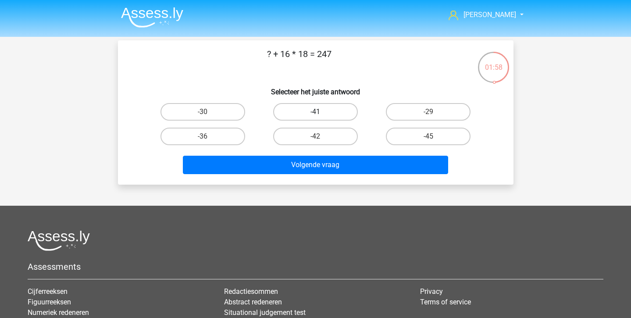
click at [334, 111] on label "-41" at bounding box center [315, 112] width 85 height 18
click at [321, 112] on input "-41" at bounding box center [318, 115] width 6 height 6
radio input "true"
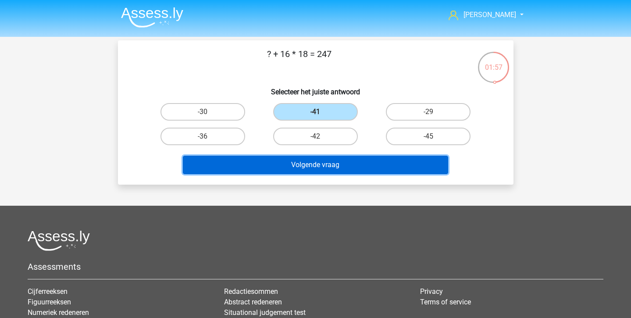
click at [330, 166] on button "Volgende vraag" at bounding box center [315, 165] width 265 height 18
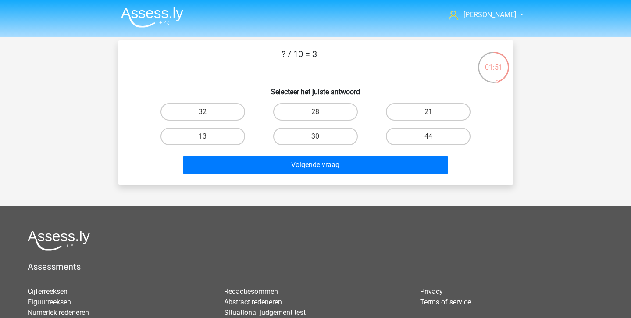
drag, startPoint x: 321, startPoint y: 140, endPoint x: 321, endPoint y: 146, distance: 5.7
click at [321, 140] on input "30" at bounding box center [318, 139] width 6 height 6
radio input "true"
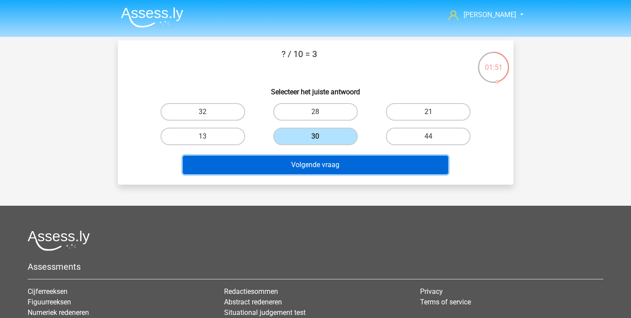
click at [321, 169] on button "Volgende vraag" at bounding box center [315, 165] width 265 height 18
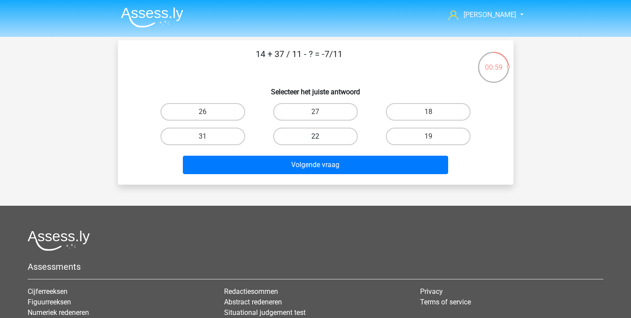
click at [339, 139] on label "22" at bounding box center [315, 137] width 85 height 18
click at [321, 139] on input "22" at bounding box center [318, 139] width 6 height 6
radio input "true"
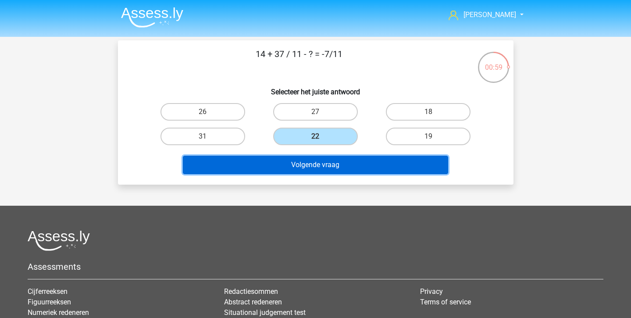
click at [337, 165] on button "Volgende vraag" at bounding box center [315, 165] width 265 height 18
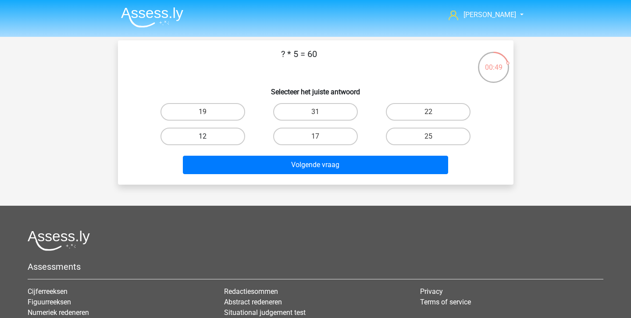
click at [201, 142] on label "12" at bounding box center [203, 137] width 85 height 18
click at [203, 142] on input "12" at bounding box center [206, 139] width 6 height 6
radio input "true"
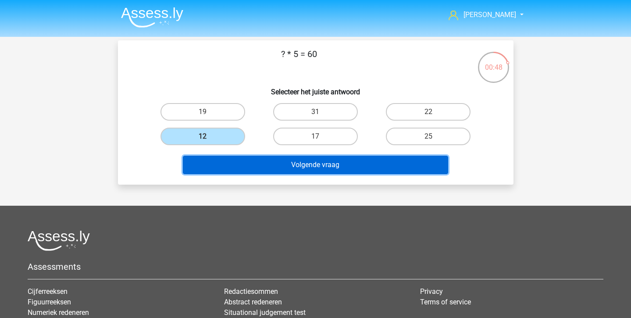
click at [206, 160] on button "Volgende vraag" at bounding box center [315, 165] width 265 height 18
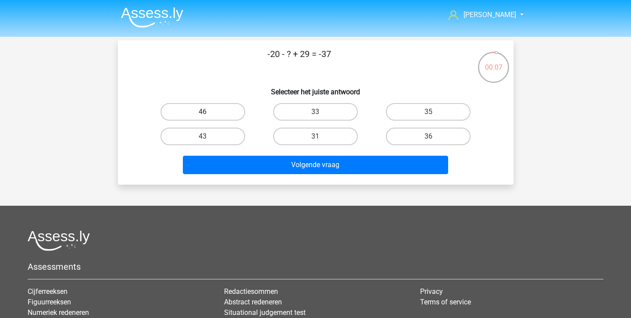
click at [226, 103] on label "46" at bounding box center [203, 112] width 85 height 18
click at [208, 112] on input "46" at bounding box center [206, 115] width 6 height 6
radio input "true"
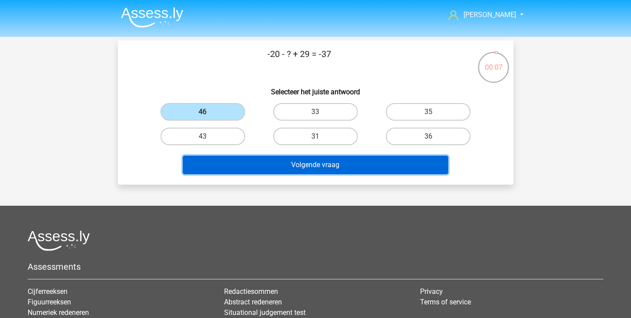
click at [229, 164] on button "Volgende vraag" at bounding box center [315, 165] width 265 height 18
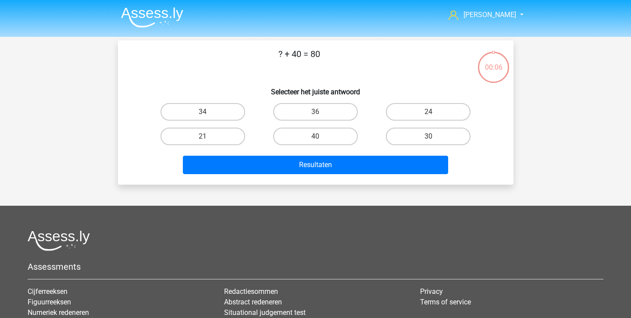
scroll to position [40, 0]
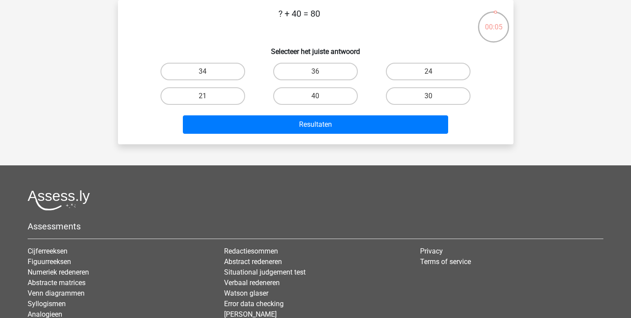
click at [320, 110] on div "Resultaten" at bounding box center [316, 122] width 368 height 29
click at [320, 103] on label "40" at bounding box center [315, 96] width 85 height 18
click at [320, 102] on input "40" at bounding box center [318, 99] width 6 height 6
radio input "true"
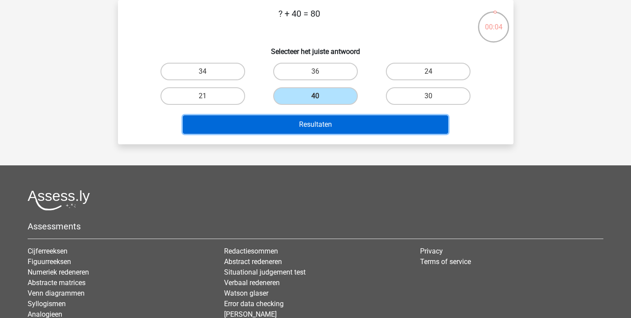
click at [317, 118] on button "Resultaten" at bounding box center [315, 124] width 265 height 18
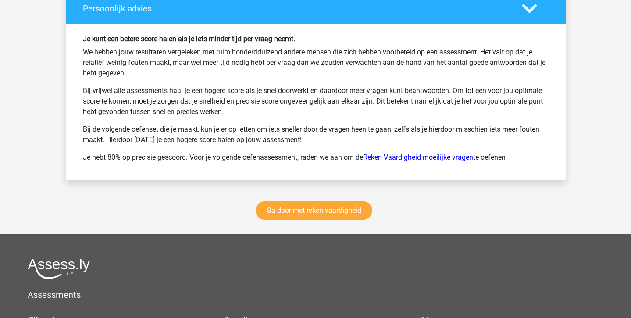
scroll to position [1174, 0]
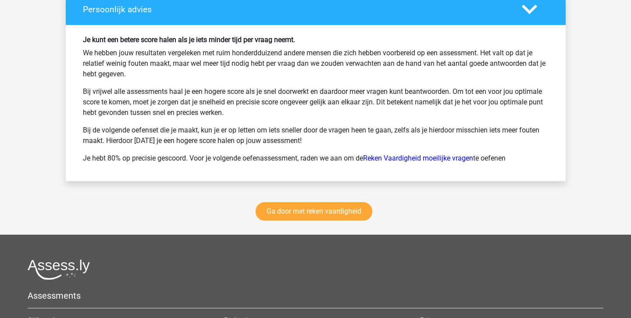
click at [321, 222] on div "Ga door met reken vaardigheid" at bounding box center [316, 213] width 500 height 43
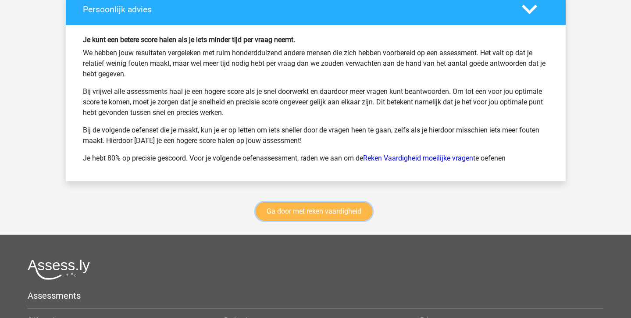
click at [312, 203] on link "Ga door met reken vaardigheid" at bounding box center [314, 211] width 117 height 18
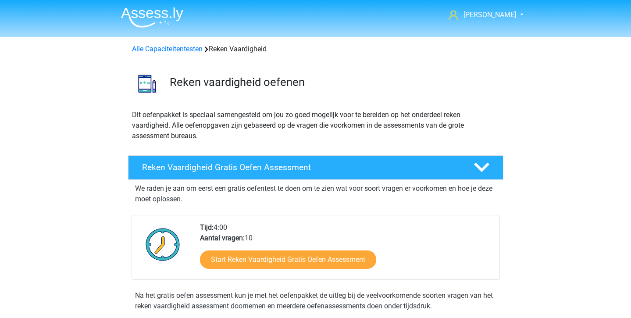
scroll to position [370, 0]
